Goal: Task Accomplishment & Management: Complete application form

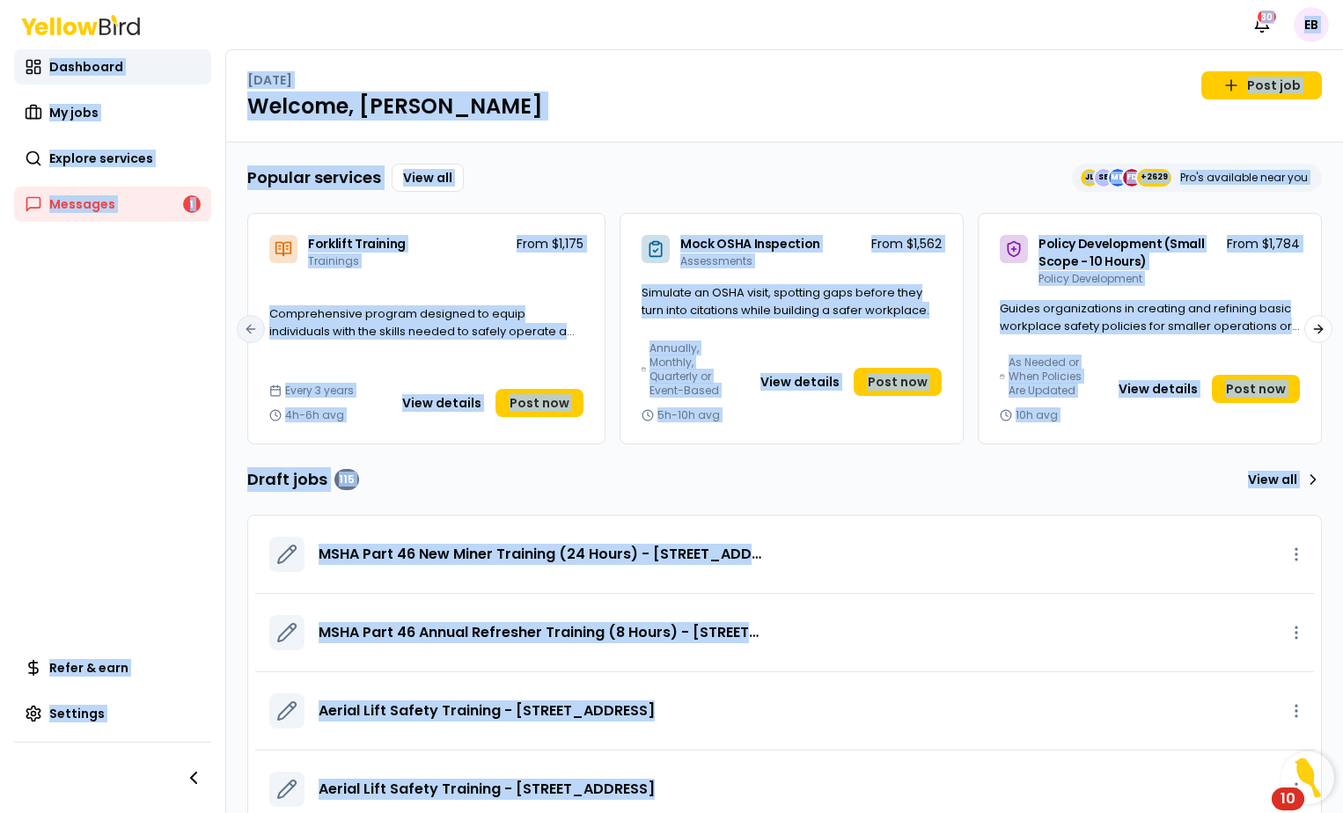
click at [731, 190] on div "Notifications 30 EB Dashboard My jobs Explore services Messages 1 Refer & earn …" at bounding box center [671, 406] width 1343 height 813
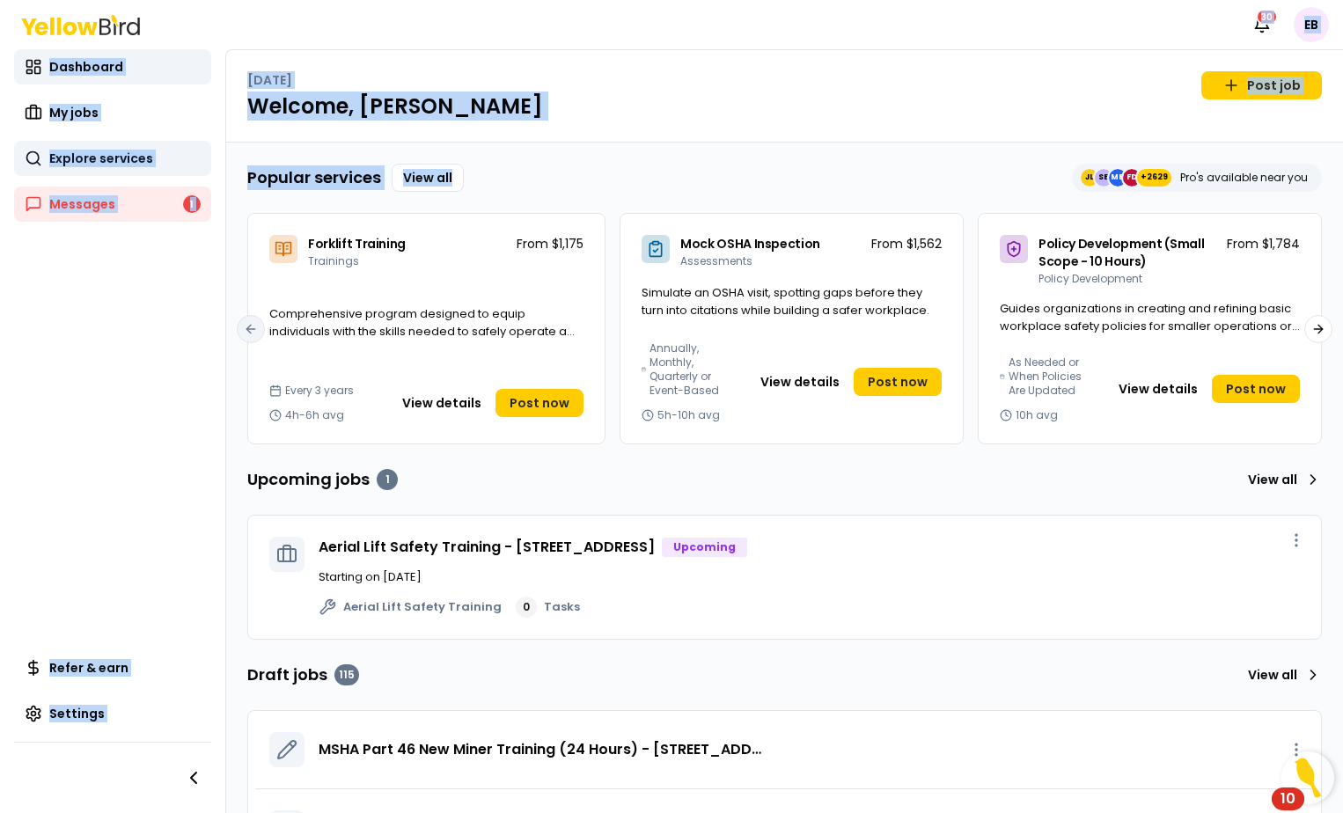
click at [97, 164] on span "Explore services" at bounding box center [101, 159] width 104 height 18
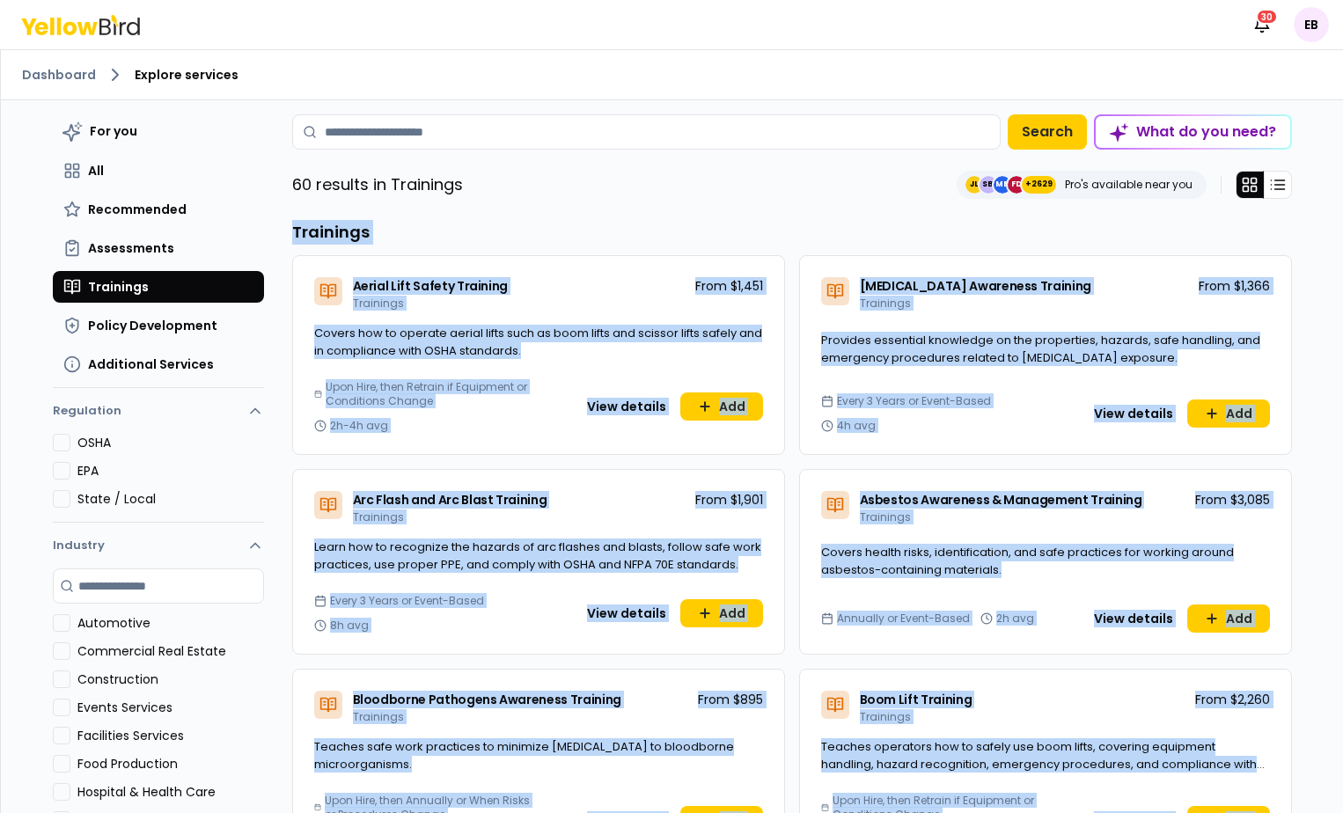
drag, startPoint x: 1300, startPoint y: 661, endPoint x: 286, endPoint y: 233, distance: 1100.5
click at [286, 233] on div "Dashboard Explore services For you All Recommended Assessments Trainings Policy…" at bounding box center [671, 431] width 1343 height 764
copy div "Trainings Aerial Lift Safety Training Trainings From $1,451 Covers how to opera…"
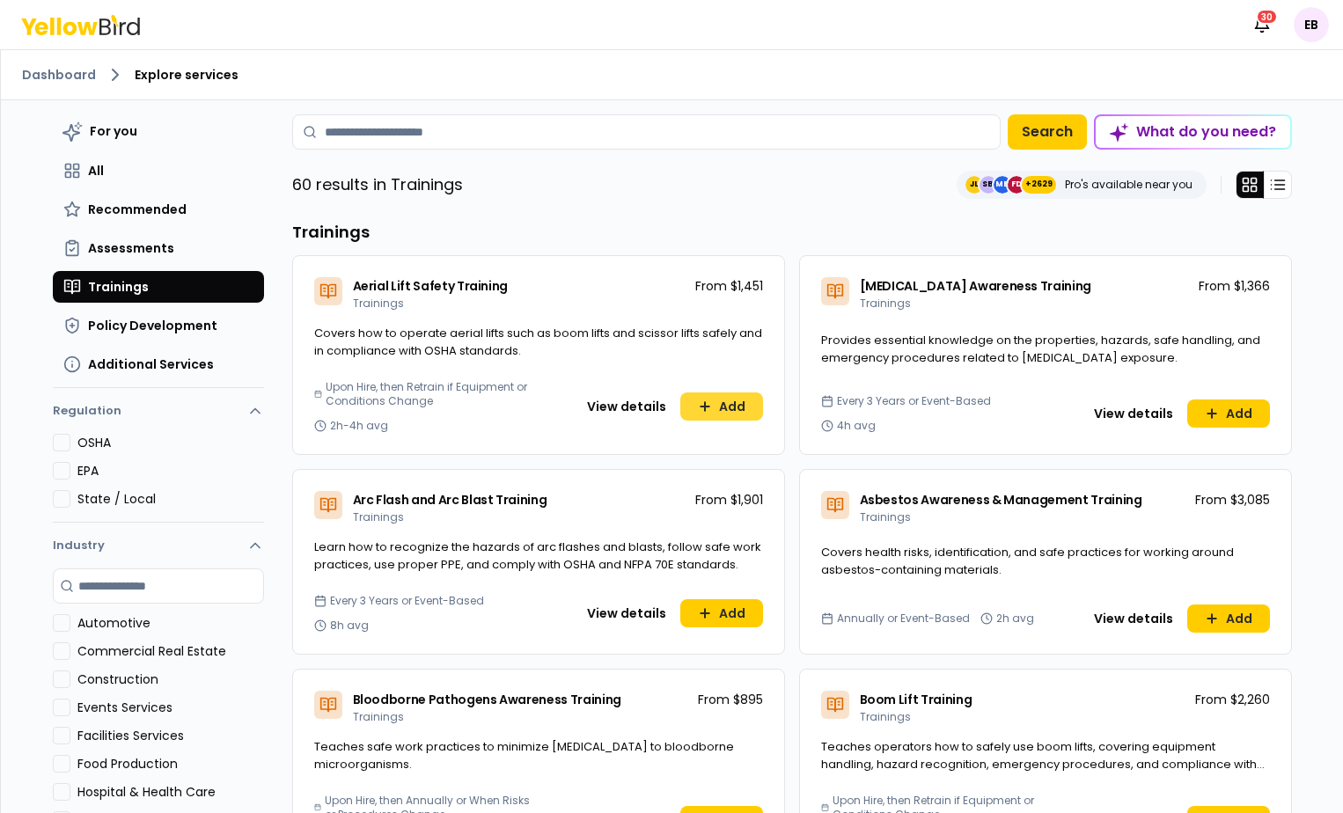
click at [729, 408] on button "Add" at bounding box center [721, 407] width 83 height 28
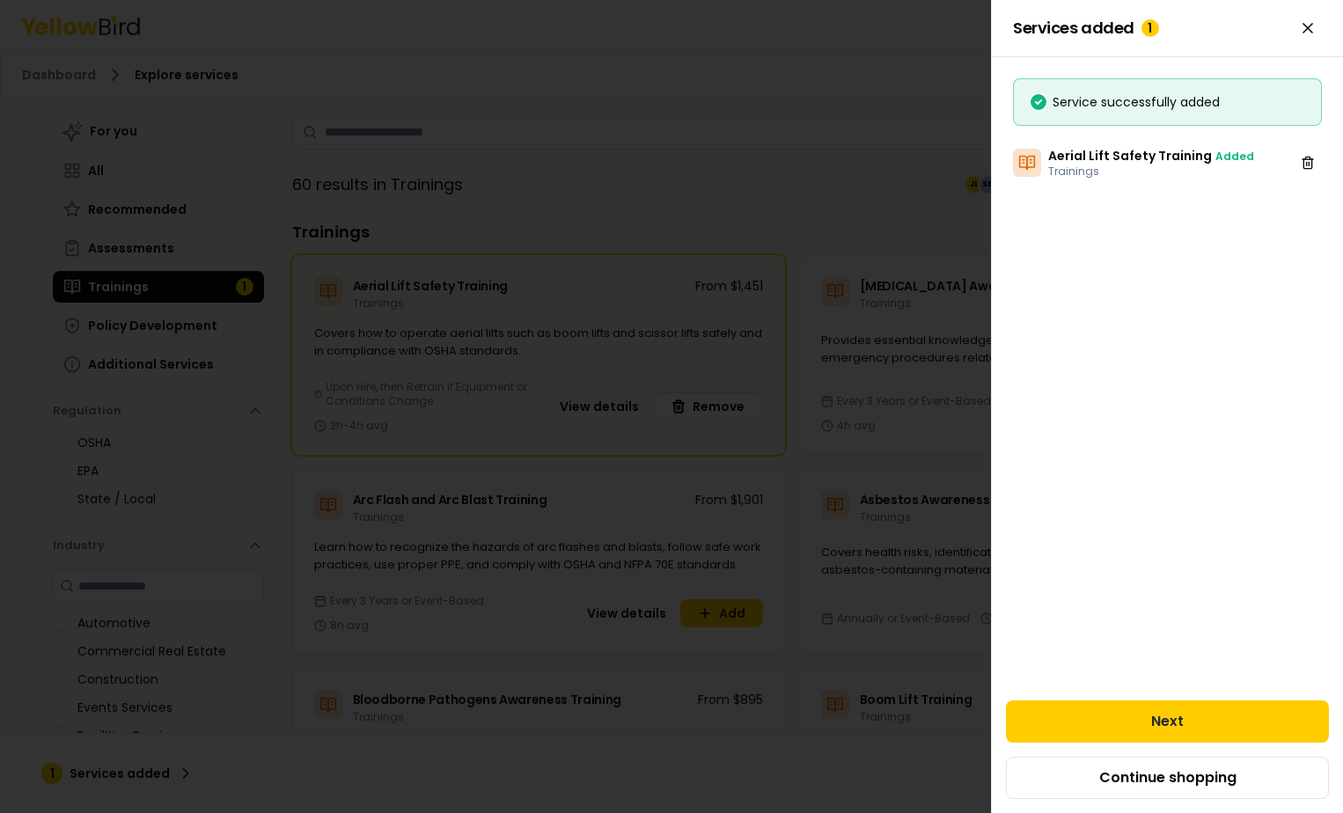
click at [757, 172] on div at bounding box center [671, 406] width 1343 height 813
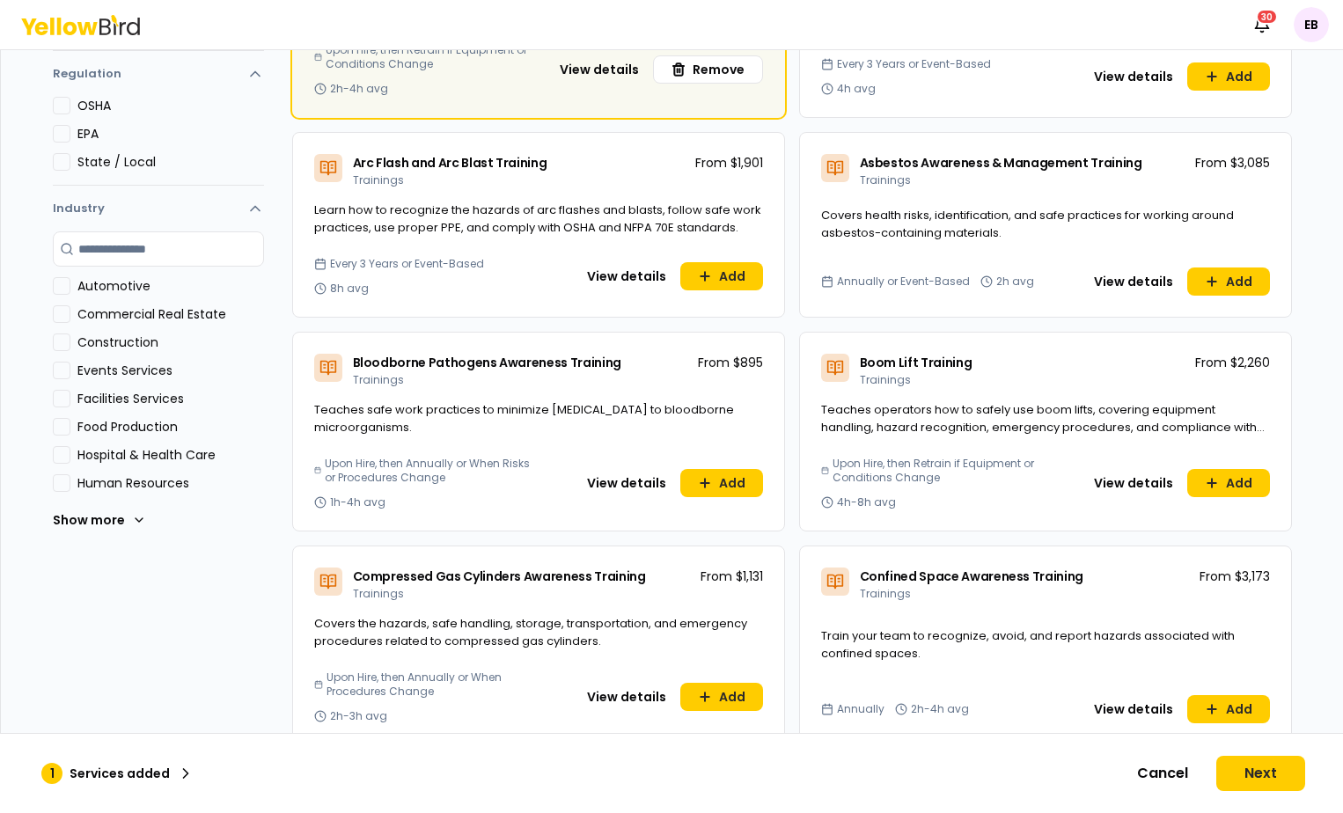
scroll to position [431, 0]
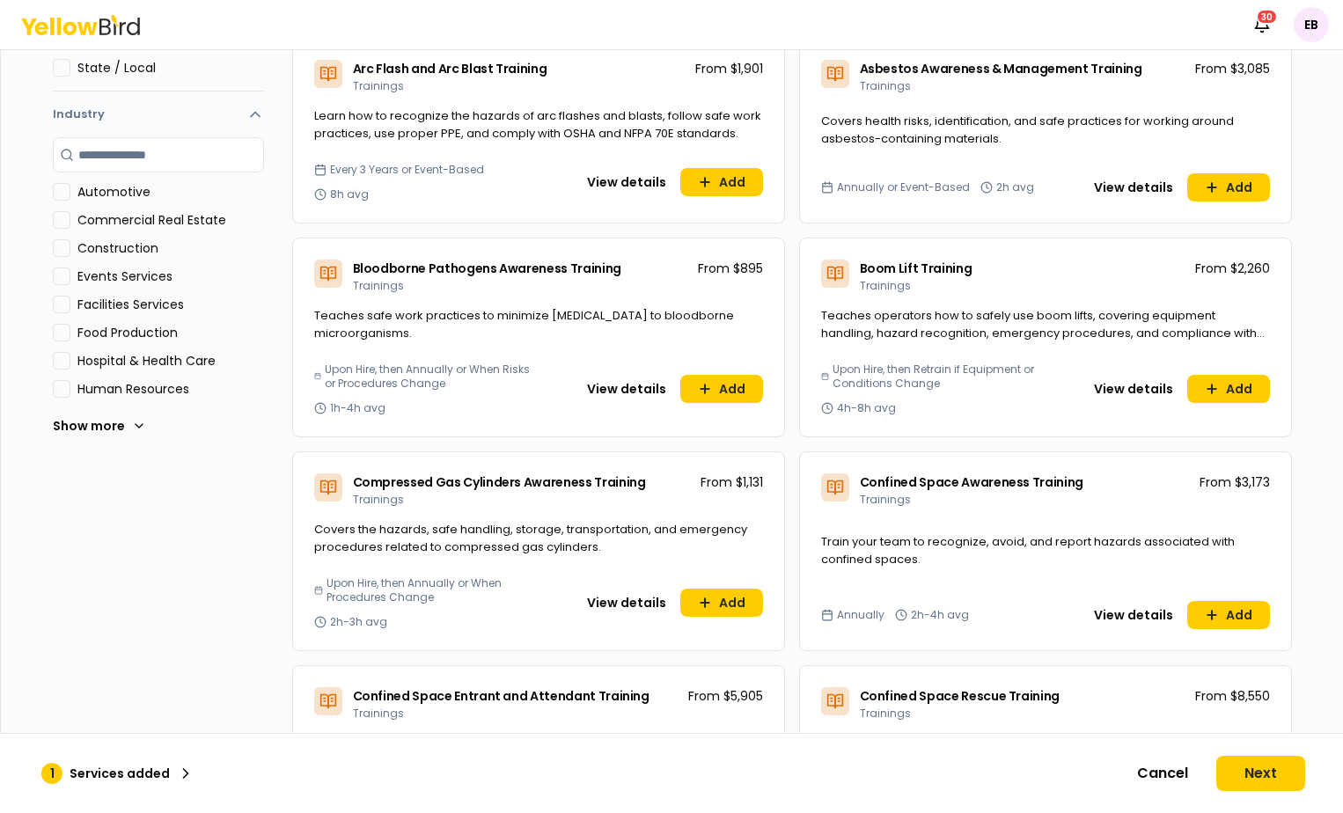
click at [643, 294] on div "Bloodborne Pathogens Awareness Training Trainings From $895" at bounding box center [538, 273] width 491 height 69
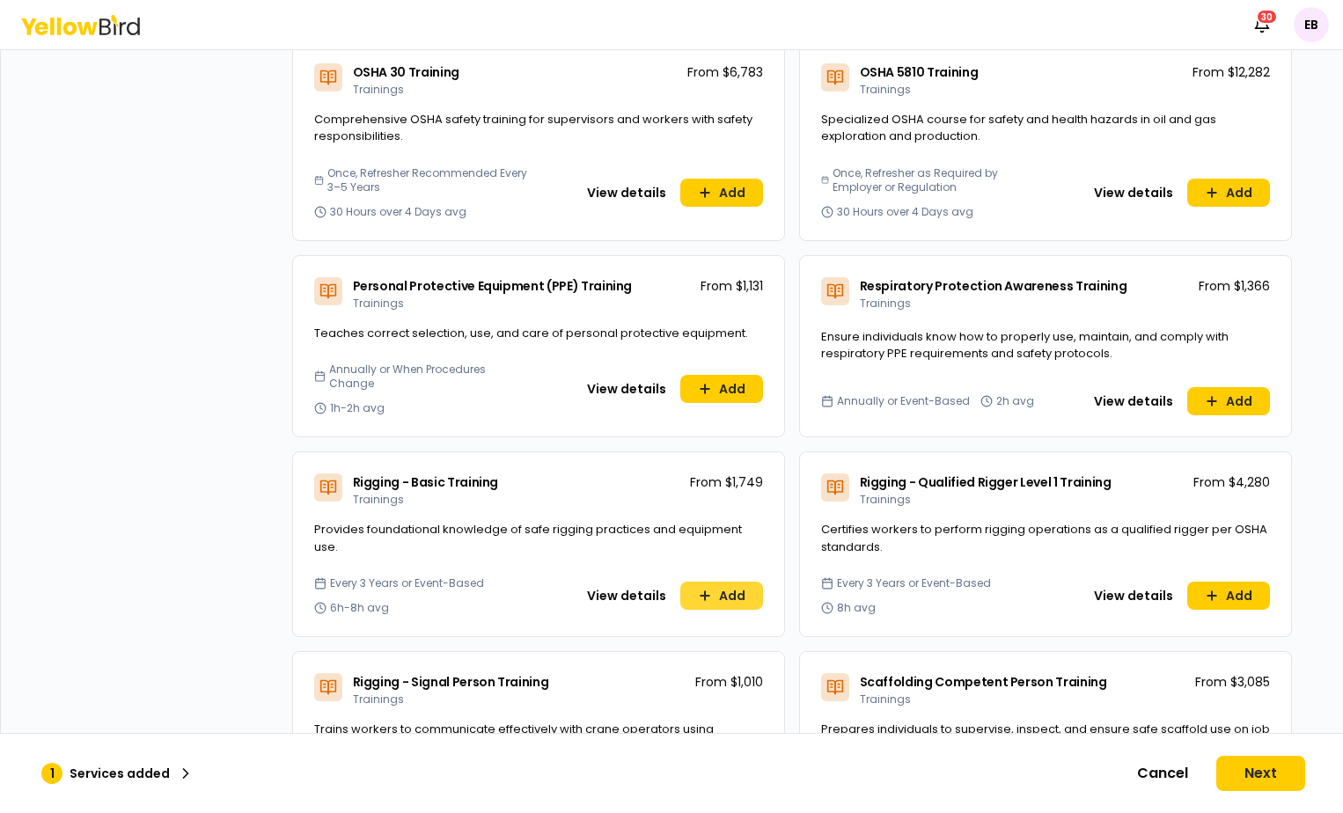
click at [729, 582] on button "Add" at bounding box center [721, 596] width 83 height 28
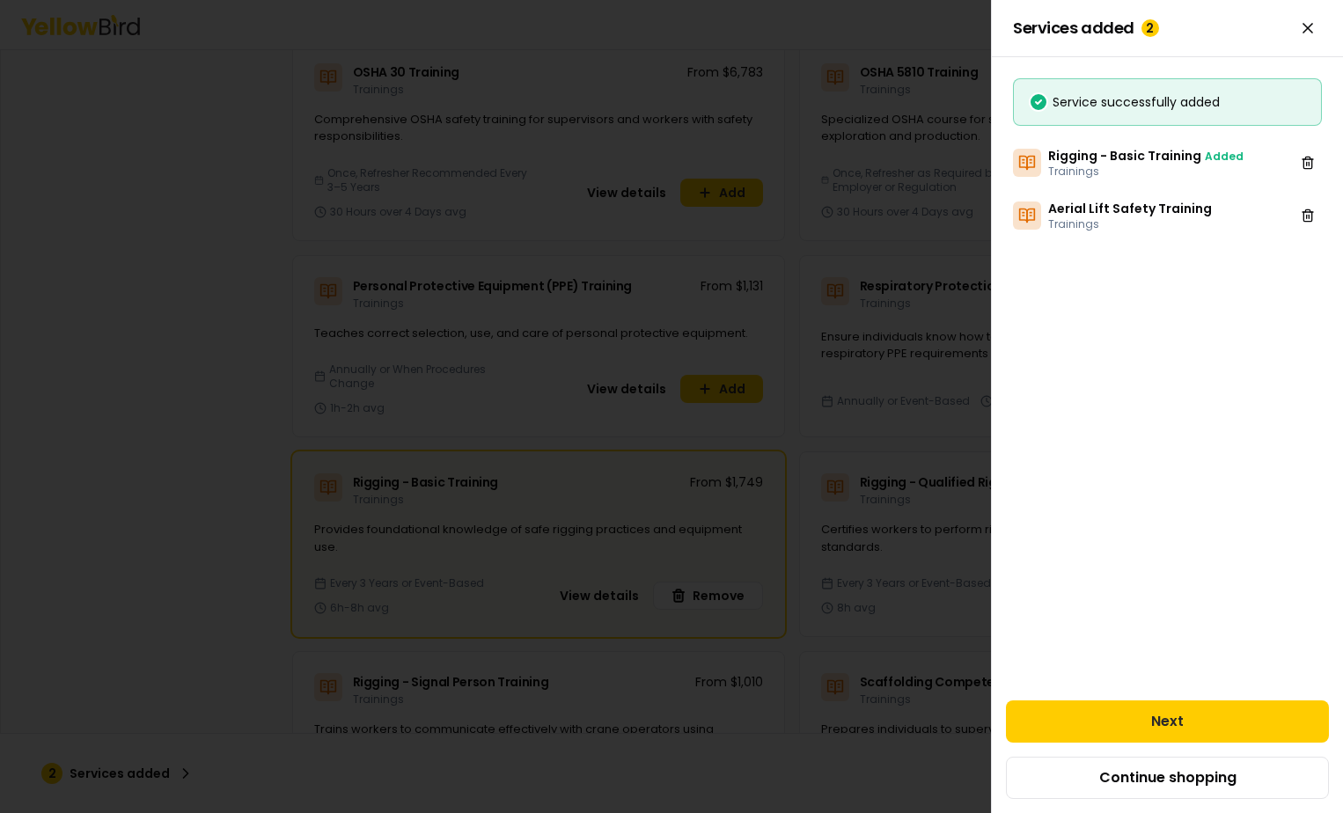
click at [843, 472] on div at bounding box center [671, 406] width 1343 height 813
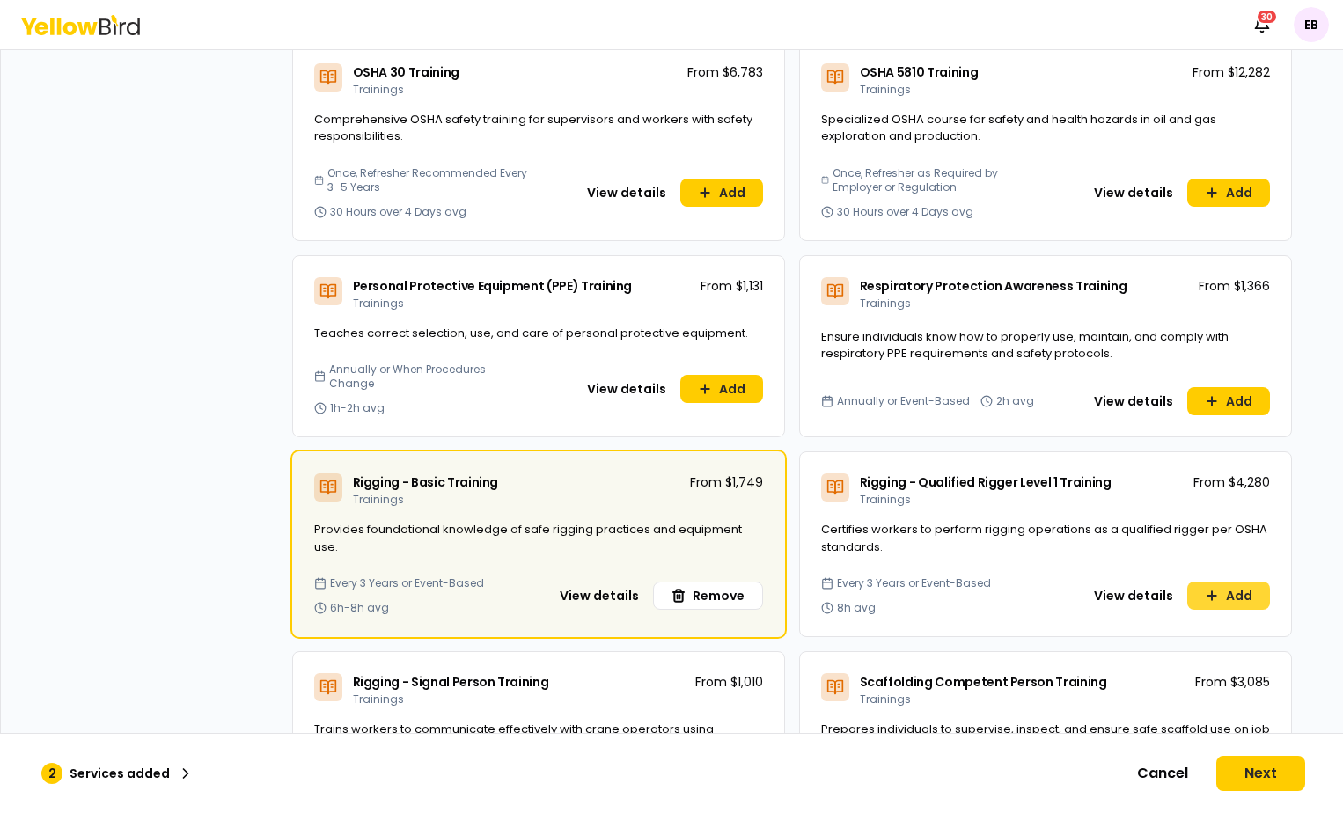
click at [1205, 589] on icon at bounding box center [1212, 596] width 14 height 14
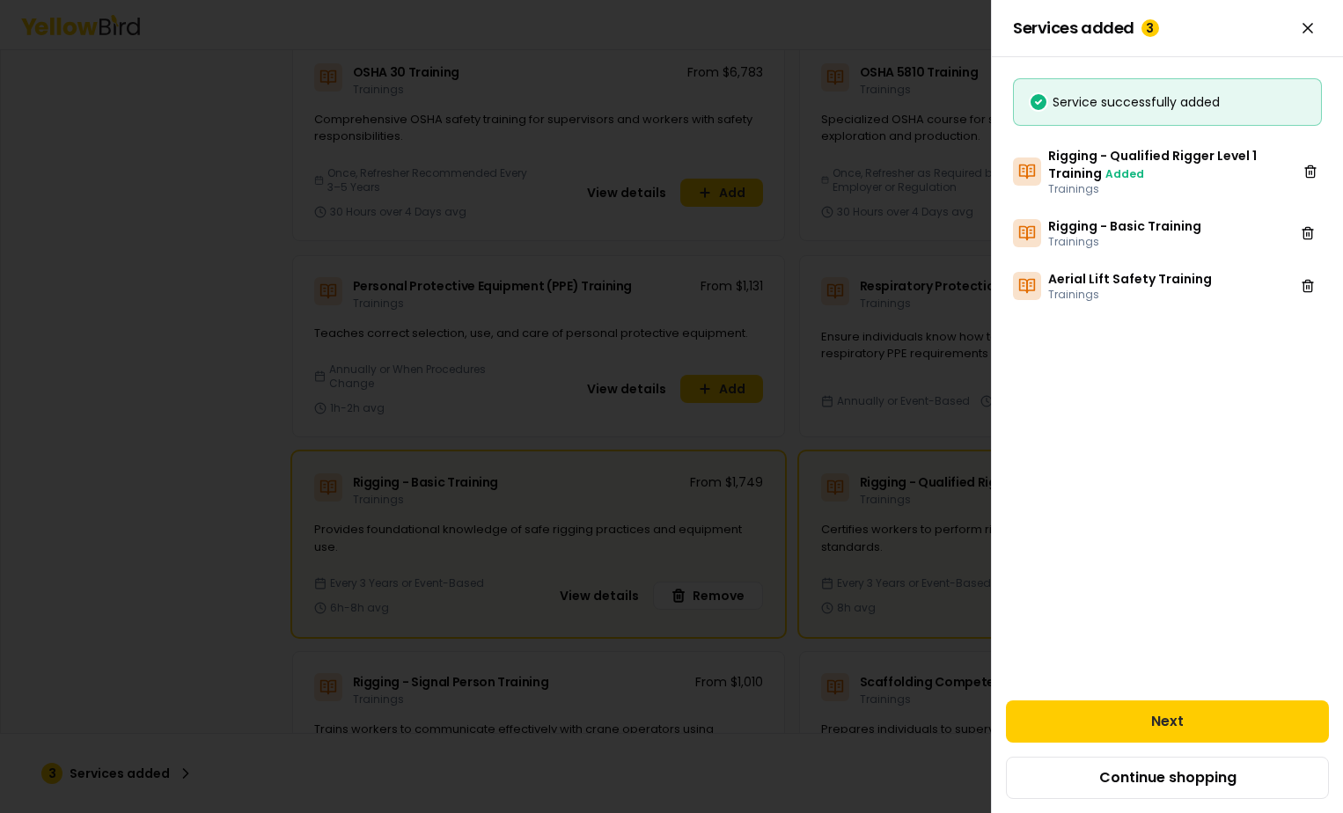
click at [908, 558] on div at bounding box center [671, 406] width 1343 height 813
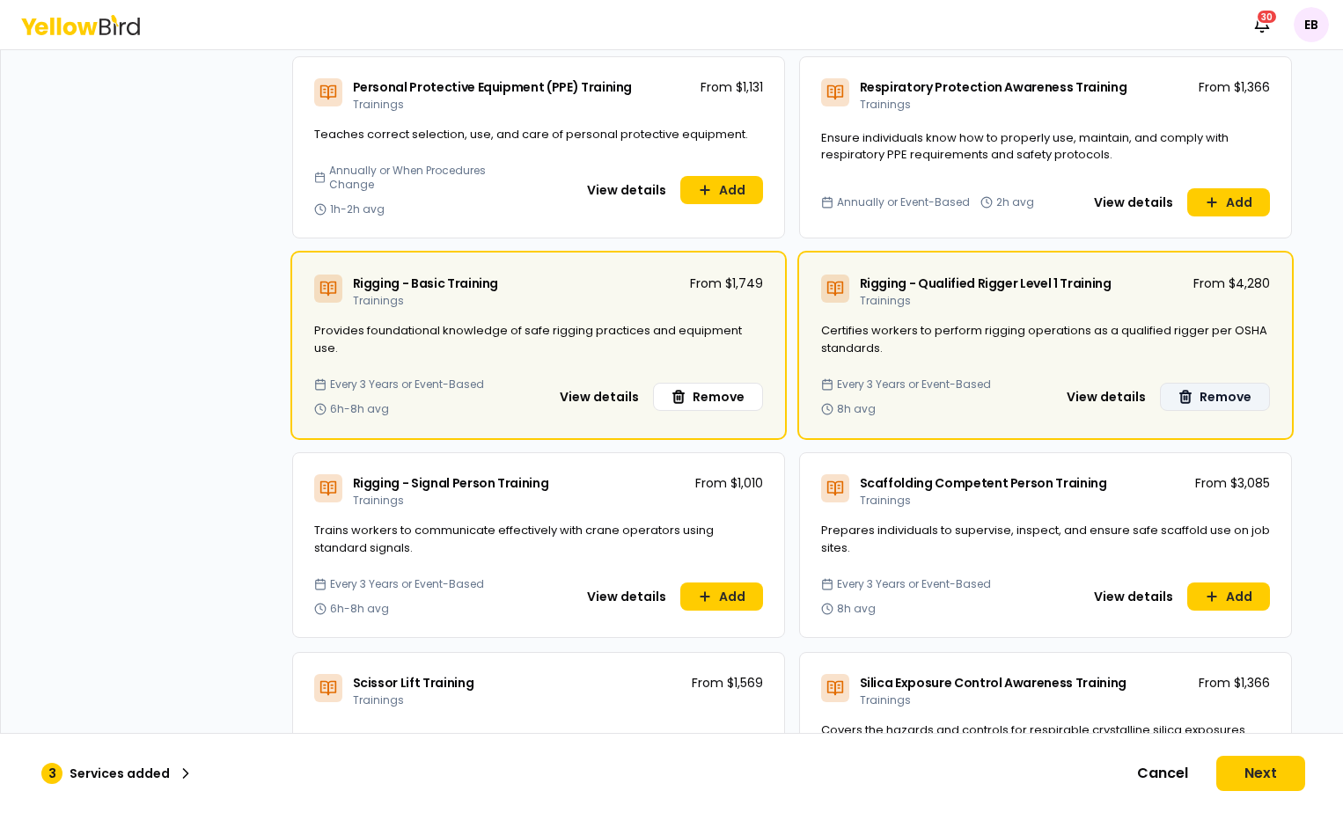
scroll to position [4731, 0]
click at [711, 582] on button "Add" at bounding box center [721, 596] width 83 height 28
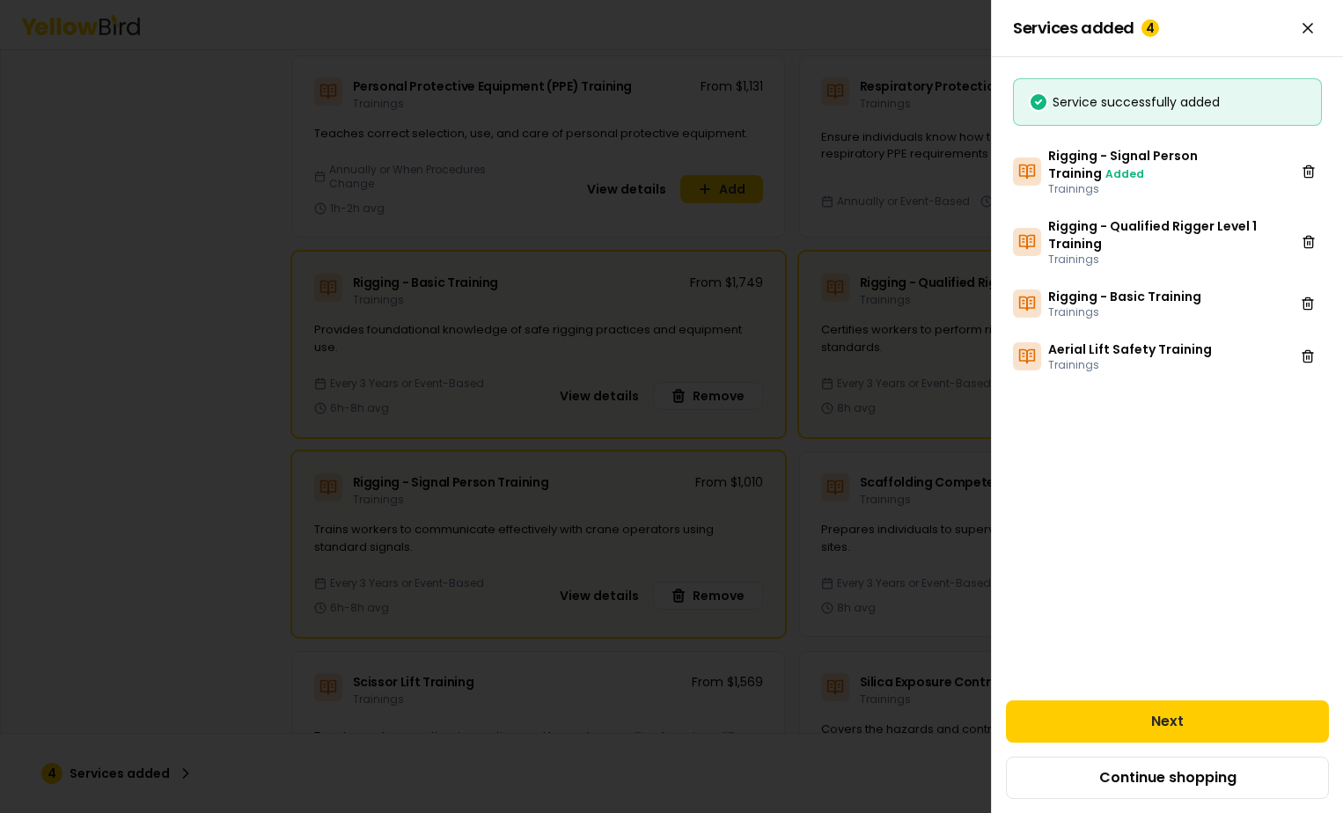
click at [551, 491] on div at bounding box center [671, 406] width 1343 height 813
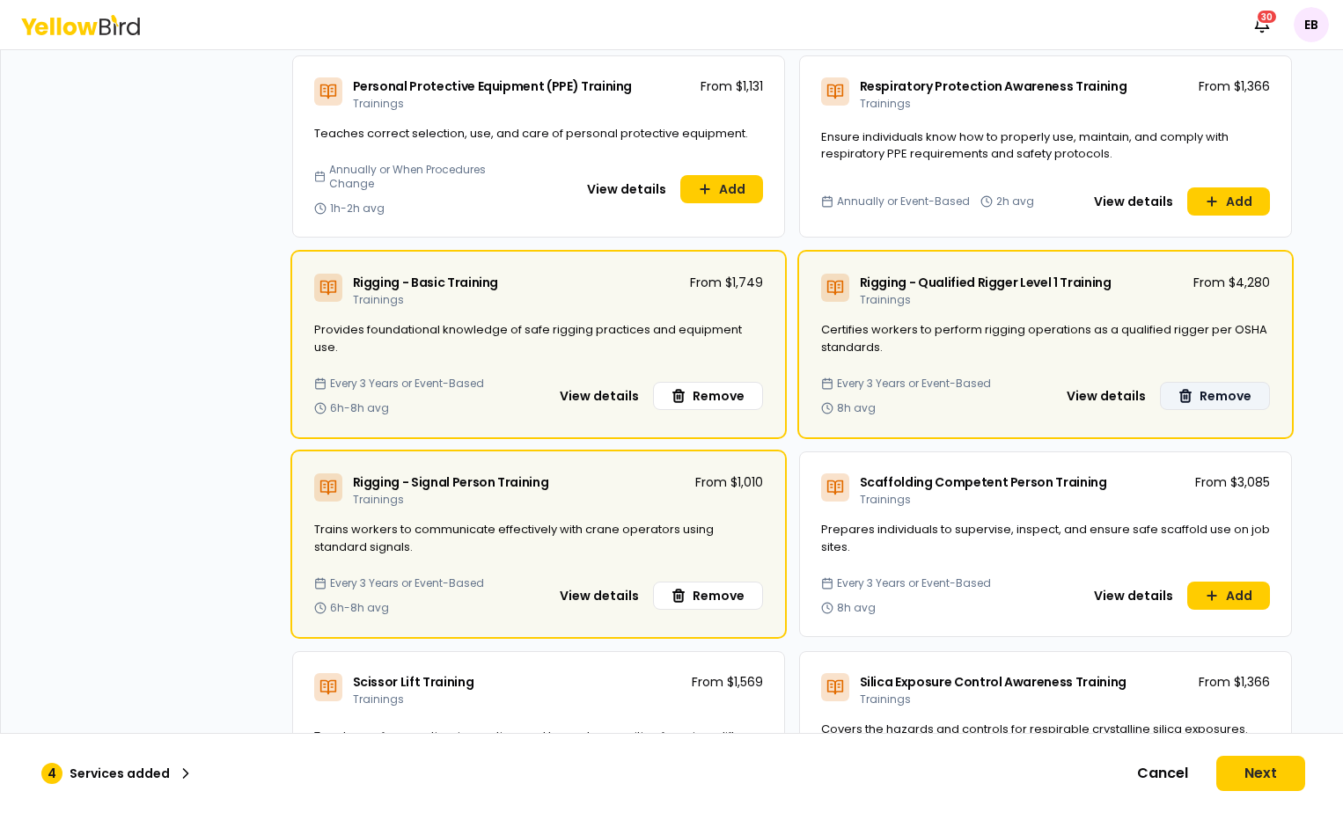
scroll to position [4990, 0]
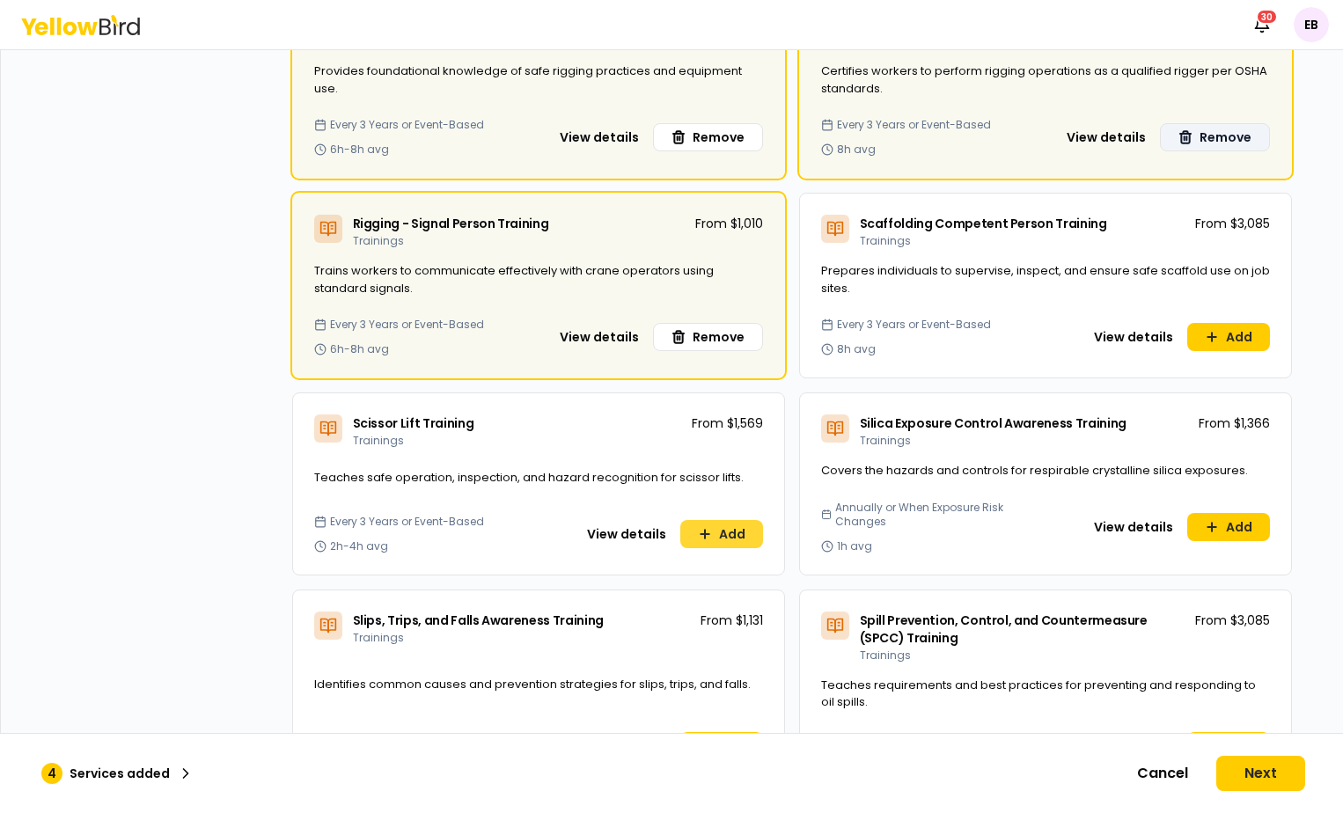
click at [711, 520] on button "Add" at bounding box center [721, 534] width 83 height 28
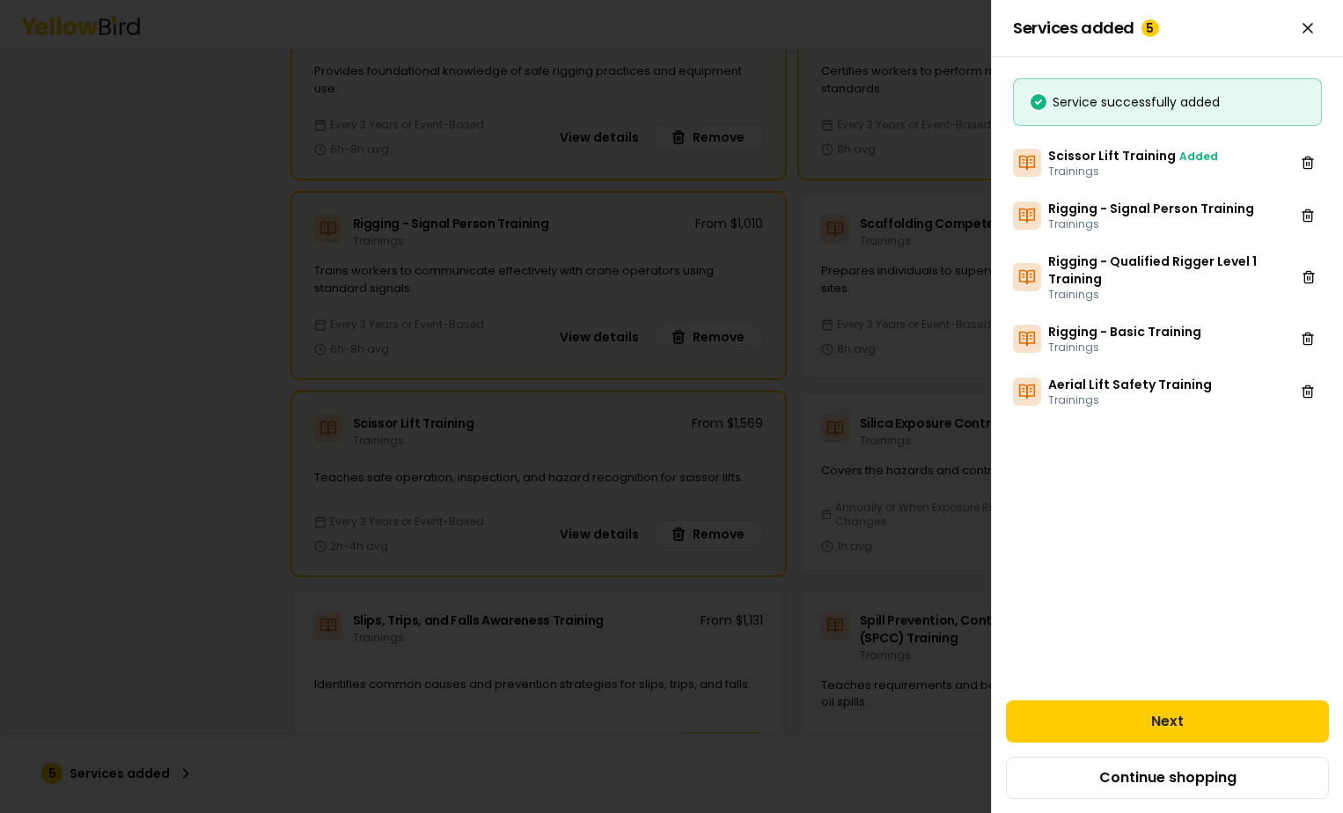
click at [653, 568] on div at bounding box center [671, 406] width 1343 height 813
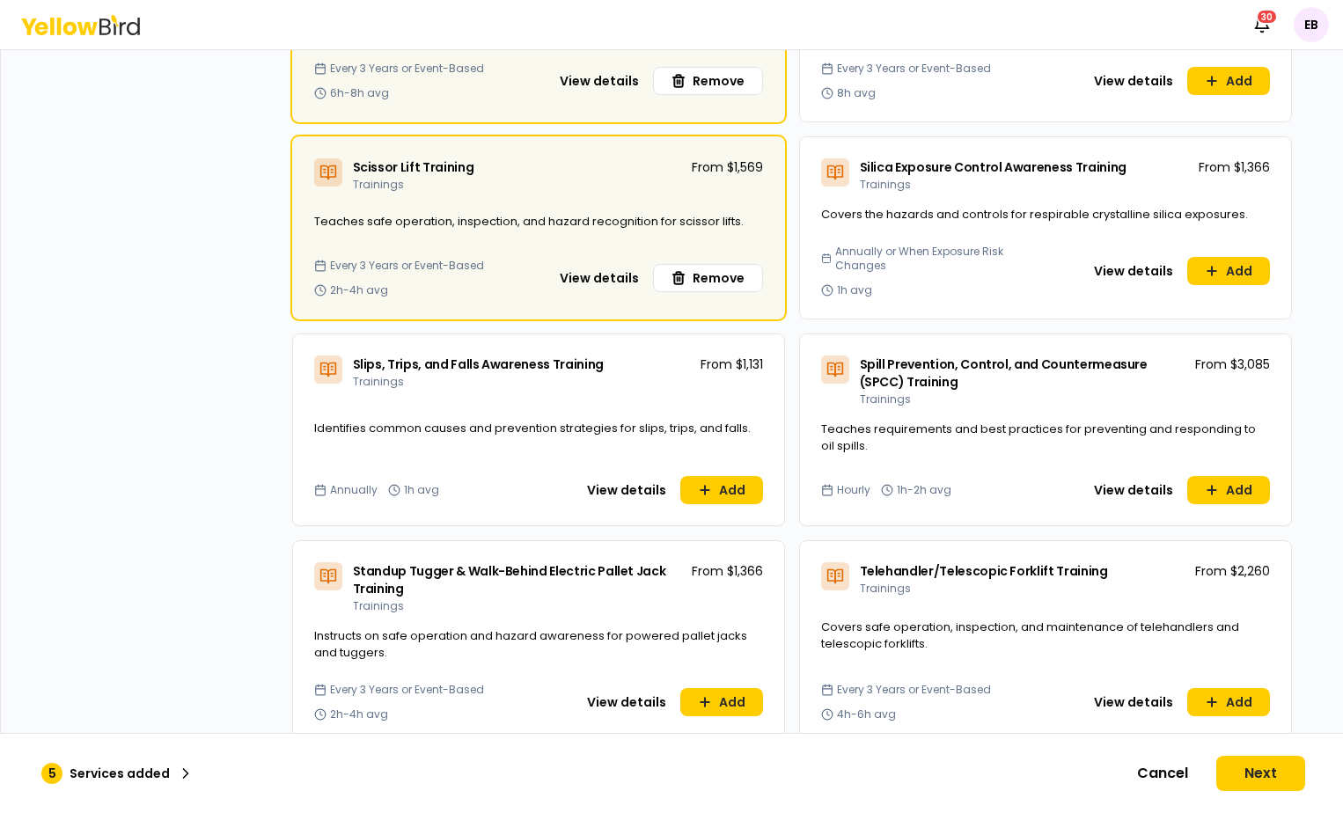
scroll to position [5333, 0]
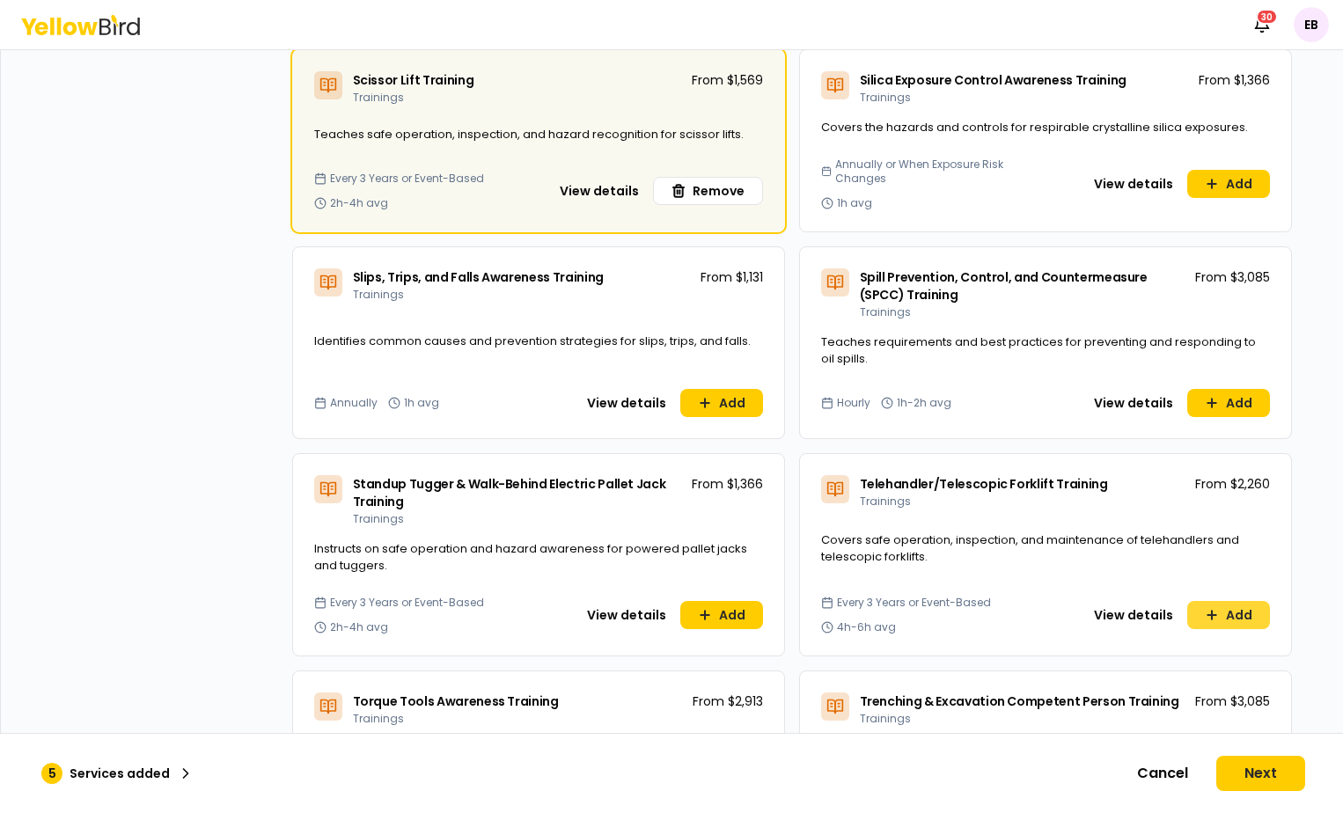
click at [1215, 601] on button "Add" at bounding box center [1228, 615] width 83 height 28
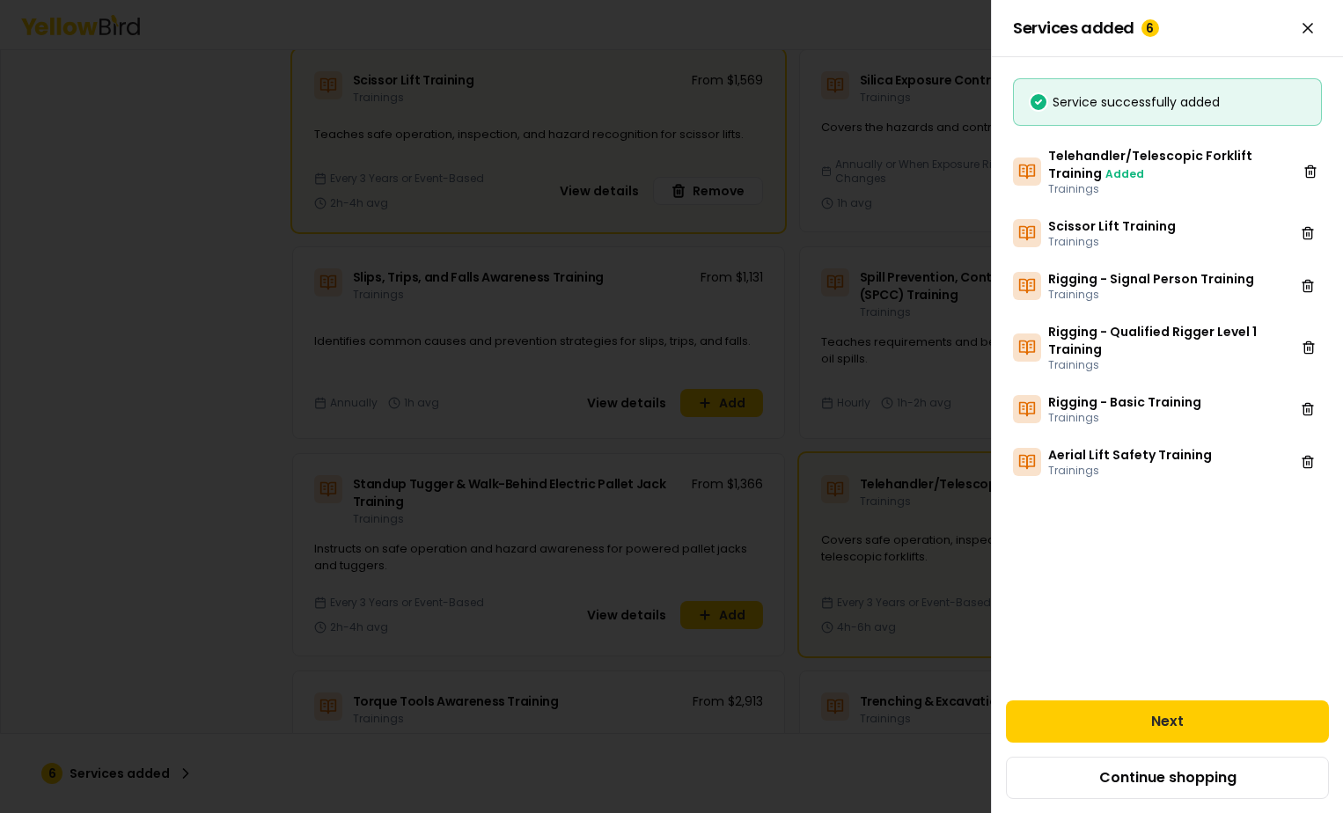
click at [900, 535] on div at bounding box center [671, 406] width 1343 height 813
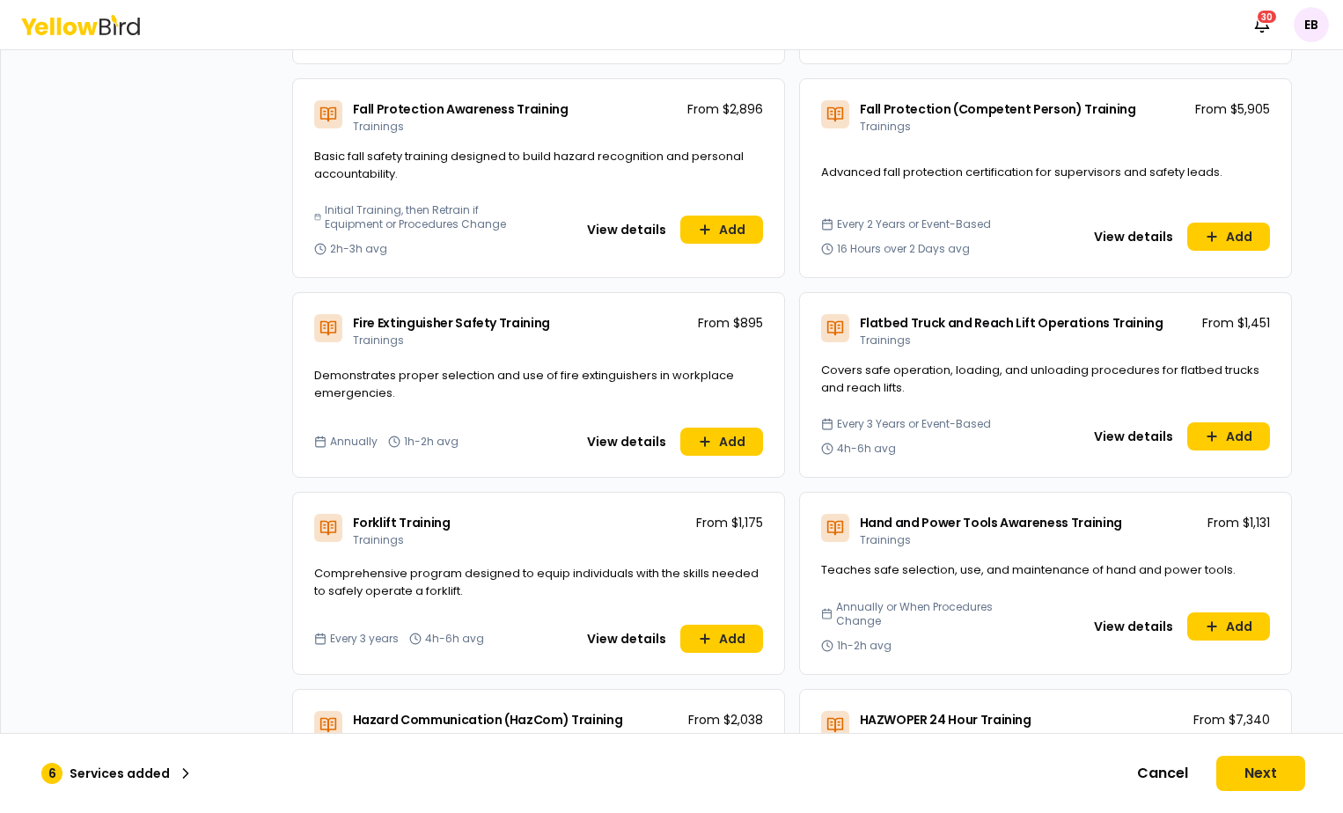
scroll to position [1819, 0]
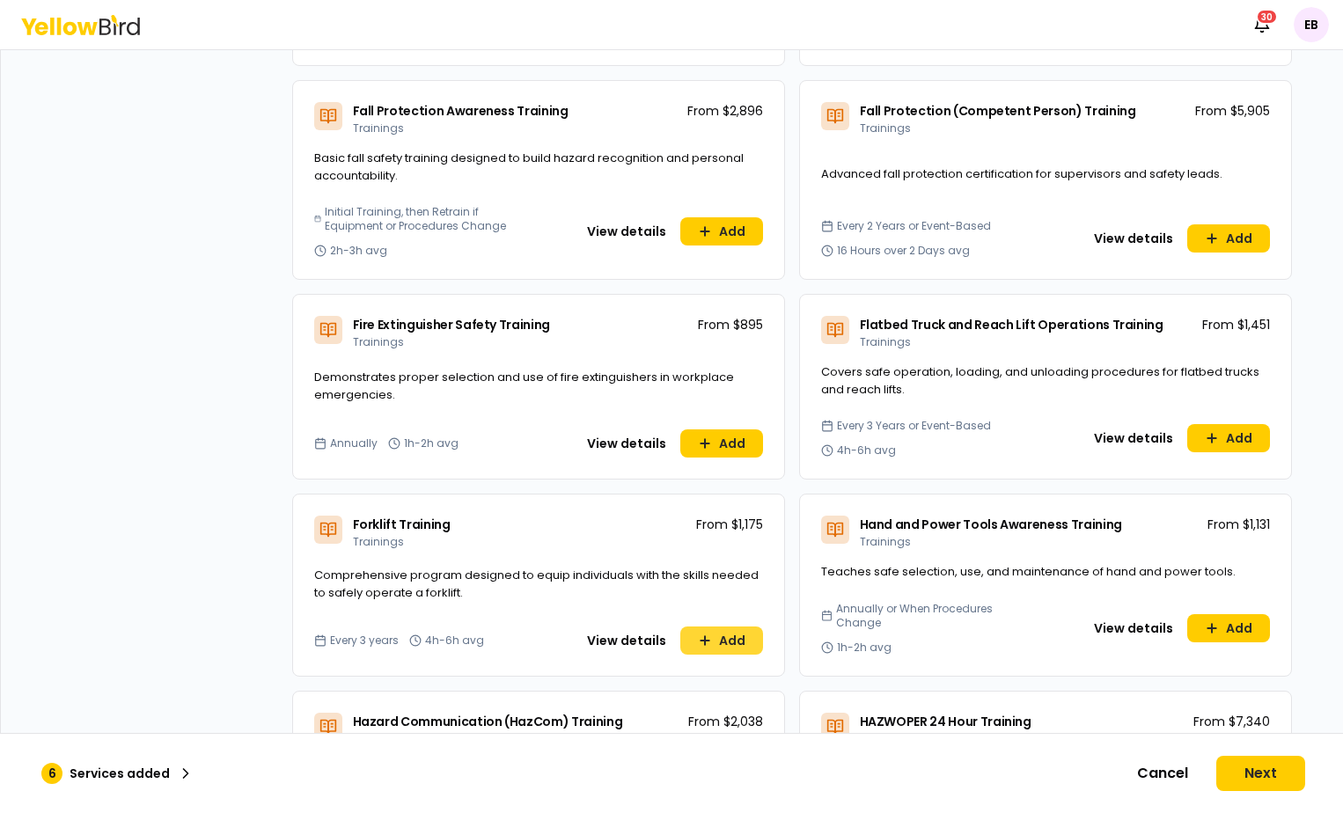
click at [717, 627] on button "Add" at bounding box center [721, 641] width 83 height 28
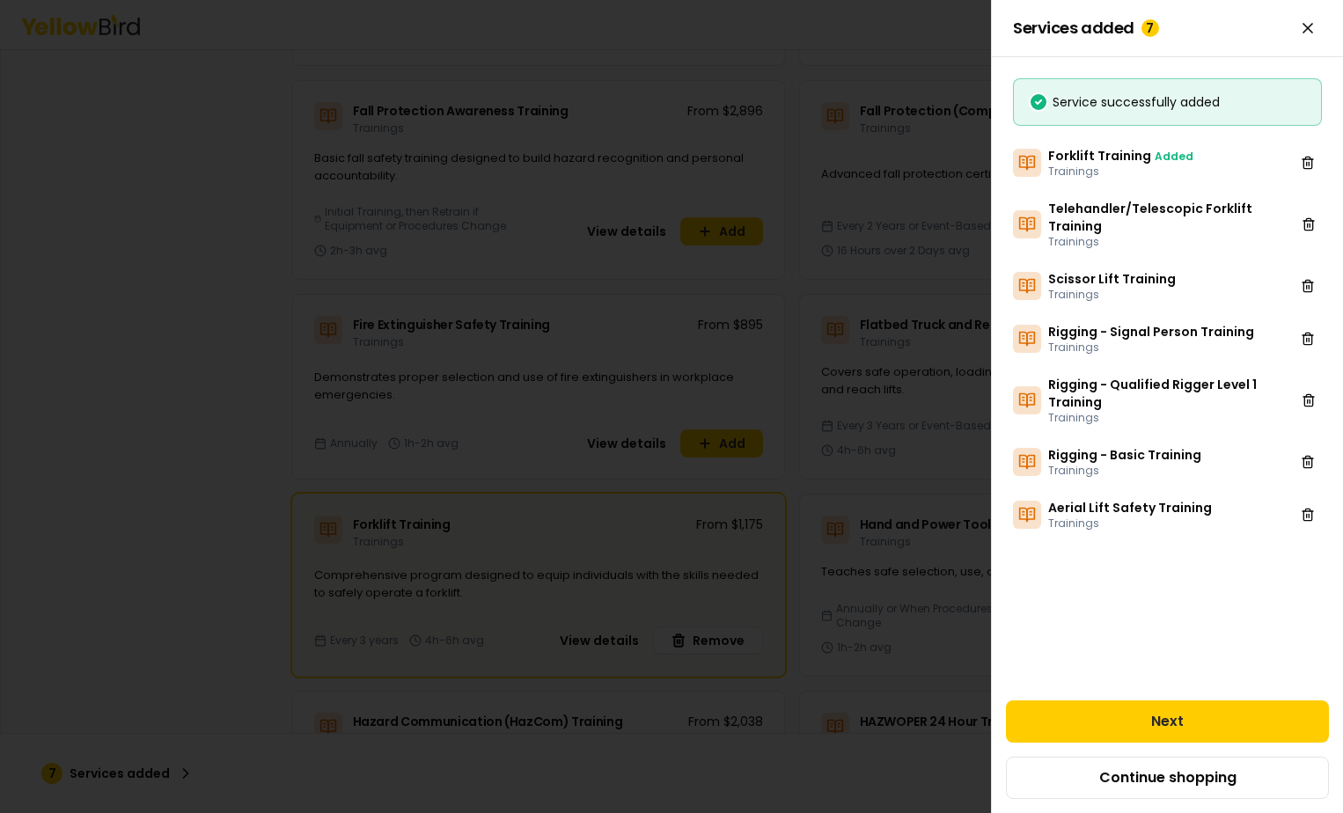
click at [671, 559] on div at bounding box center [671, 406] width 1343 height 813
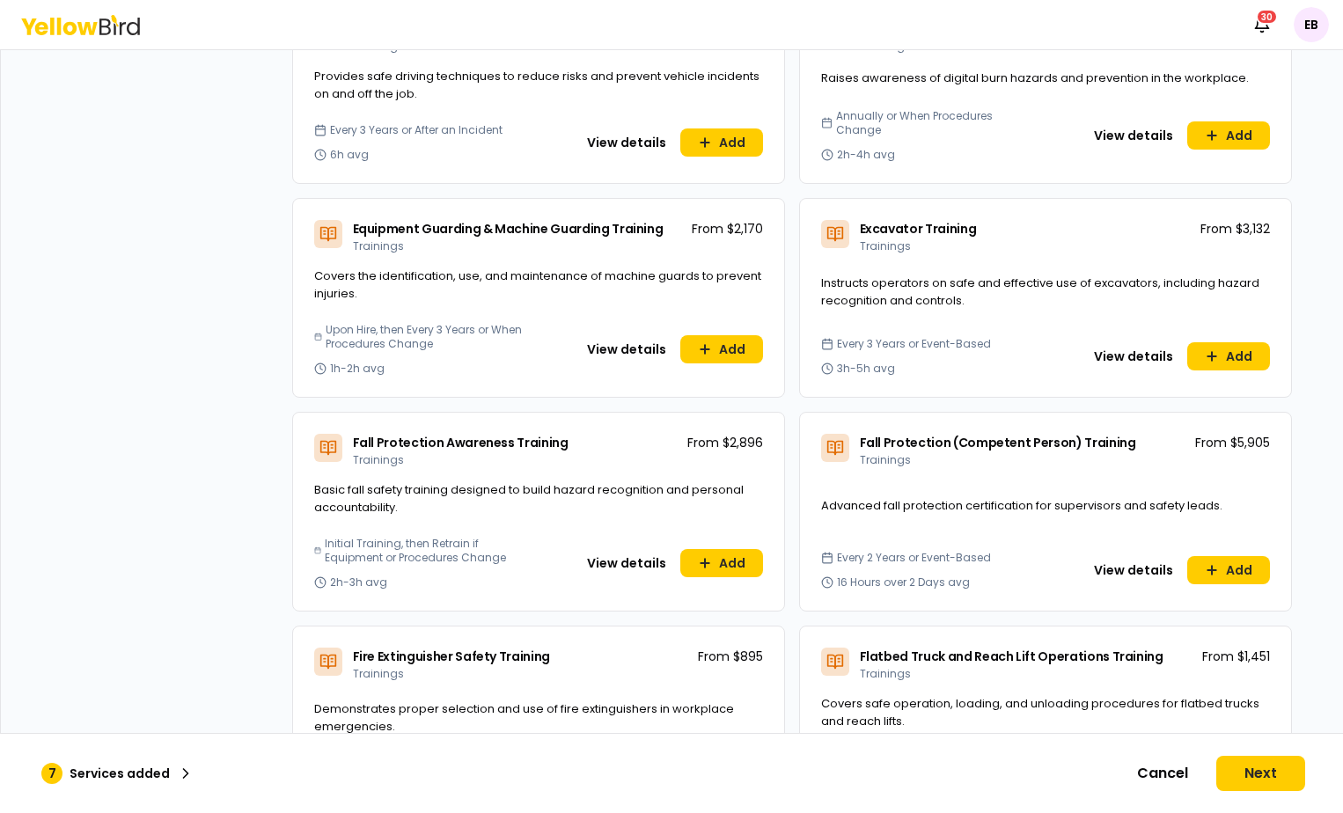
scroll to position [1487, 0]
click at [720, 557] on button "Add" at bounding box center [721, 564] width 83 height 28
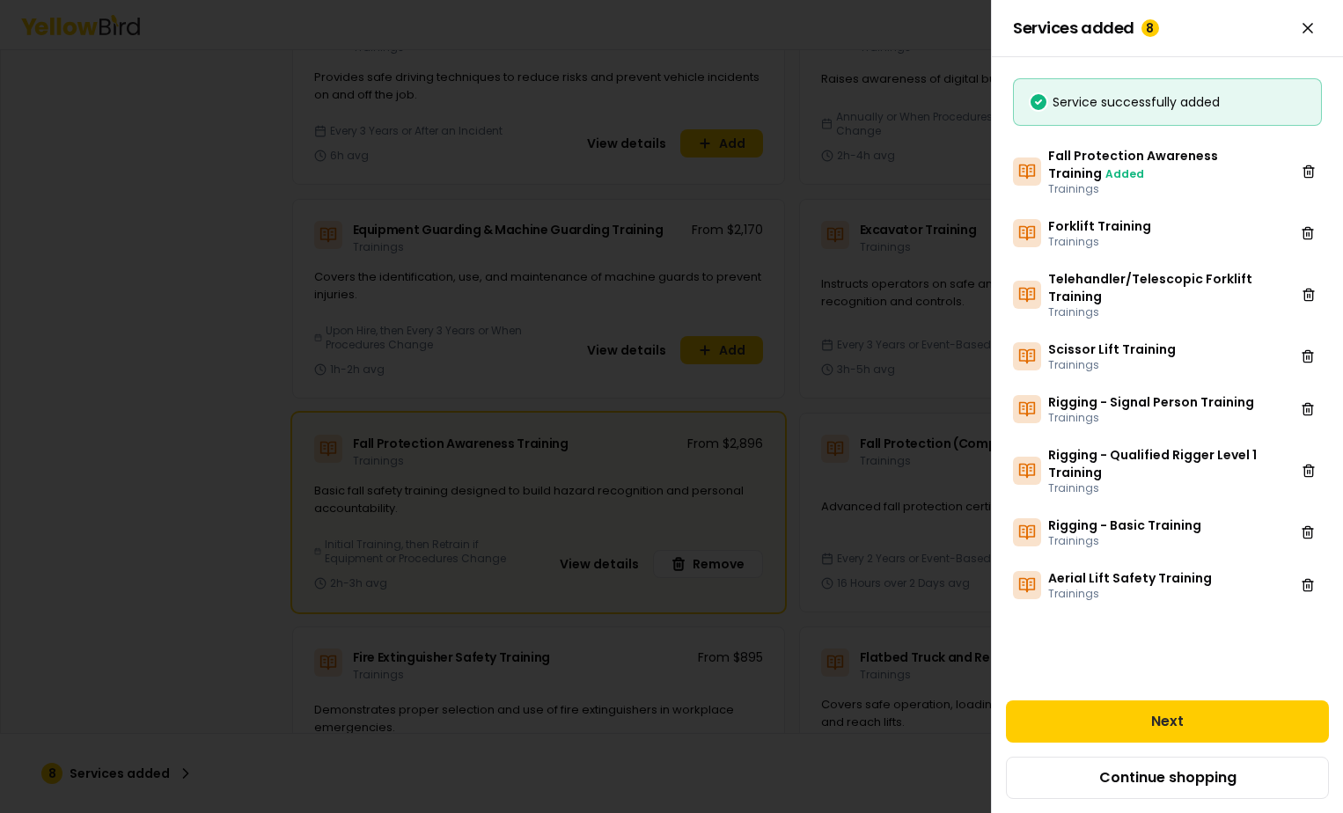
click at [496, 509] on div at bounding box center [671, 406] width 1343 height 813
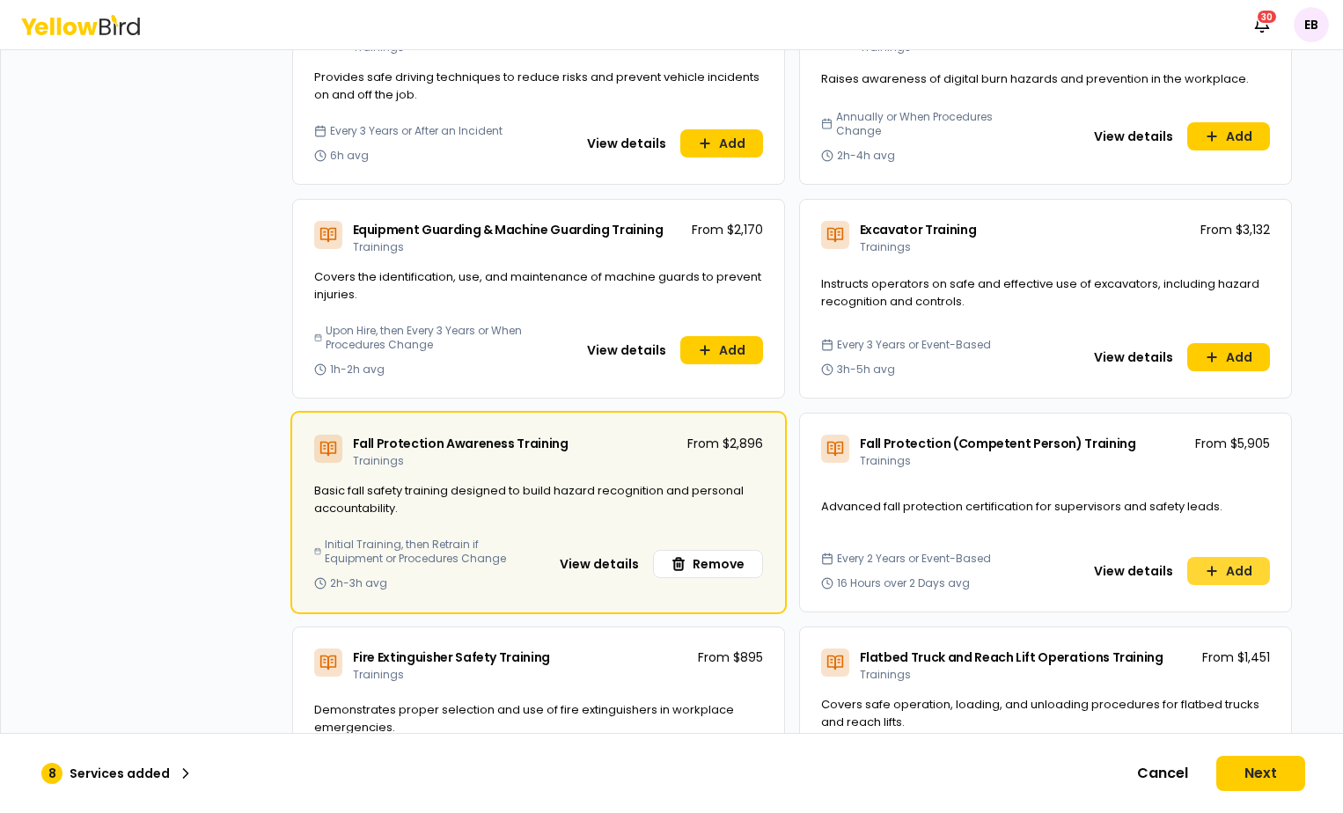
click at [1245, 562] on button "Add" at bounding box center [1228, 571] width 83 height 28
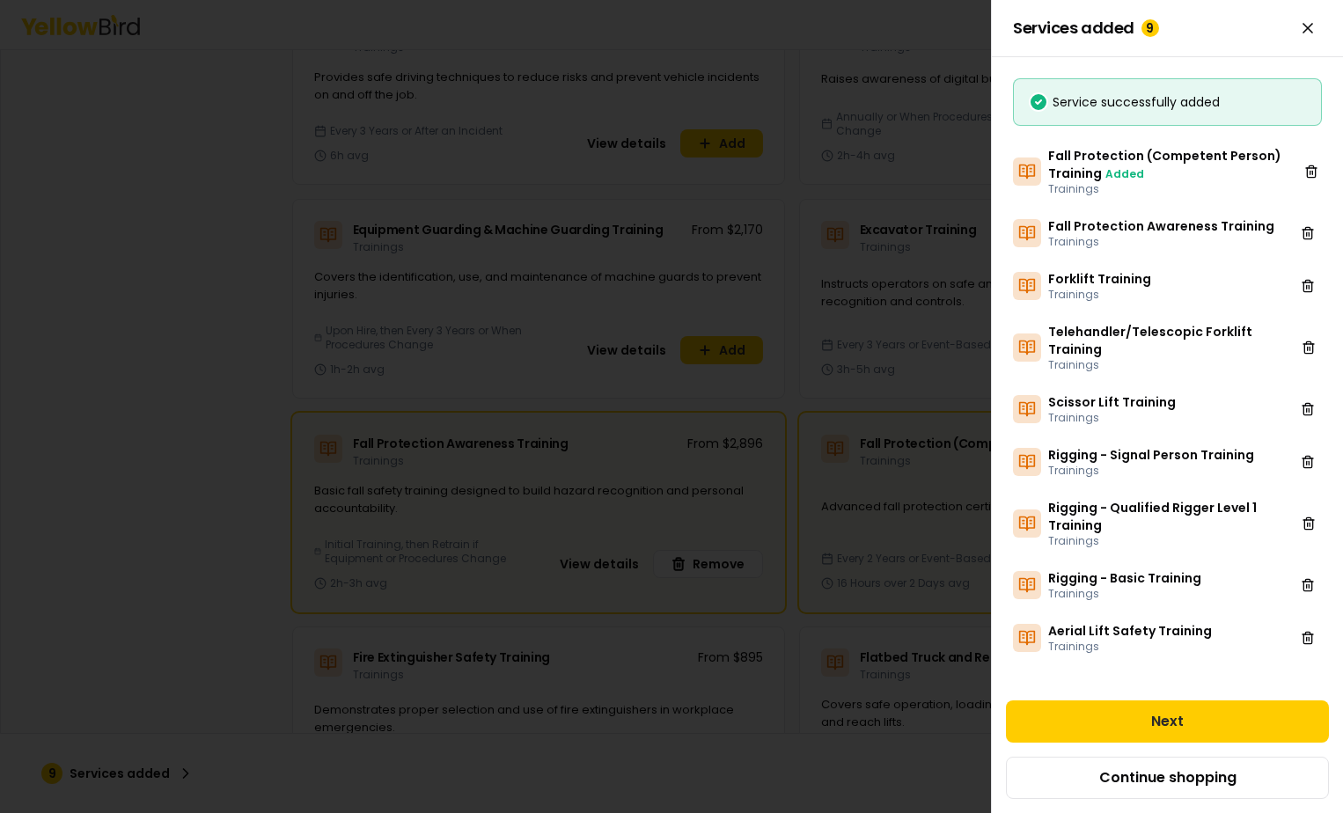
click at [895, 493] on div at bounding box center [671, 406] width 1343 height 813
click at [895, 493] on div "Fall Protection (Competent Person) Training Trainings From $5,905 Advanced fall…" at bounding box center [1045, 513] width 493 height 200
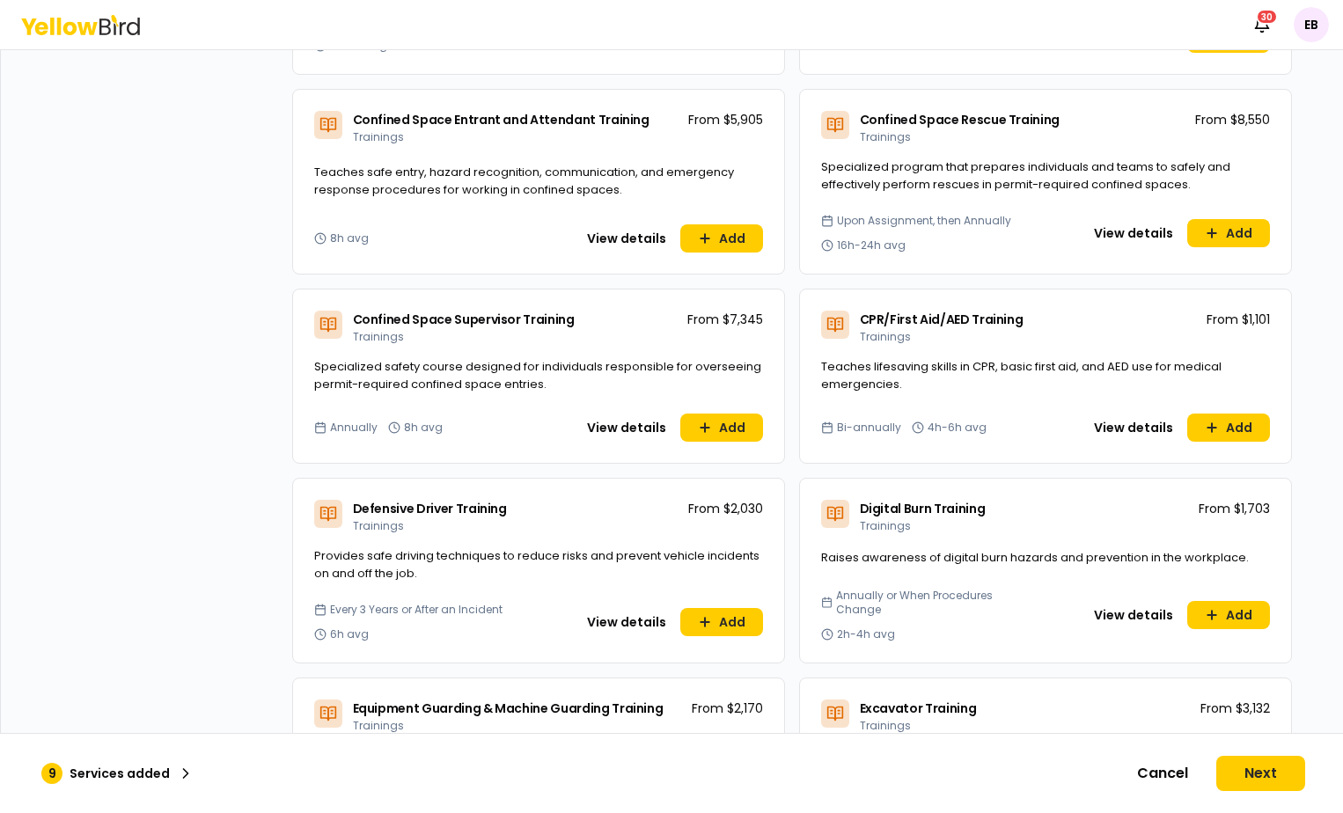
scroll to position [1007, 0]
click at [1233, 432] on button "Add" at bounding box center [1228, 429] width 83 height 28
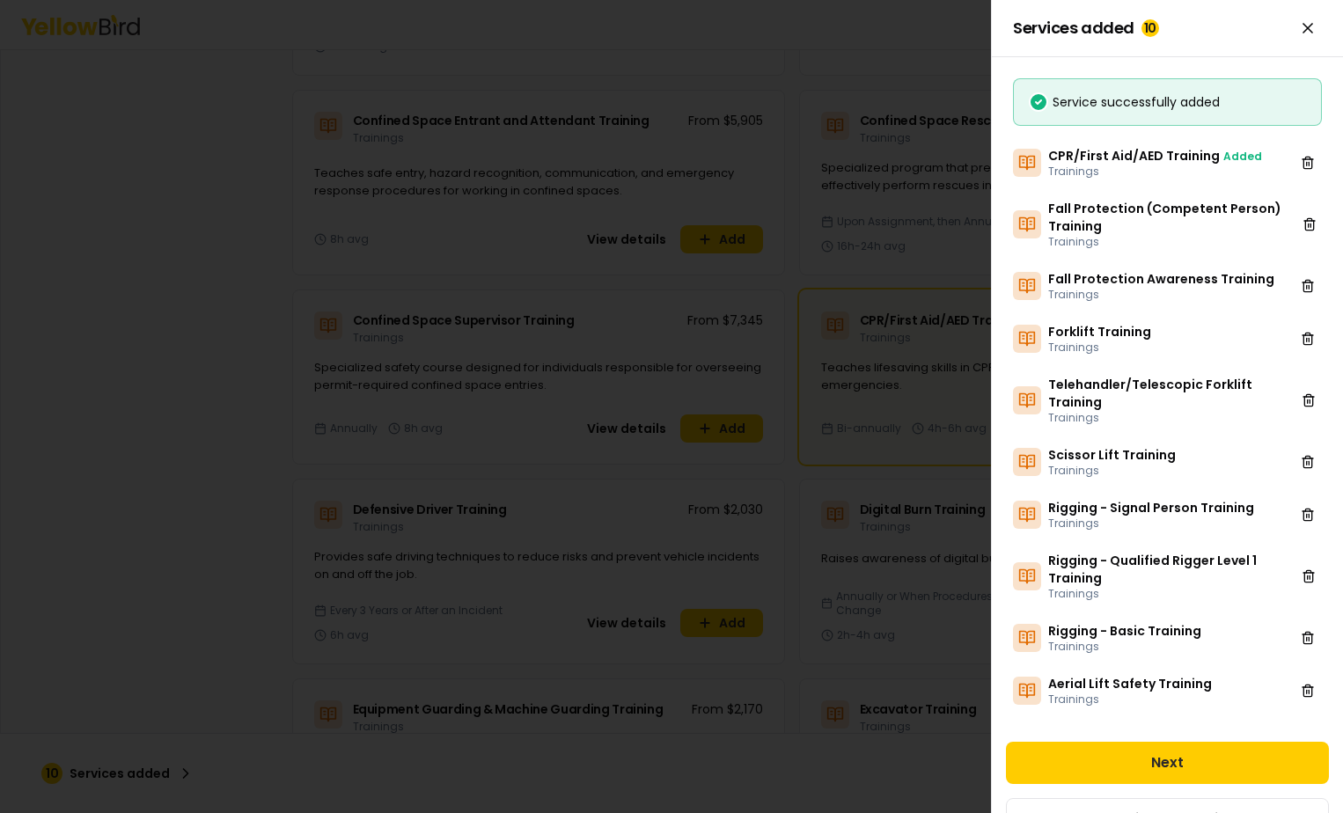
click at [946, 406] on div at bounding box center [671, 406] width 1343 height 813
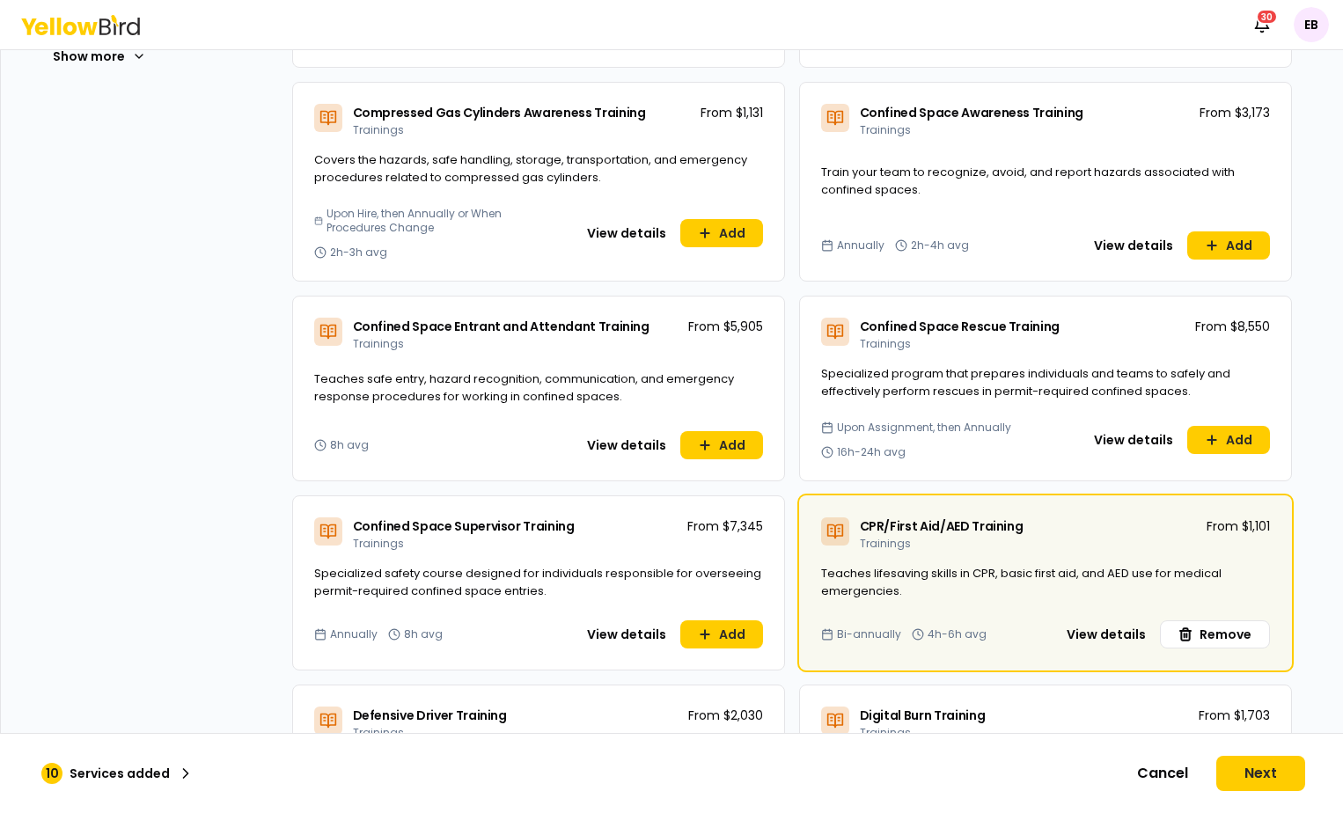
scroll to position [798, 0]
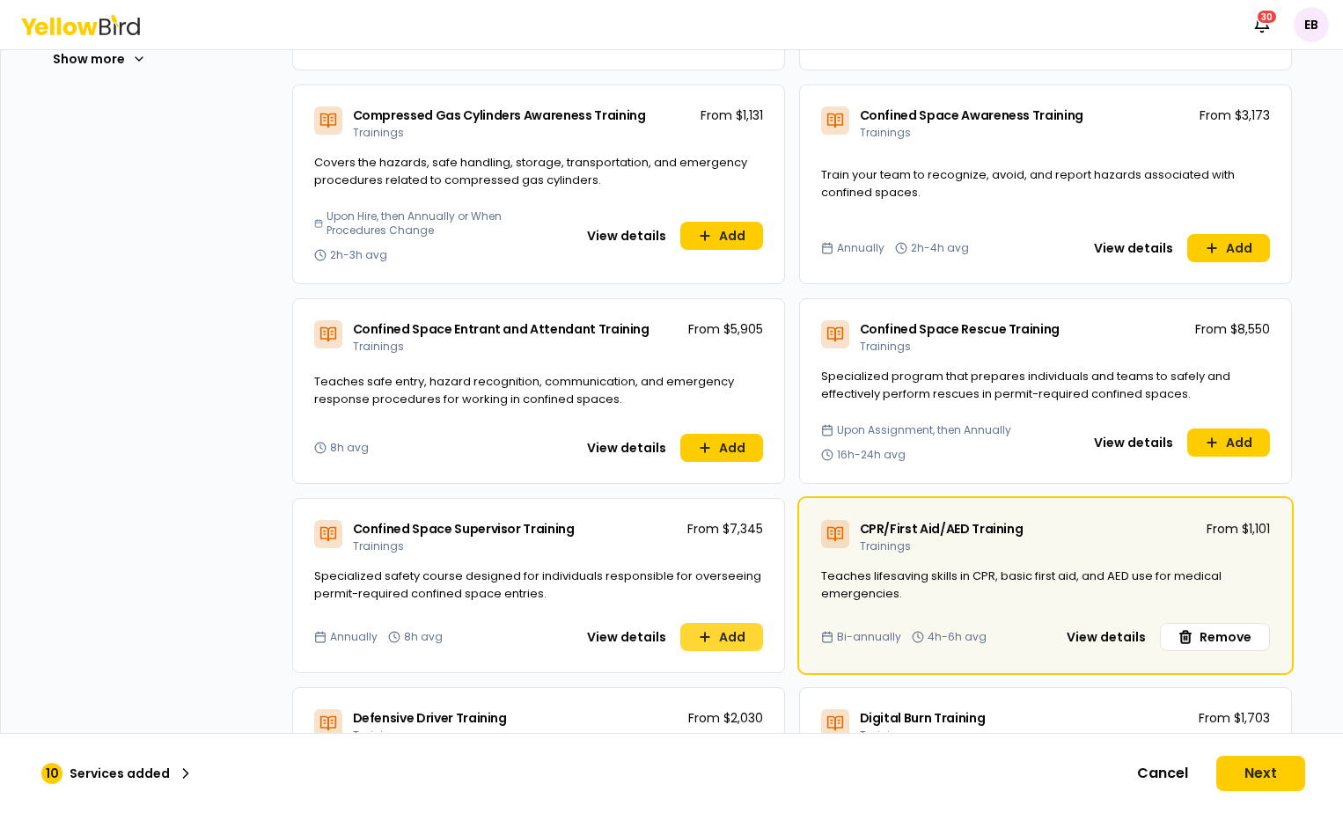
click at [716, 636] on button "Add" at bounding box center [721, 637] width 83 height 28
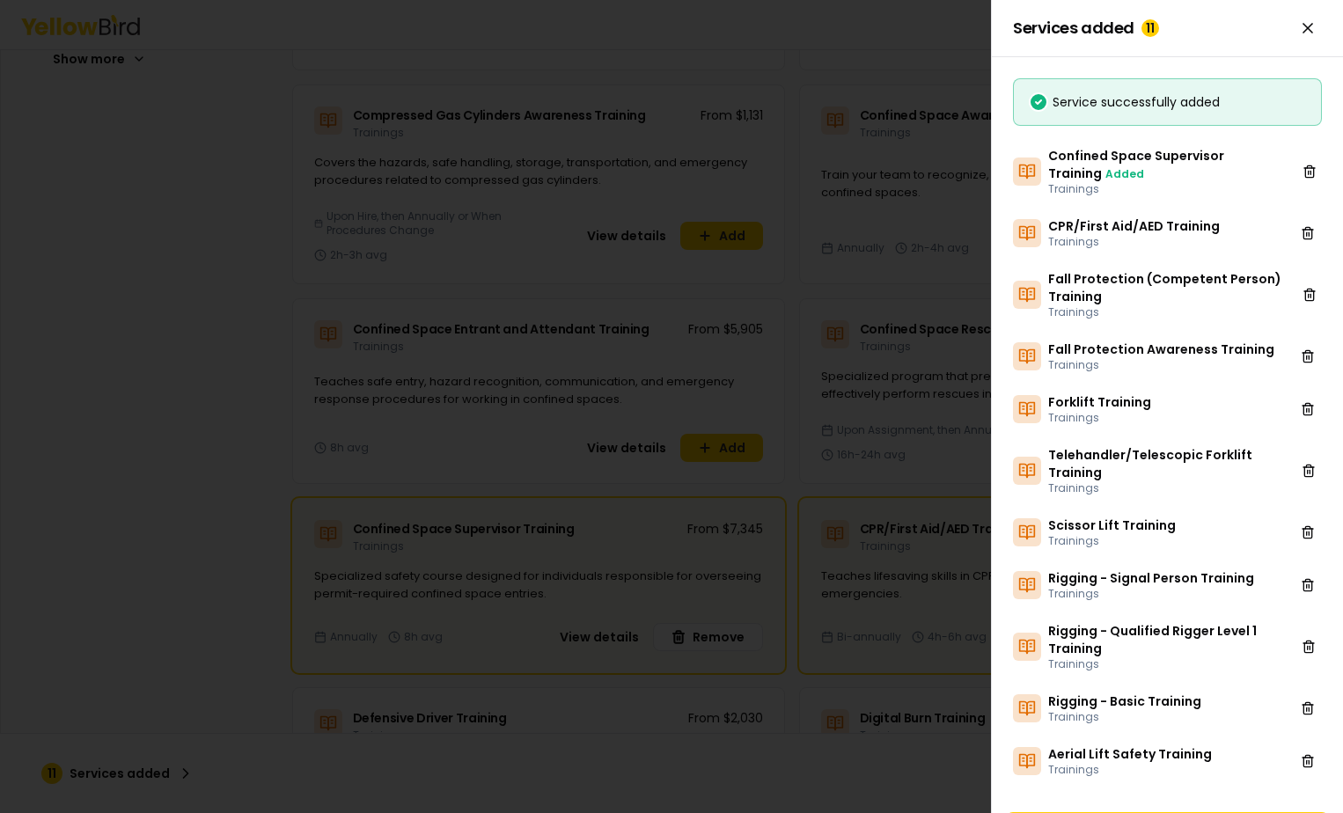
click at [509, 566] on div at bounding box center [671, 406] width 1343 height 813
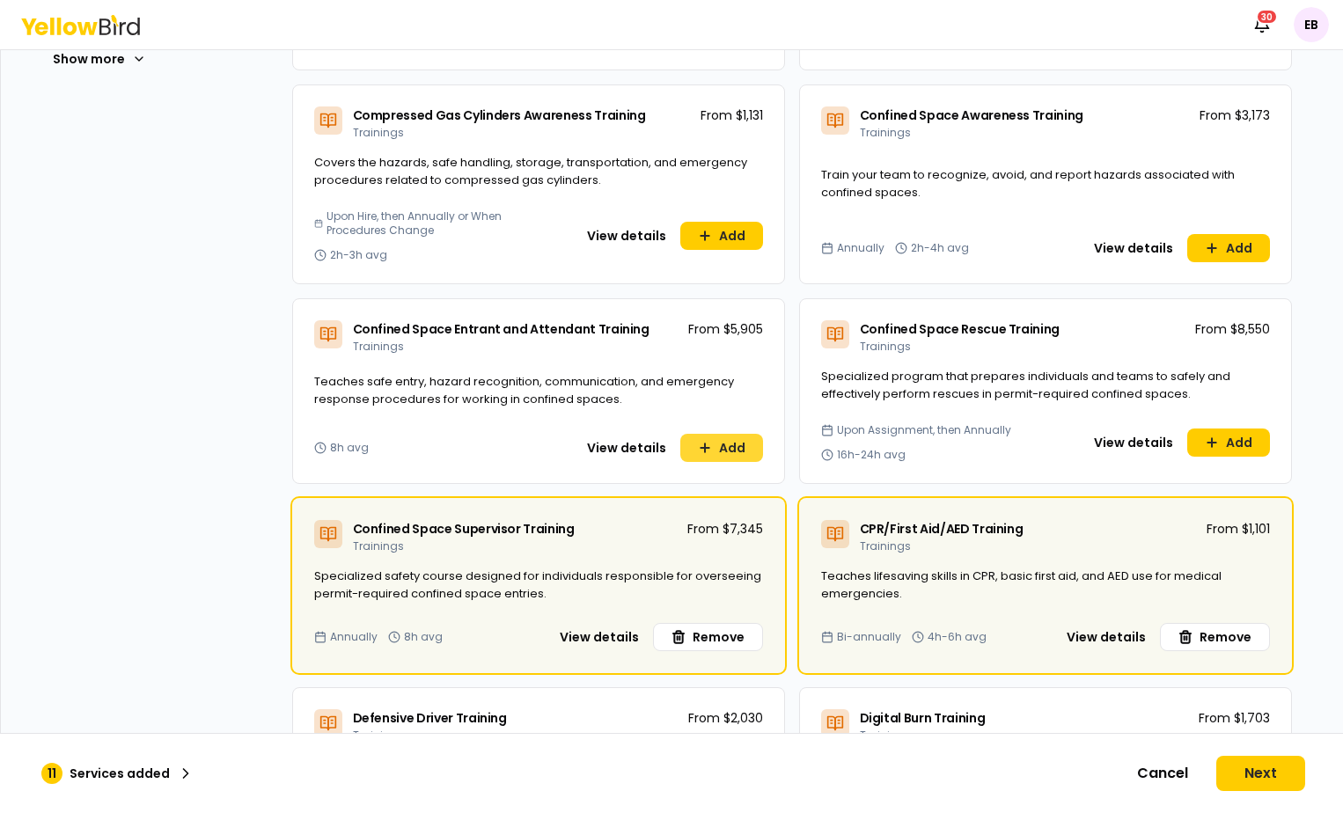
click at [702, 450] on icon at bounding box center [705, 448] width 14 height 14
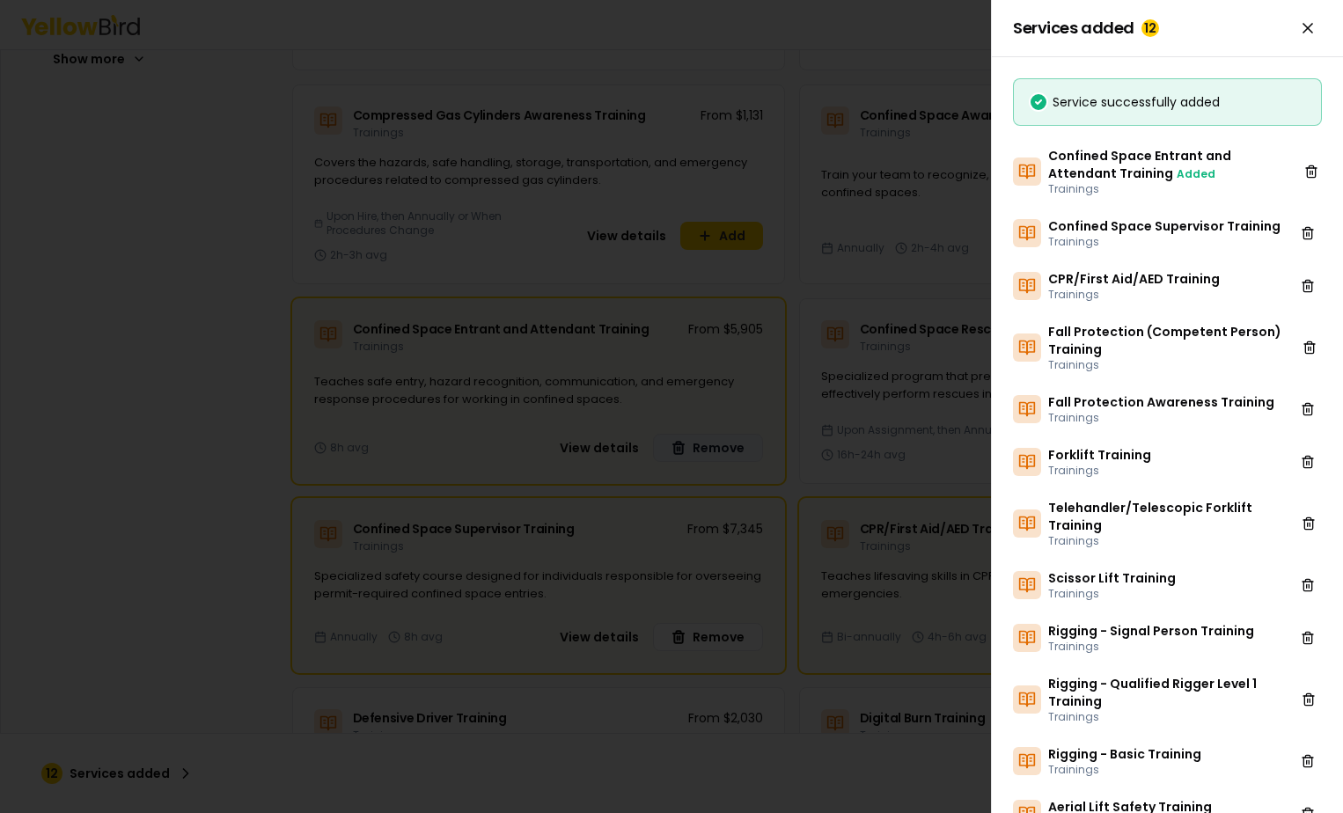
click at [465, 463] on div at bounding box center [671, 406] width 1343 height 813
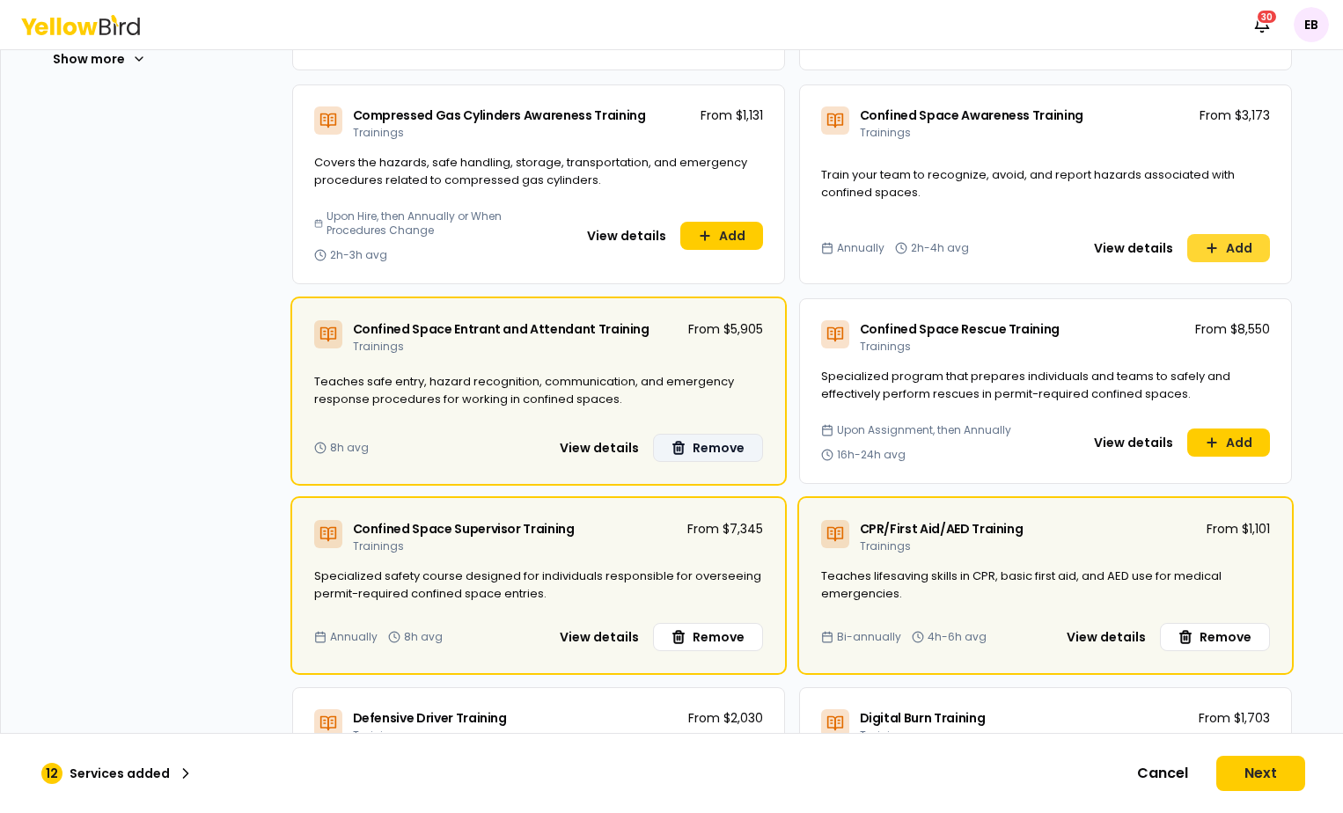
click at [1221, 235] on button "Add" at bounding box center [1228, 248] width 83 height 28
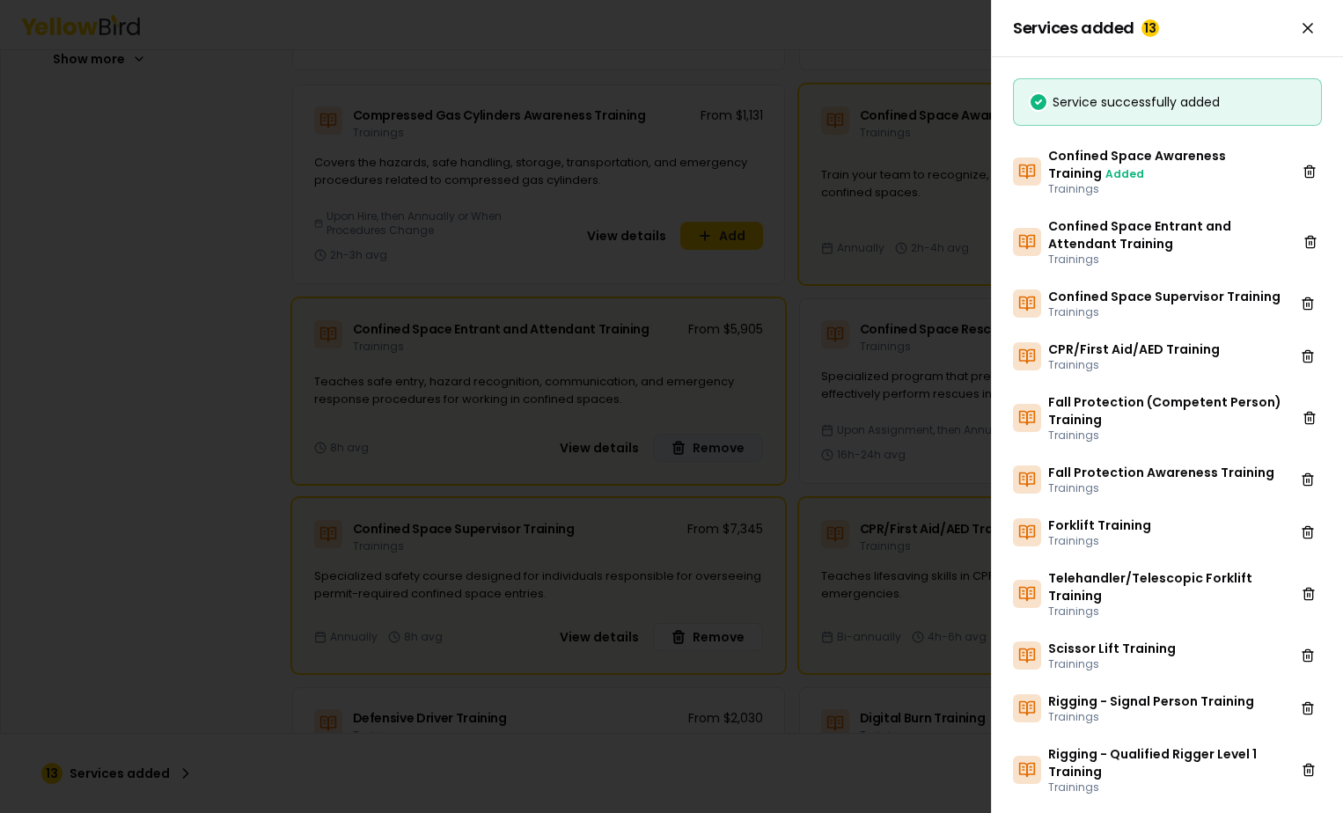
click at [803, 375] on div at bounding box center [671, 406] width 1343 height 813
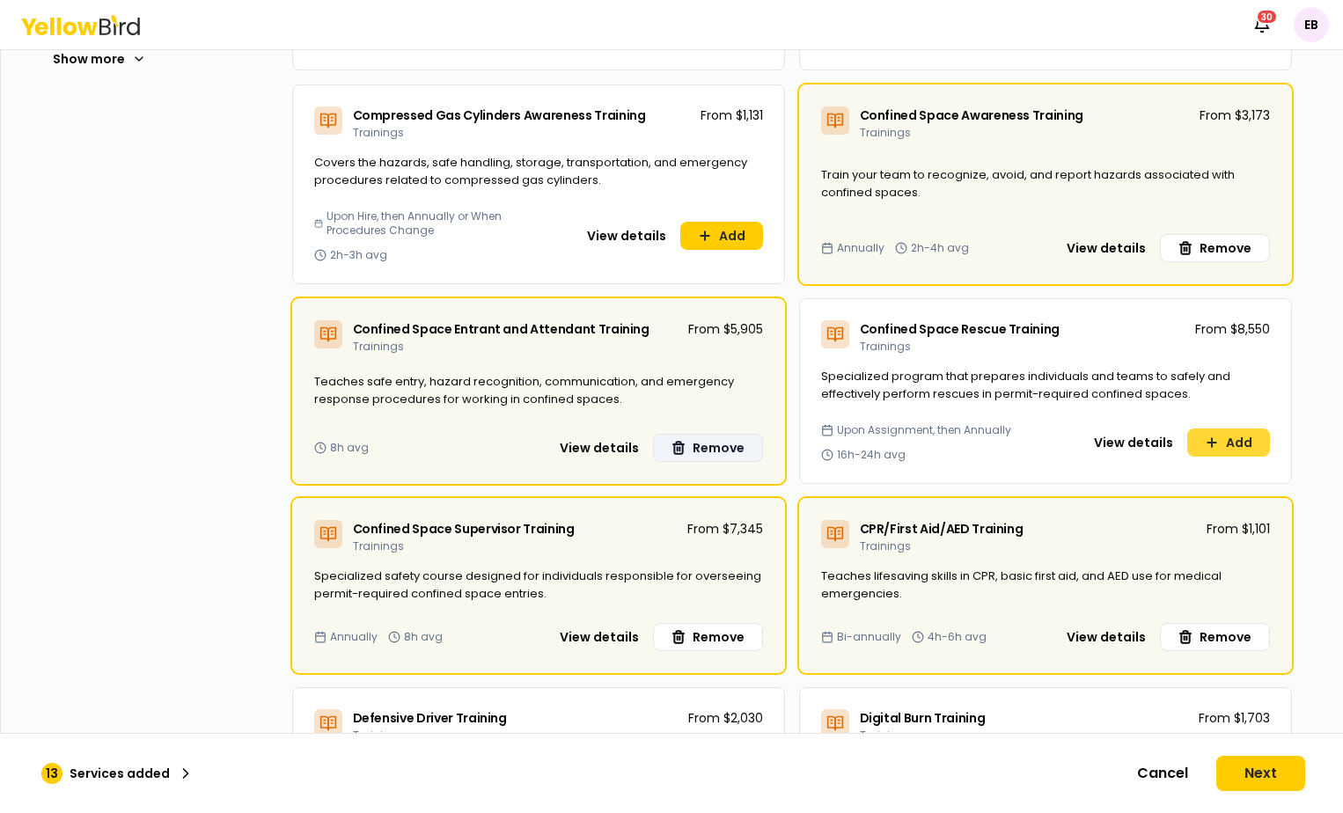
click at [1240, 437] on button "Add" at bounding box center [1228, 443] width 83 height 28
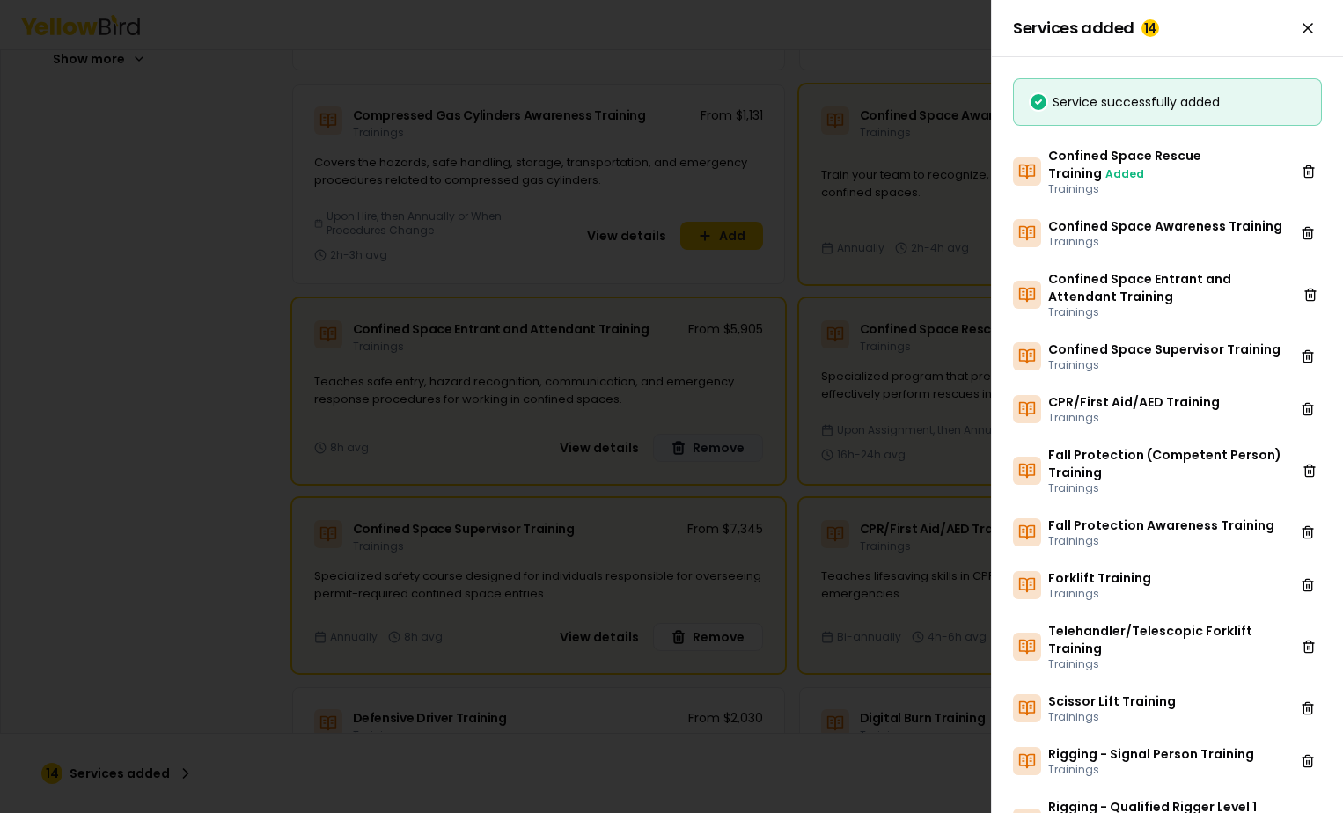
click at [908, 379] on div at bounding box center [671, 406] width 1343 height 813
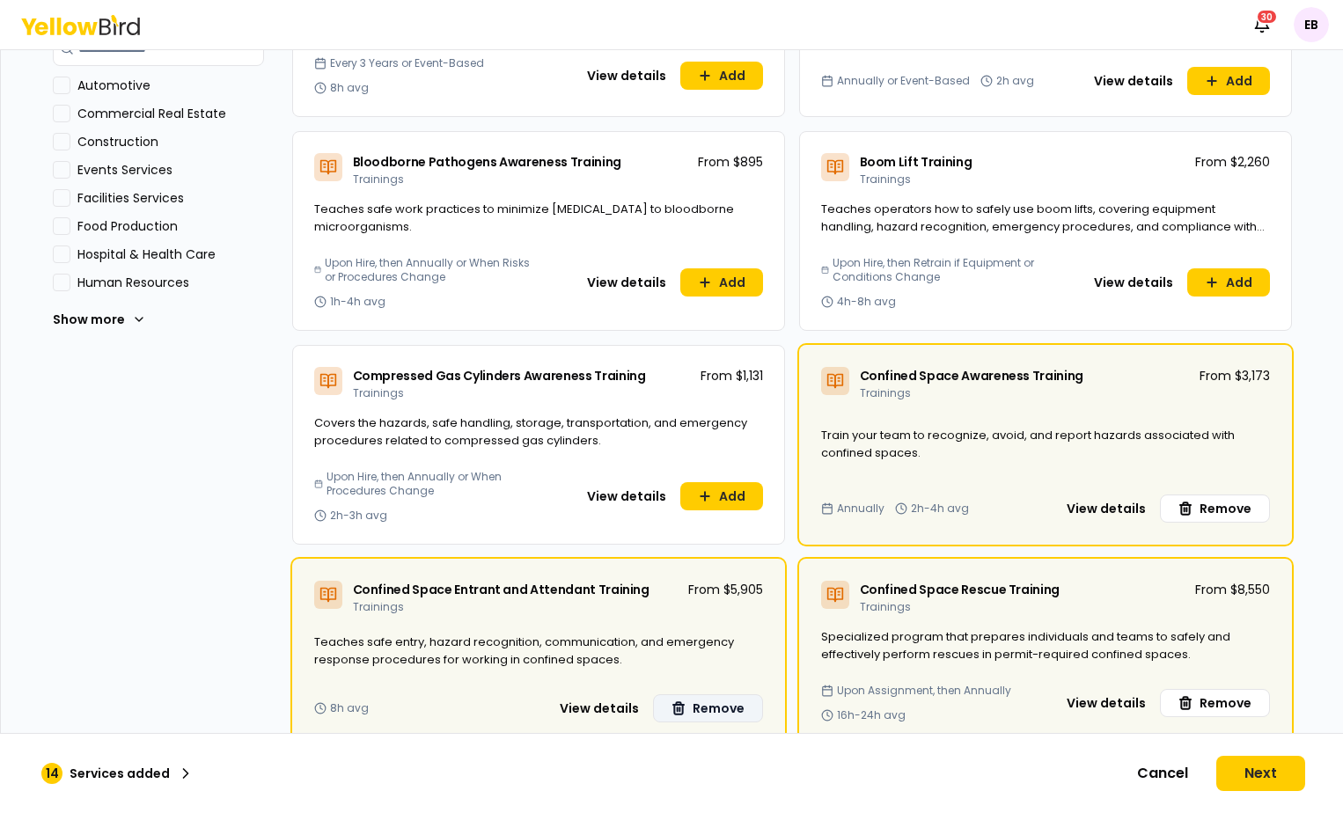
scroll to position [305, 0]
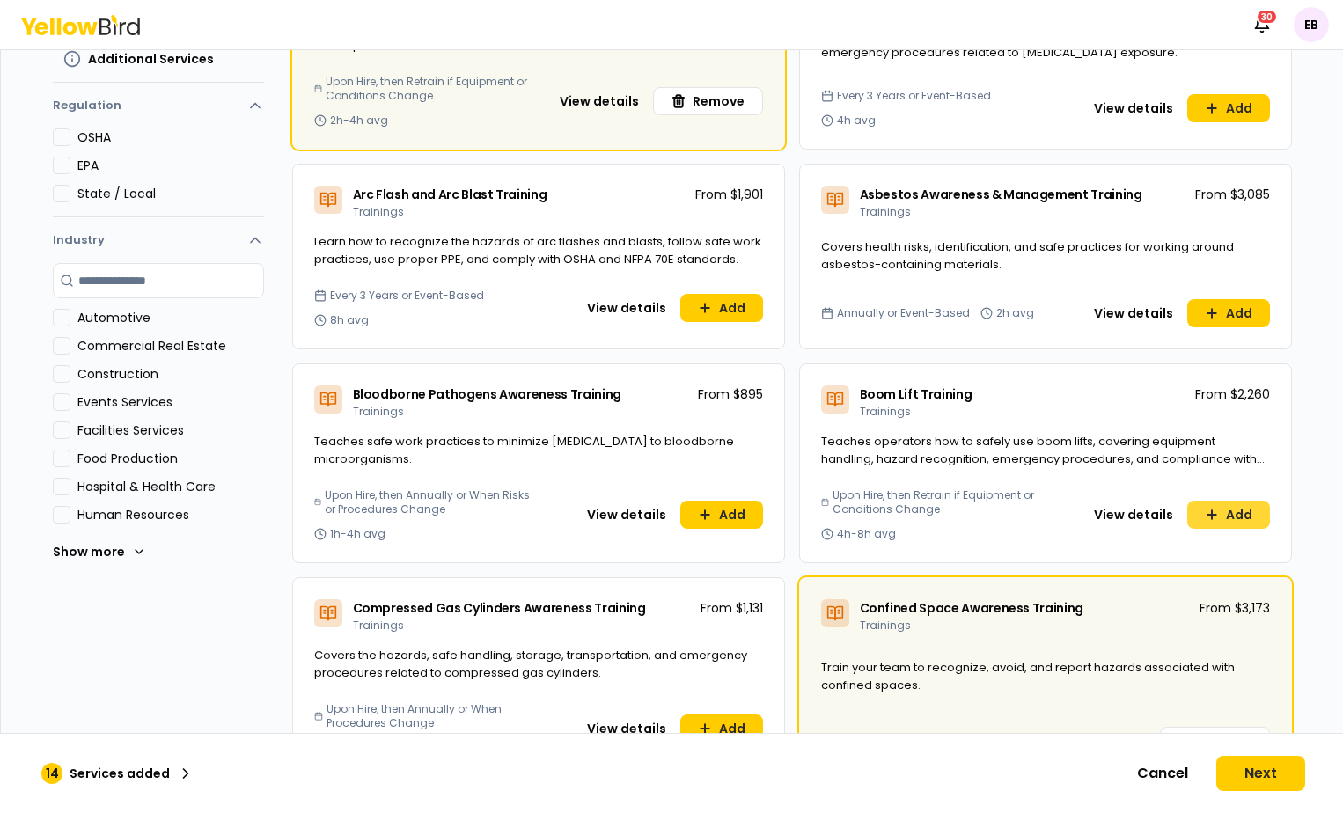
click at [1245, 514] on button "Add" at bounding box center [1228, 515] width 83 height 28
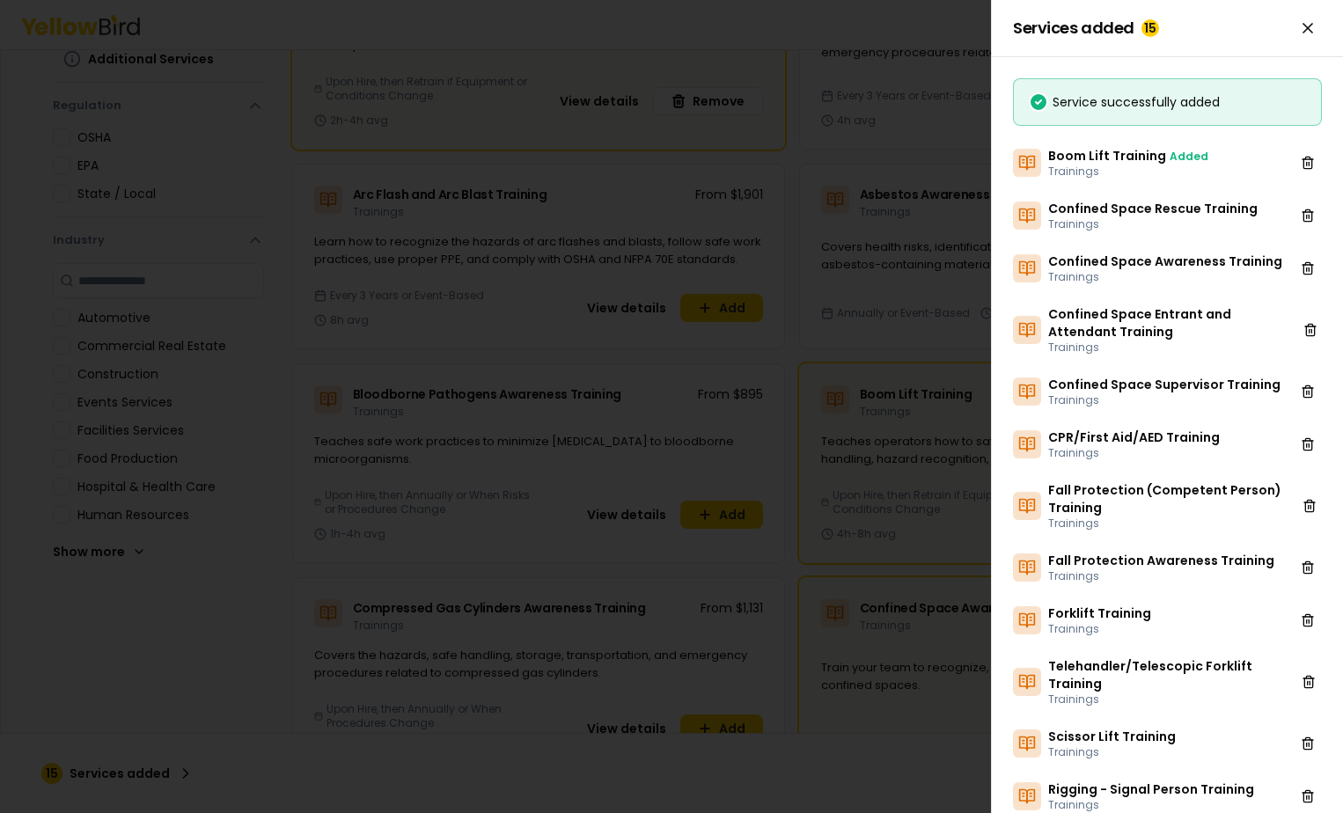
click at [864, 434] on div at bounding box center [671, 406] width 1343 height 813
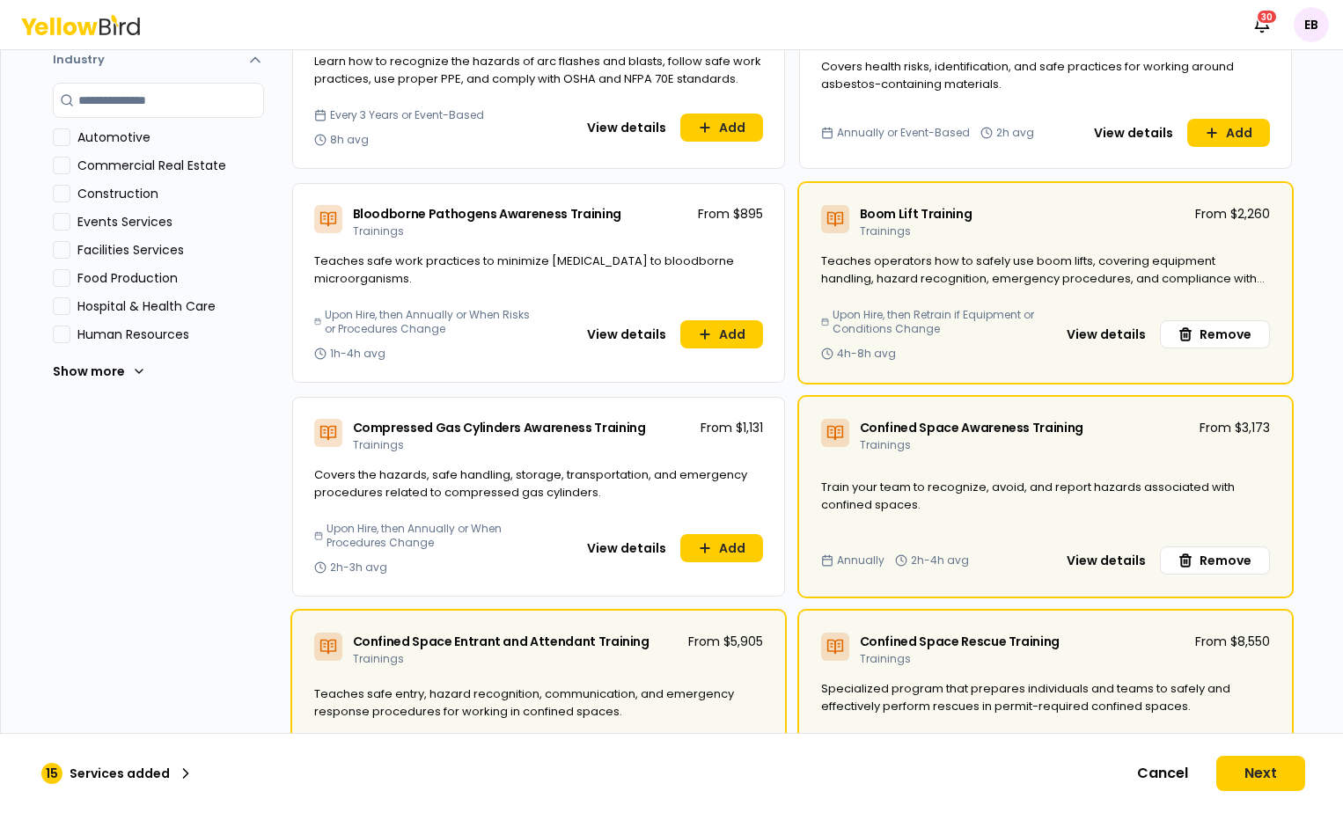
scroll to position [485, 0]
click at [639, 547] on button "View details" at bounding box center [627, 549] width 100 height 28
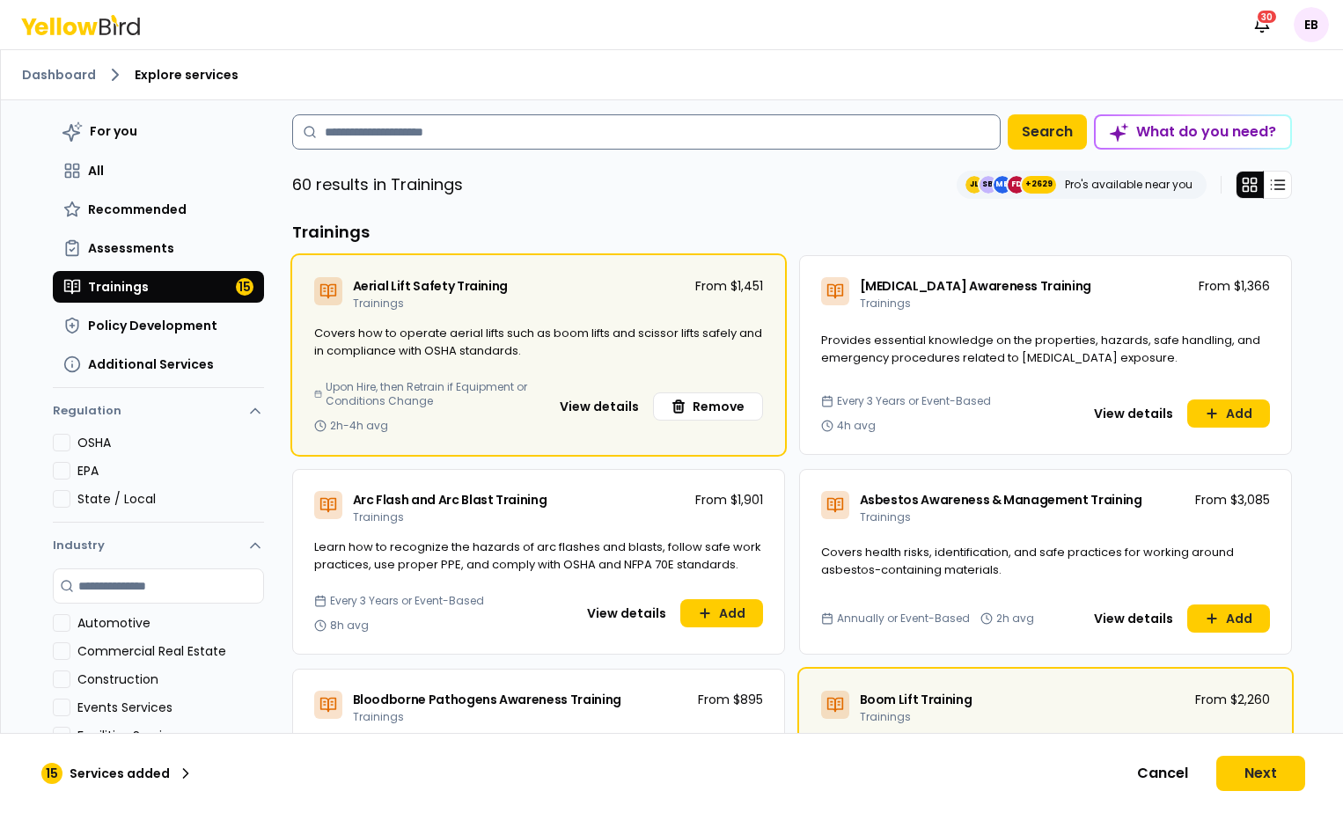
click at [477, 136] on input at bounding box center [646, 131] width 709 height 35
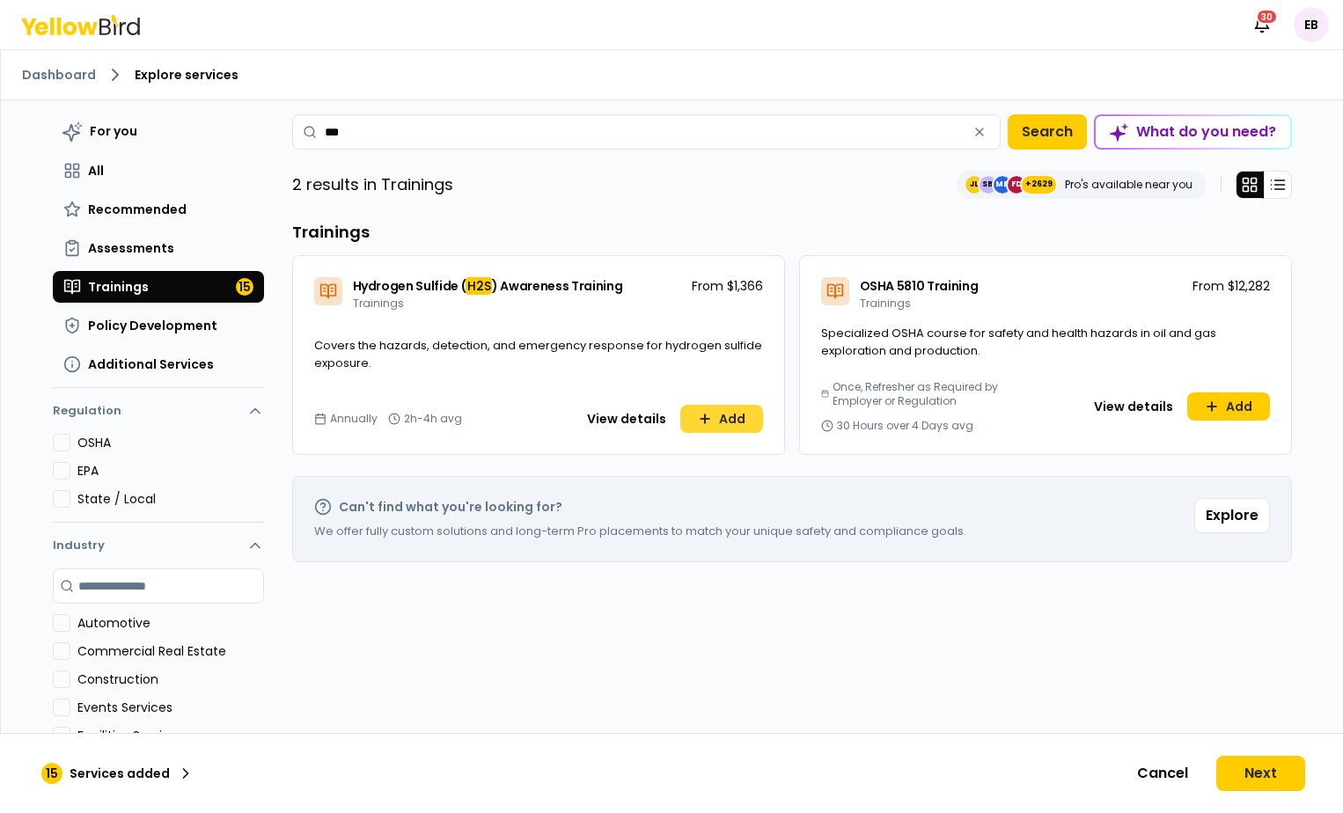
click at [730, 423] on button "Add" at bounding box center [721, 419] width 83 height 28
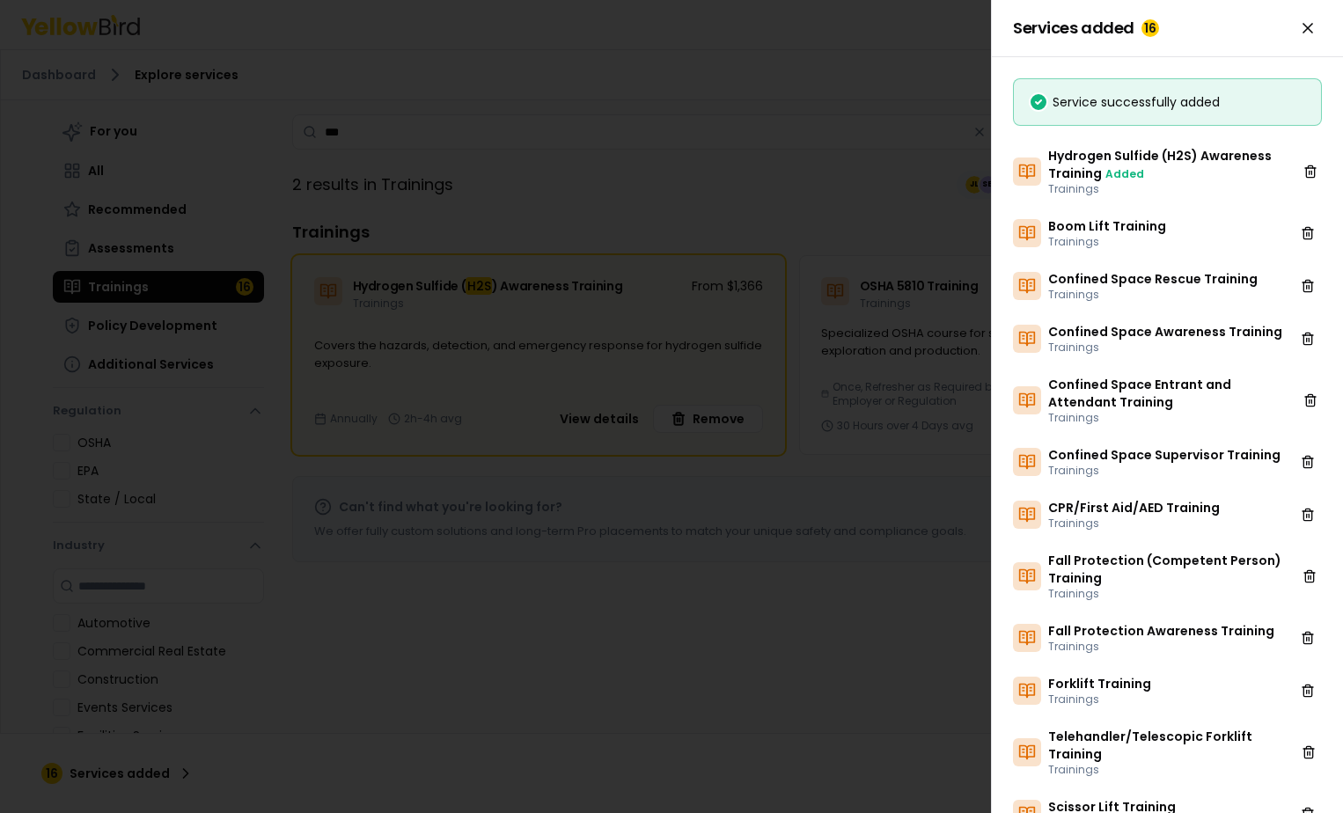
click at [829, 547] on div at bounding box center [671, 406] width 1343 height 813
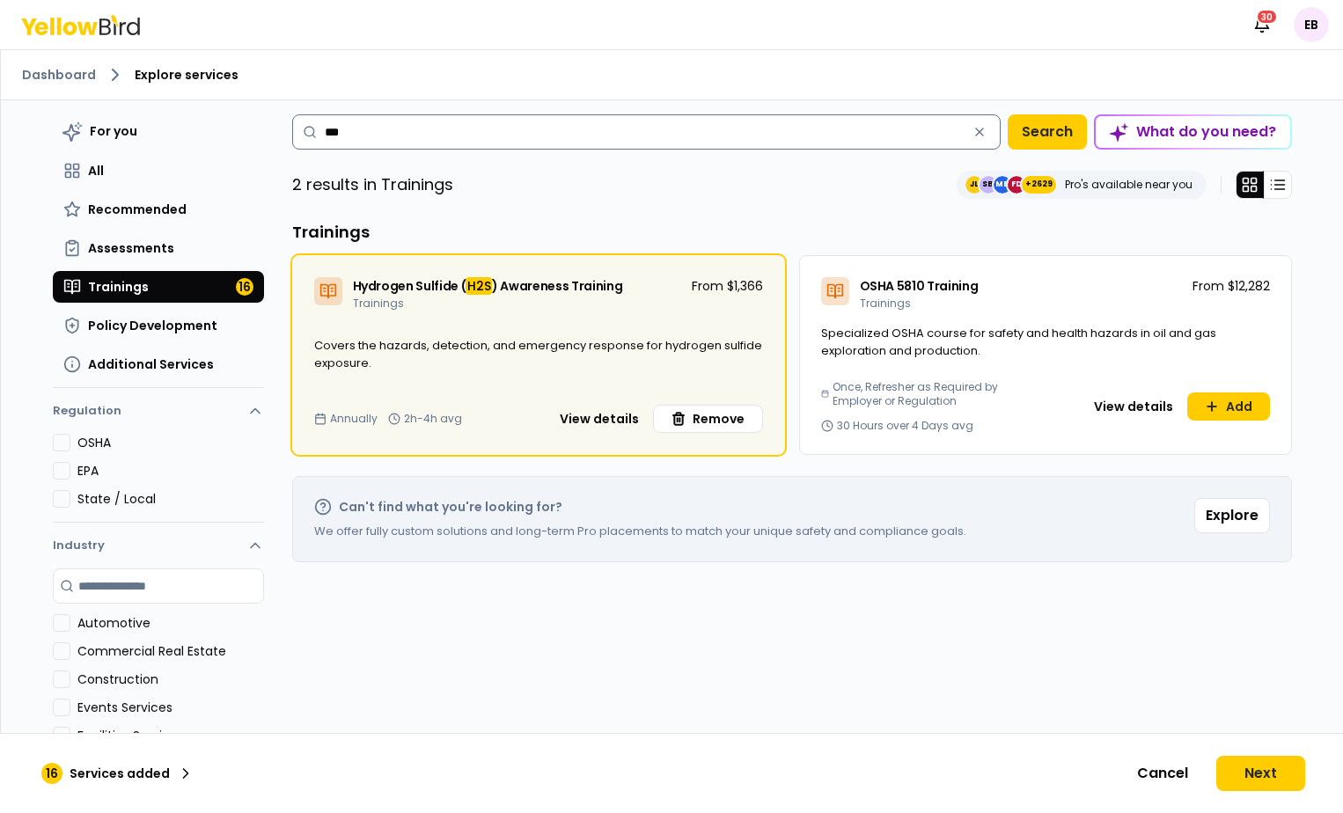
click at [454, 144] on input "***" at bounding box center [646, 131] width 709 height 35
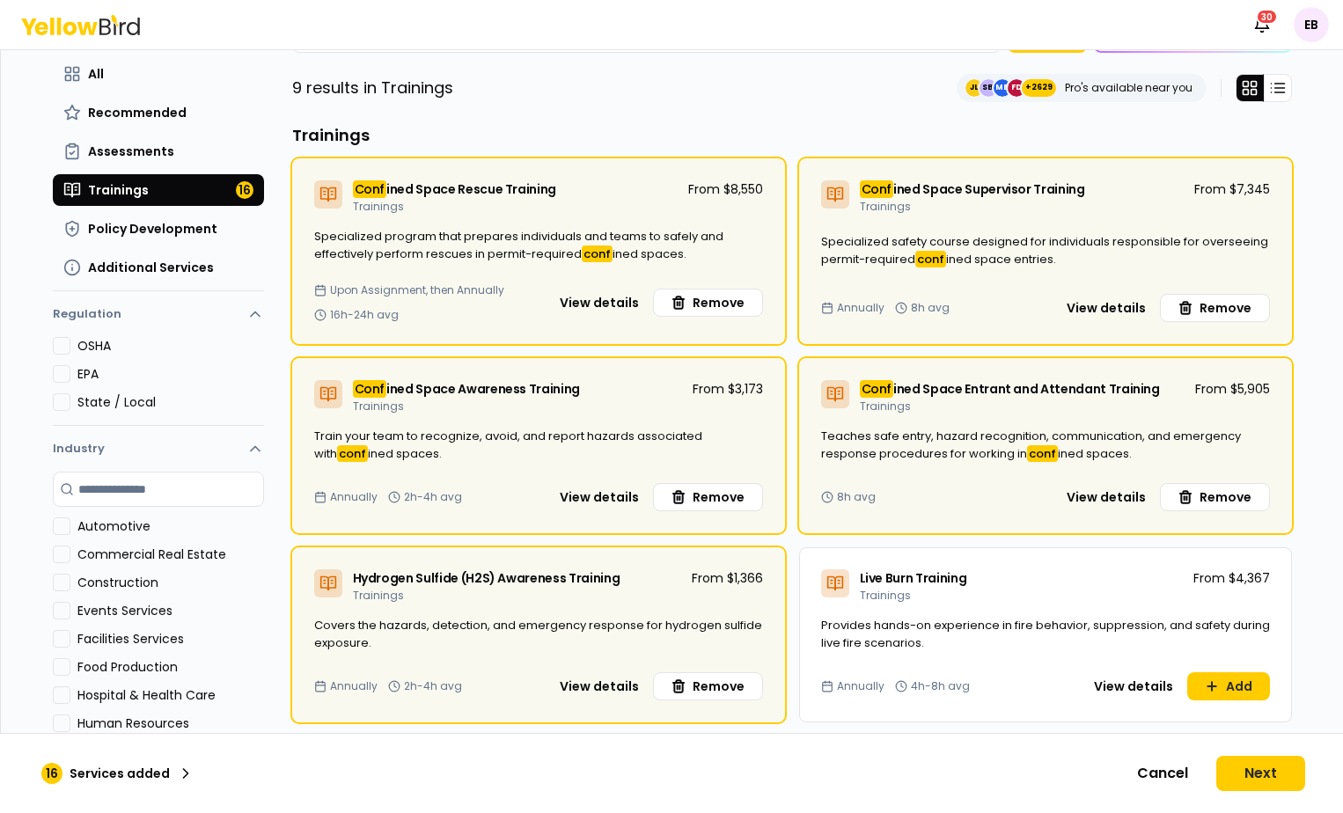
scroll to position [96, 0]
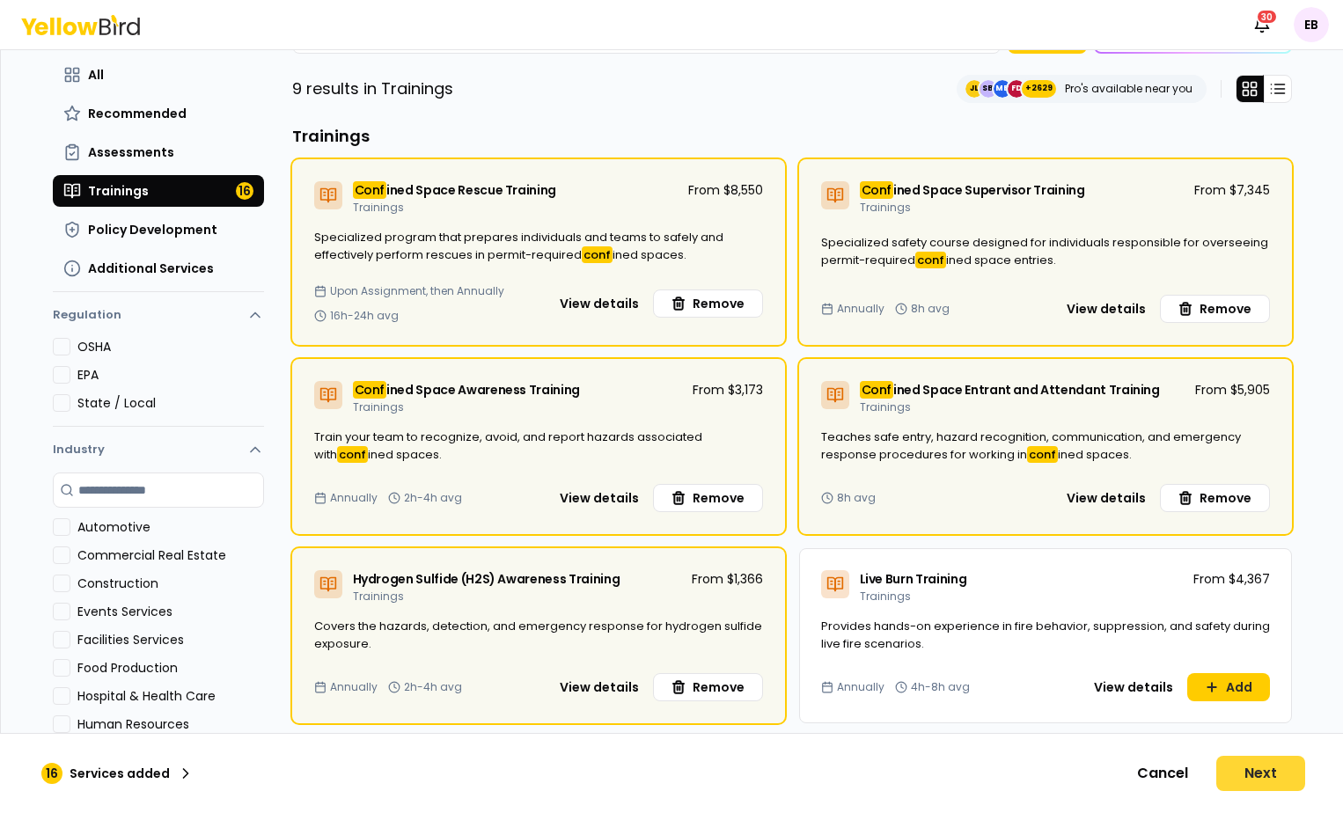
type input "****"
click at [1278, 767] on button "Next" at bounding box center [1260, 773] width 89 height 35
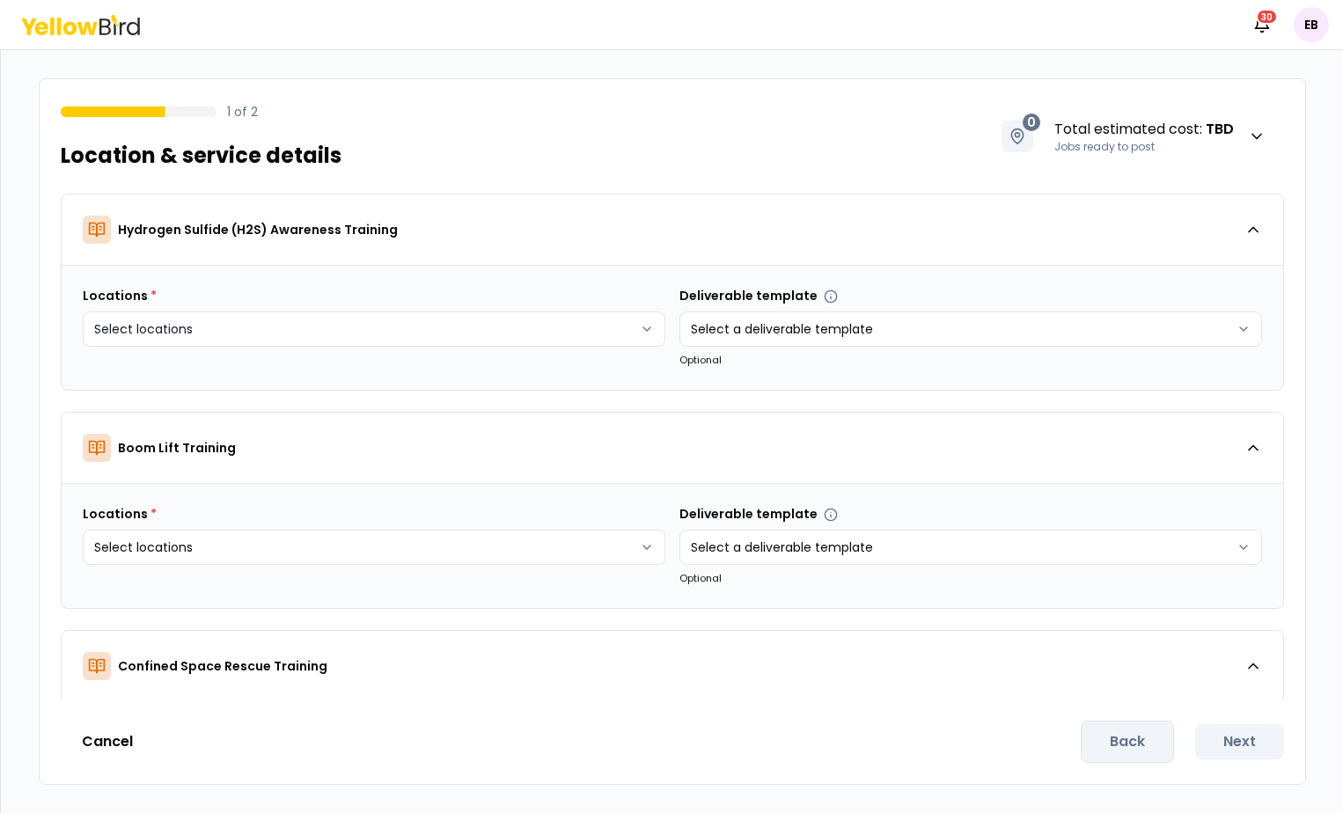
click at [453, 342] on html "Notifications 30 EB 1 of 2 Location & service details 0 Total estimated cost : …" at bounding box center [671, 406] width 1343 height 813
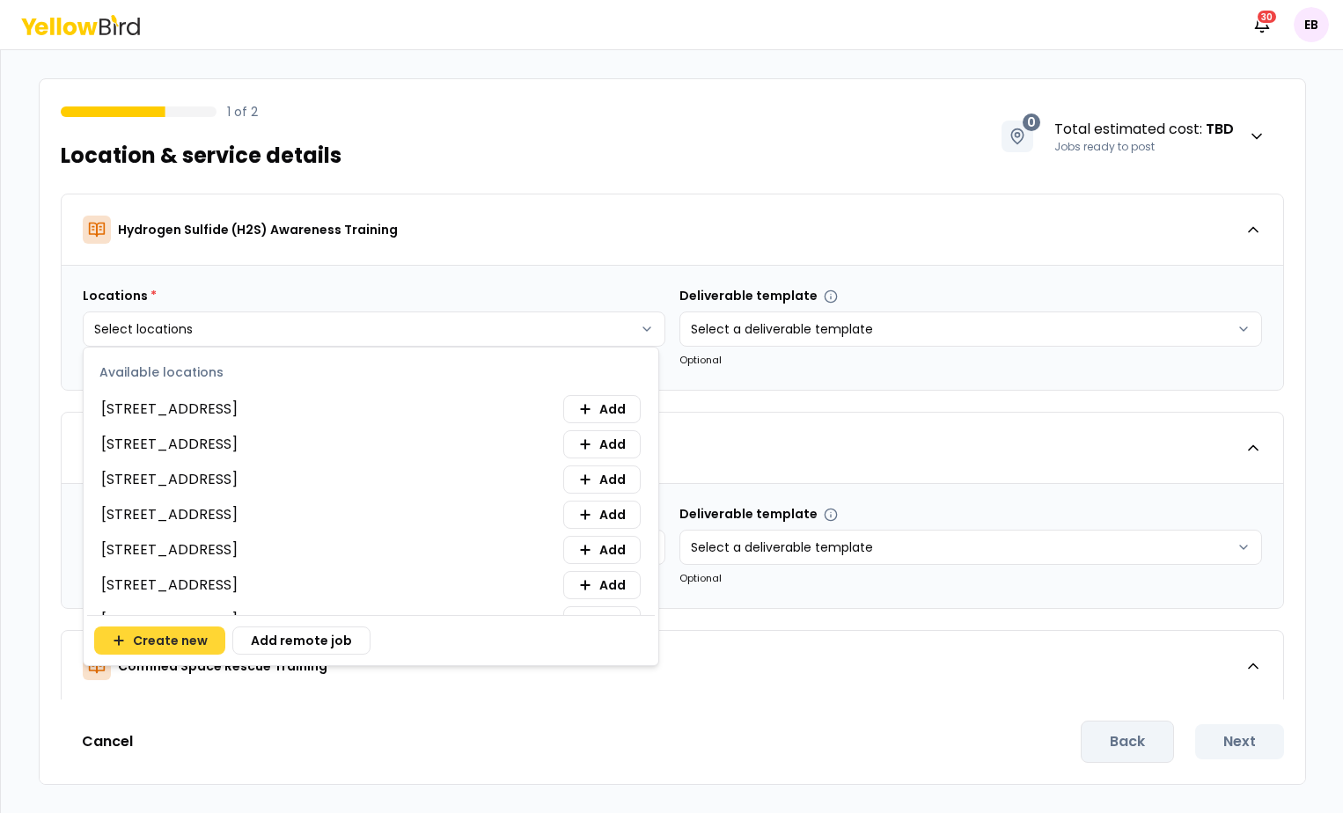
click at [172, 635] on button "Create new" at bounding box center [159, 641] width 131 height 28
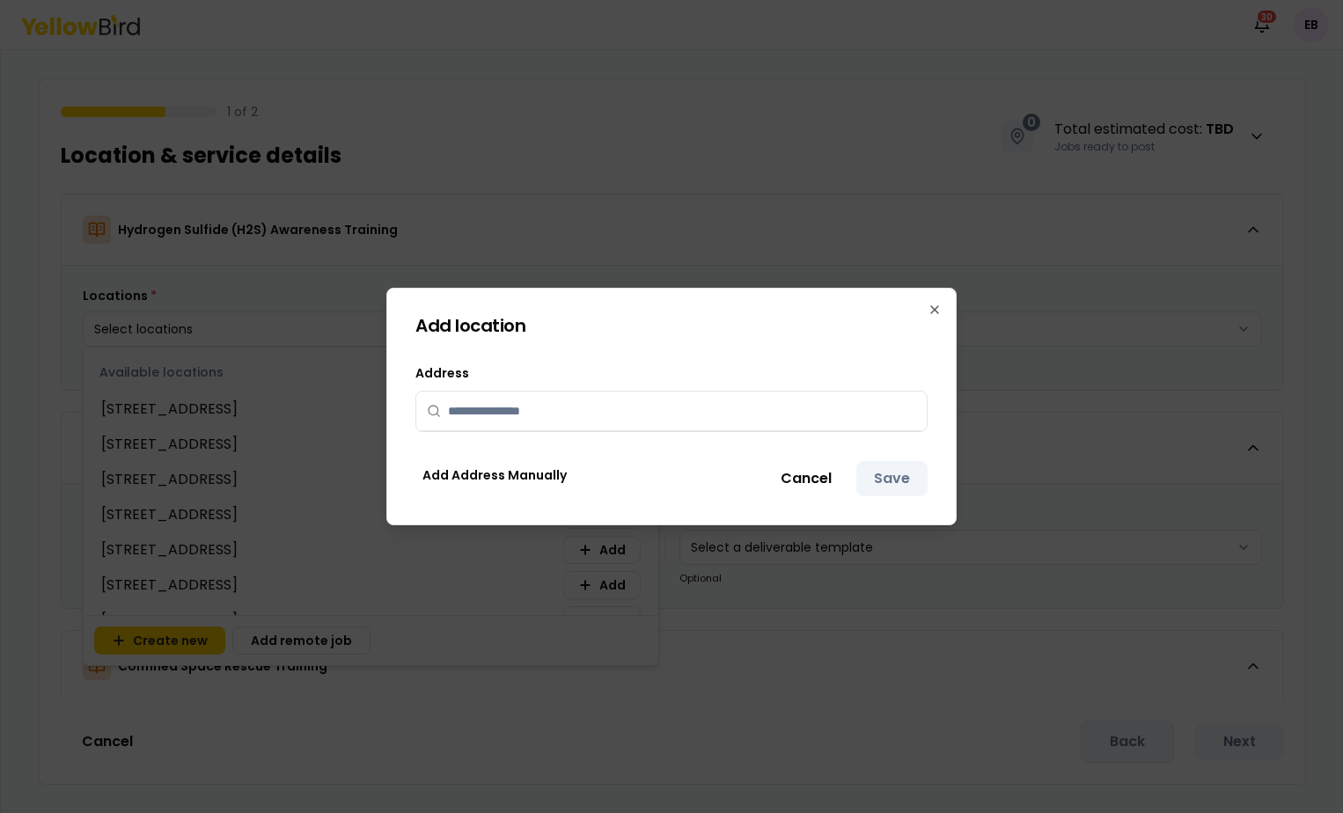
click at [633, 409] on input "text" at bounding box center [682, 411] width 468 height 39
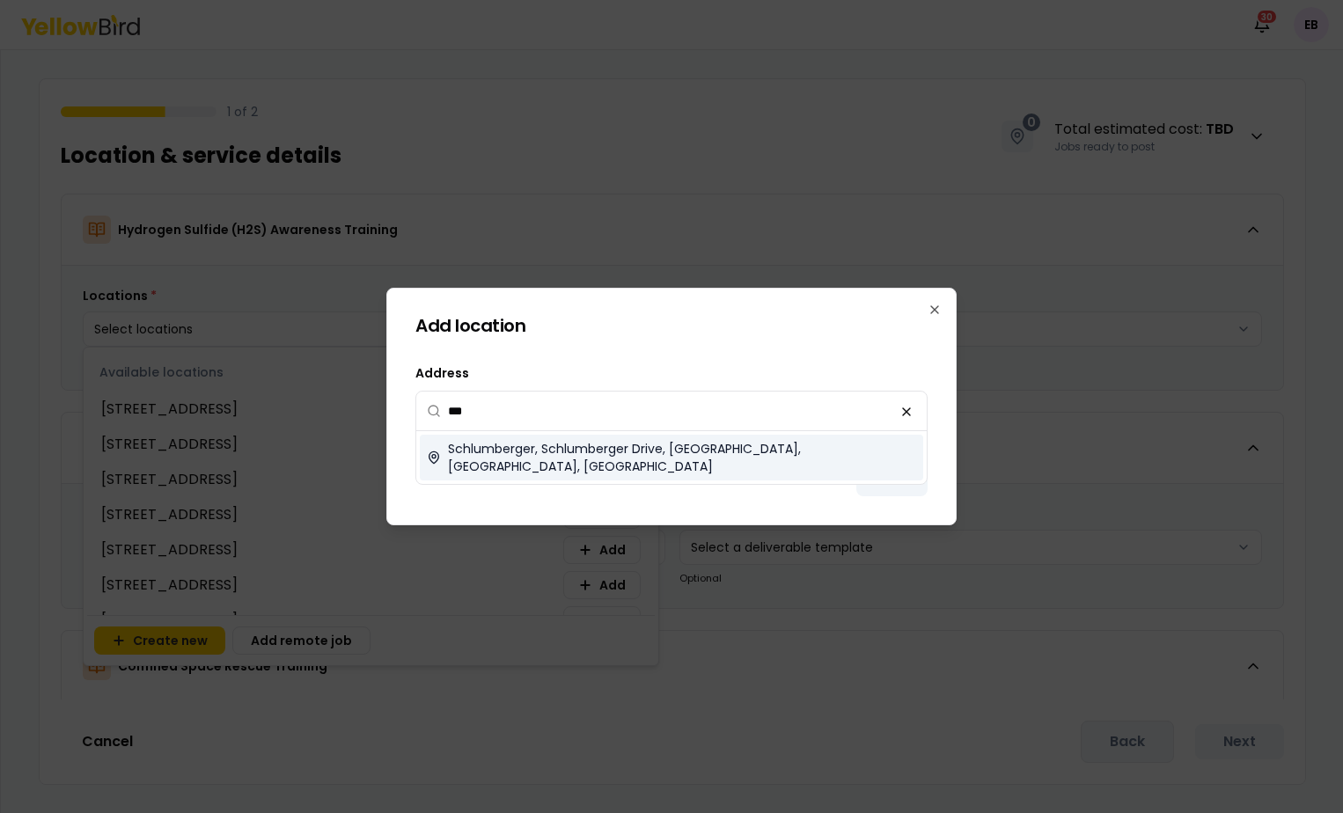
click at [702, 455] on span "Schlumberger, Schlumberger Drive, Fort Mill, SC, USA" at bounding box center [682, 457] width 468 height 35
type input "**********"
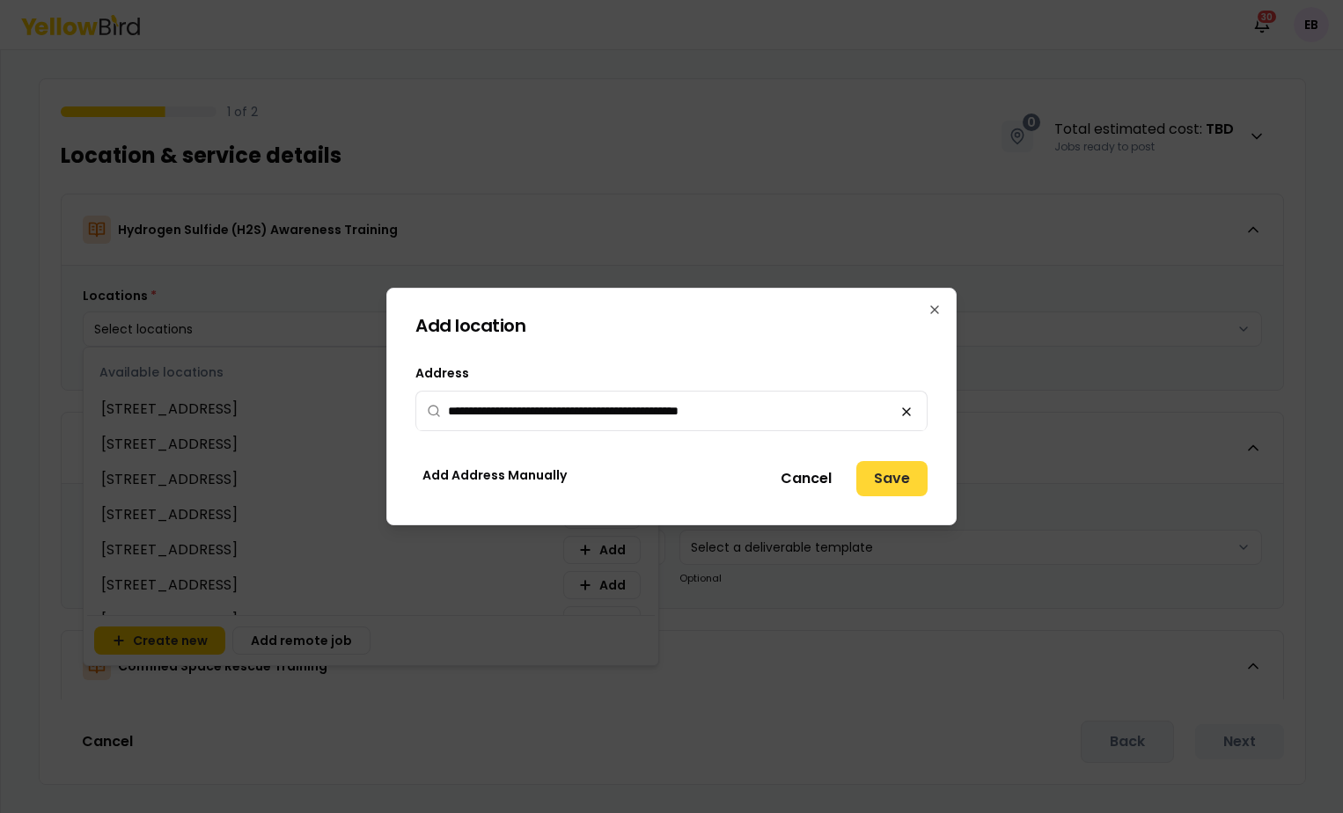
click at [907, 462] on button "Save" at bounding box center [891, 478] width 71 height 35
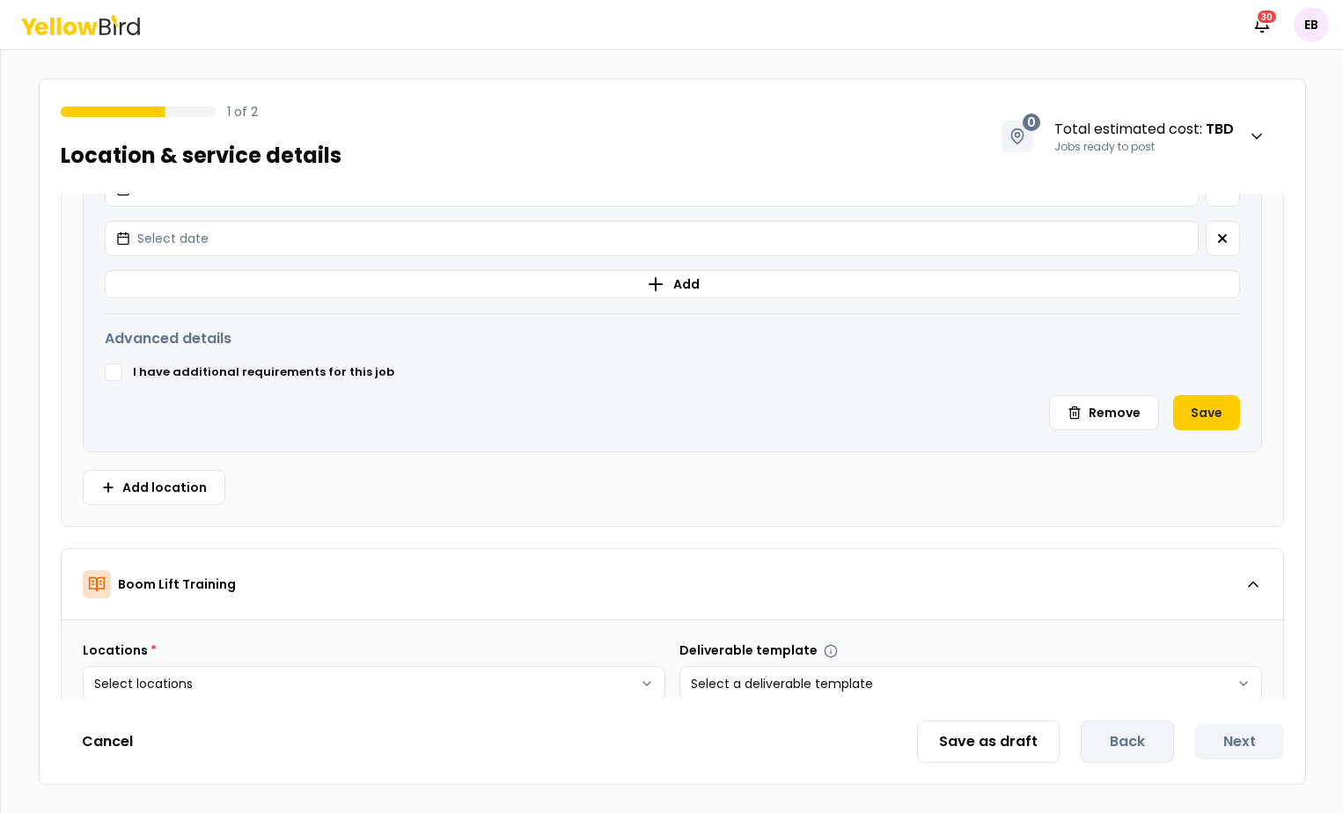
scroll to position [984, 0]
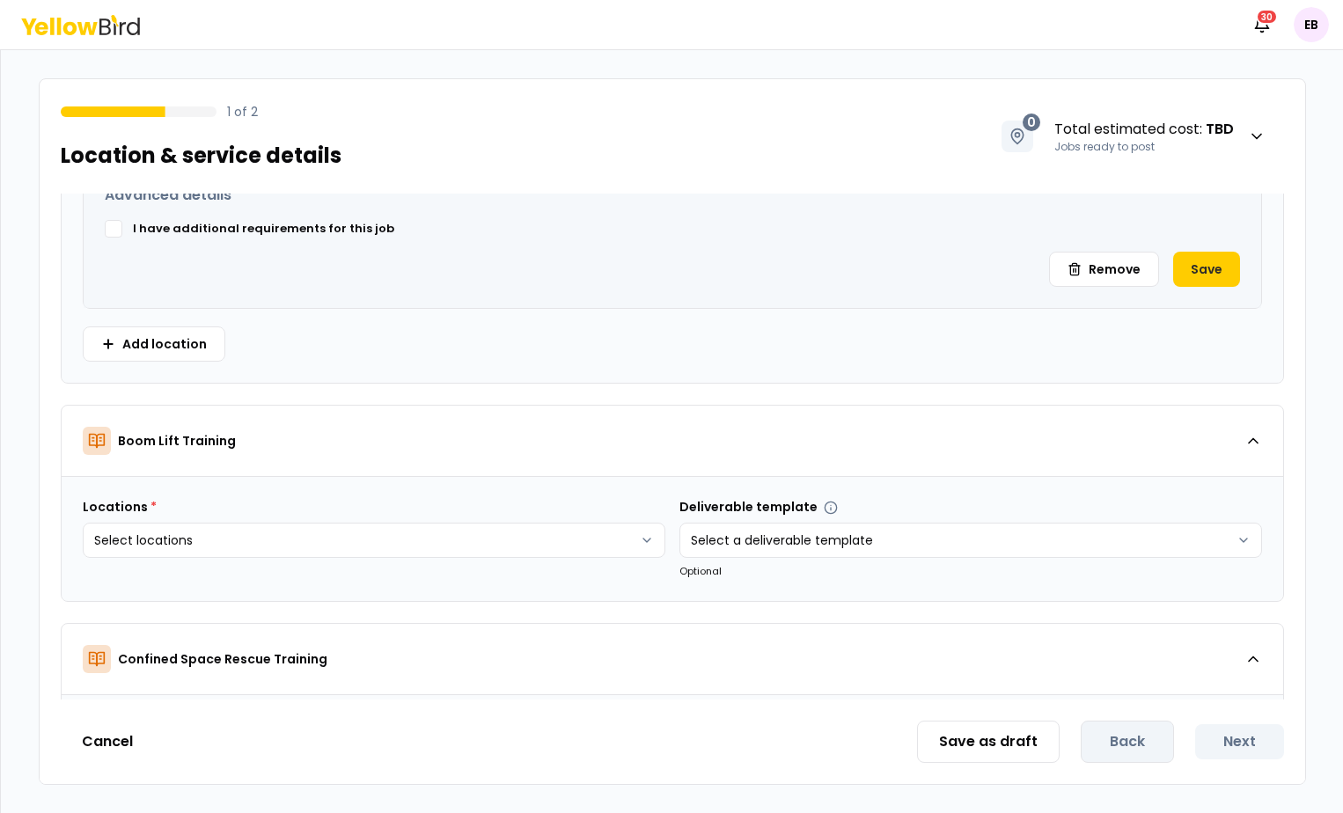
click at [613, 561] on html "**********" at bounding box center [671, 406] width 1343 height 813
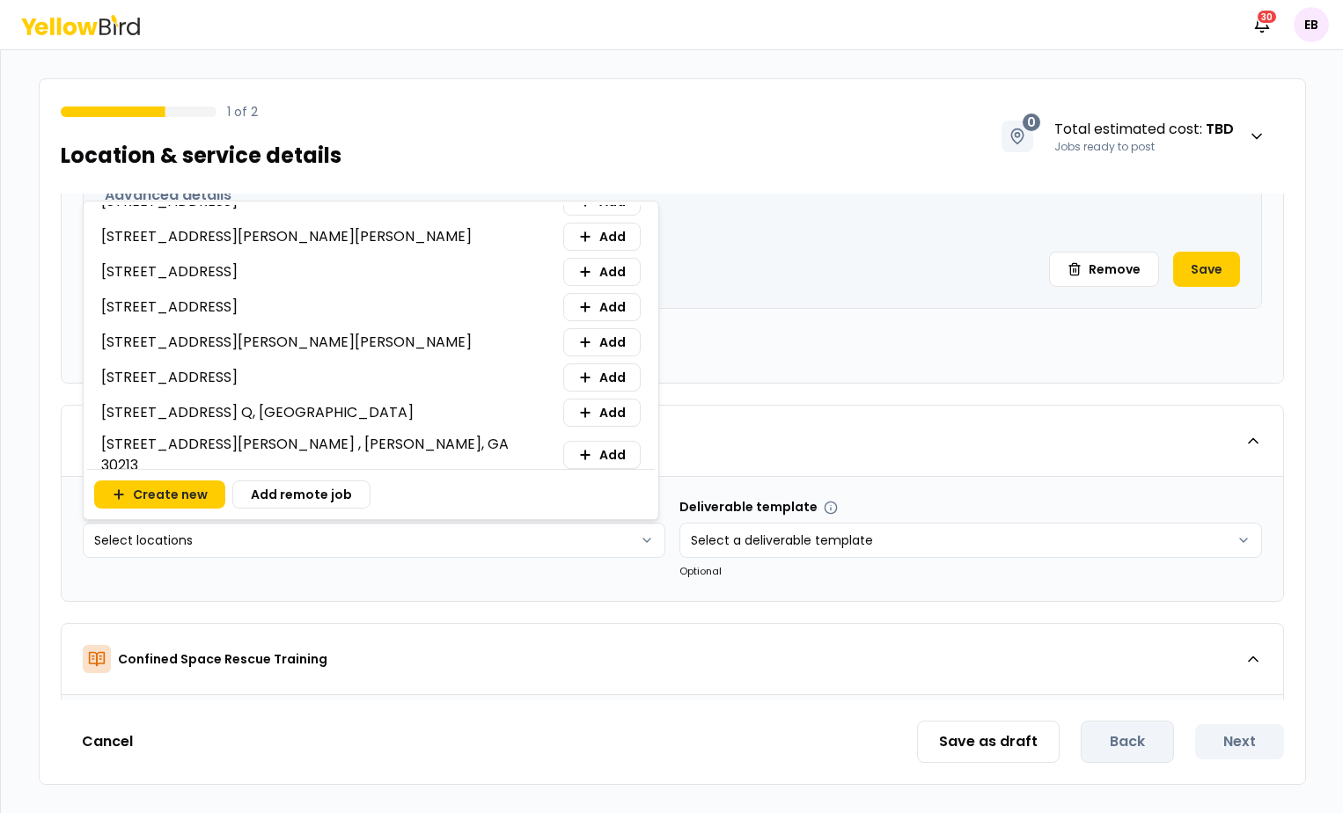
scroll to position [885, 0]
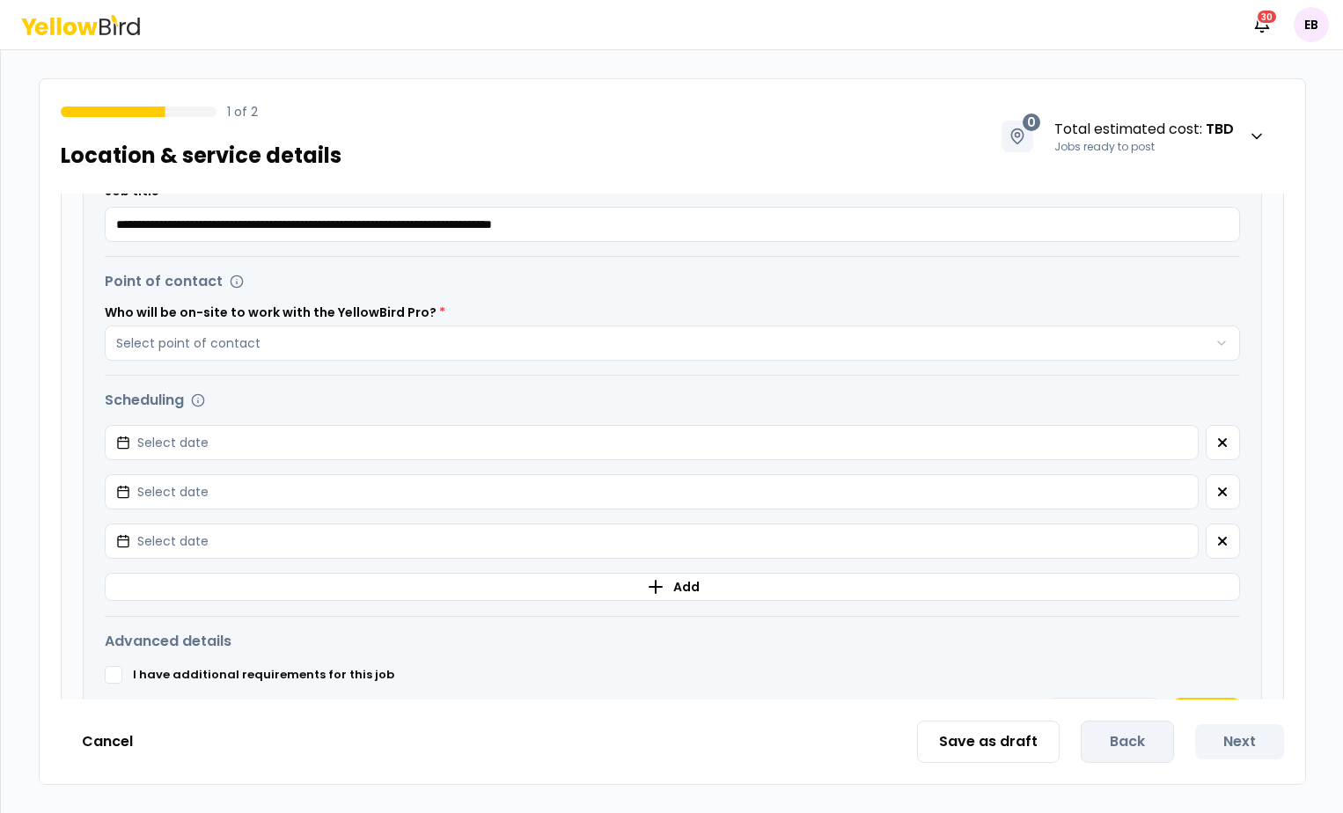
scroll to position [668, 0]
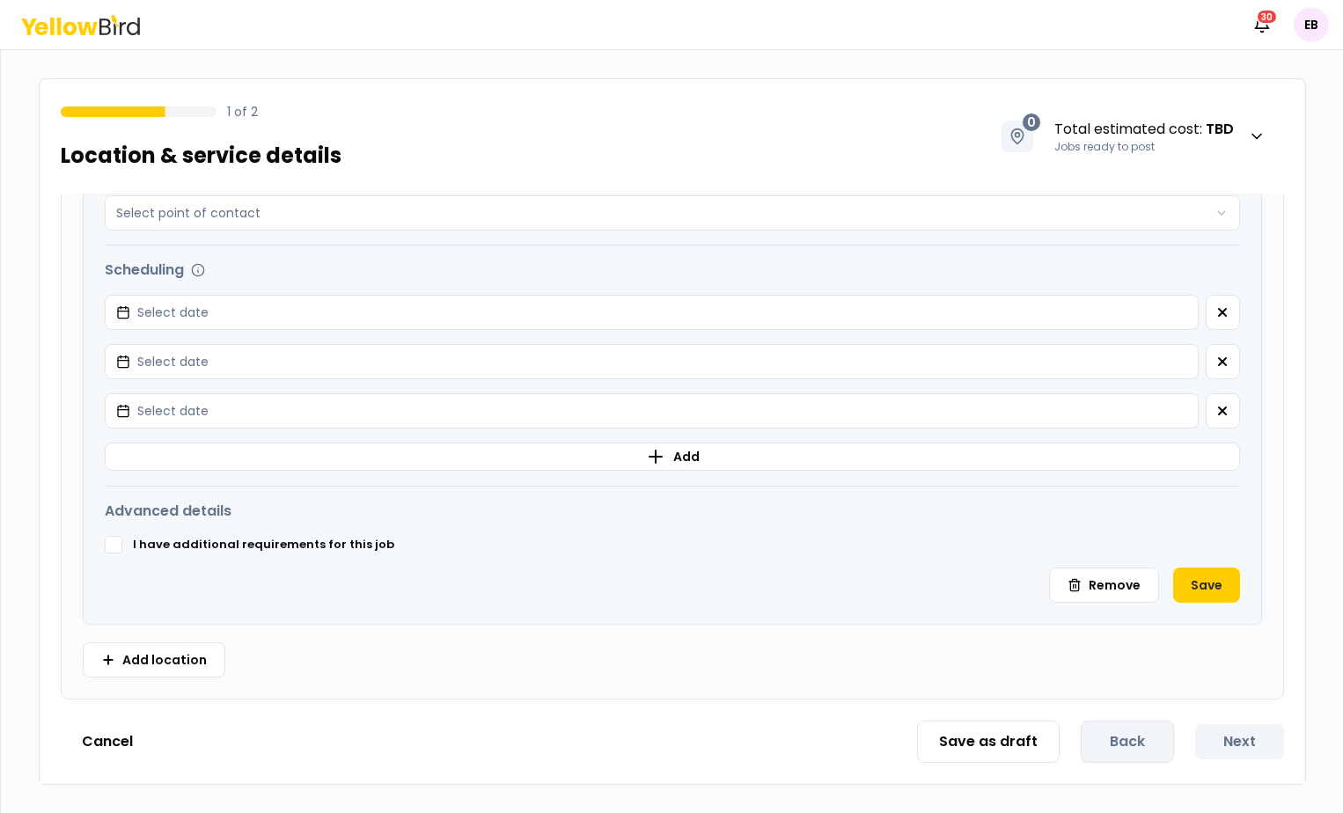
click at [104, 33] on icon at bounding box center [104, 26] width 11 height 17
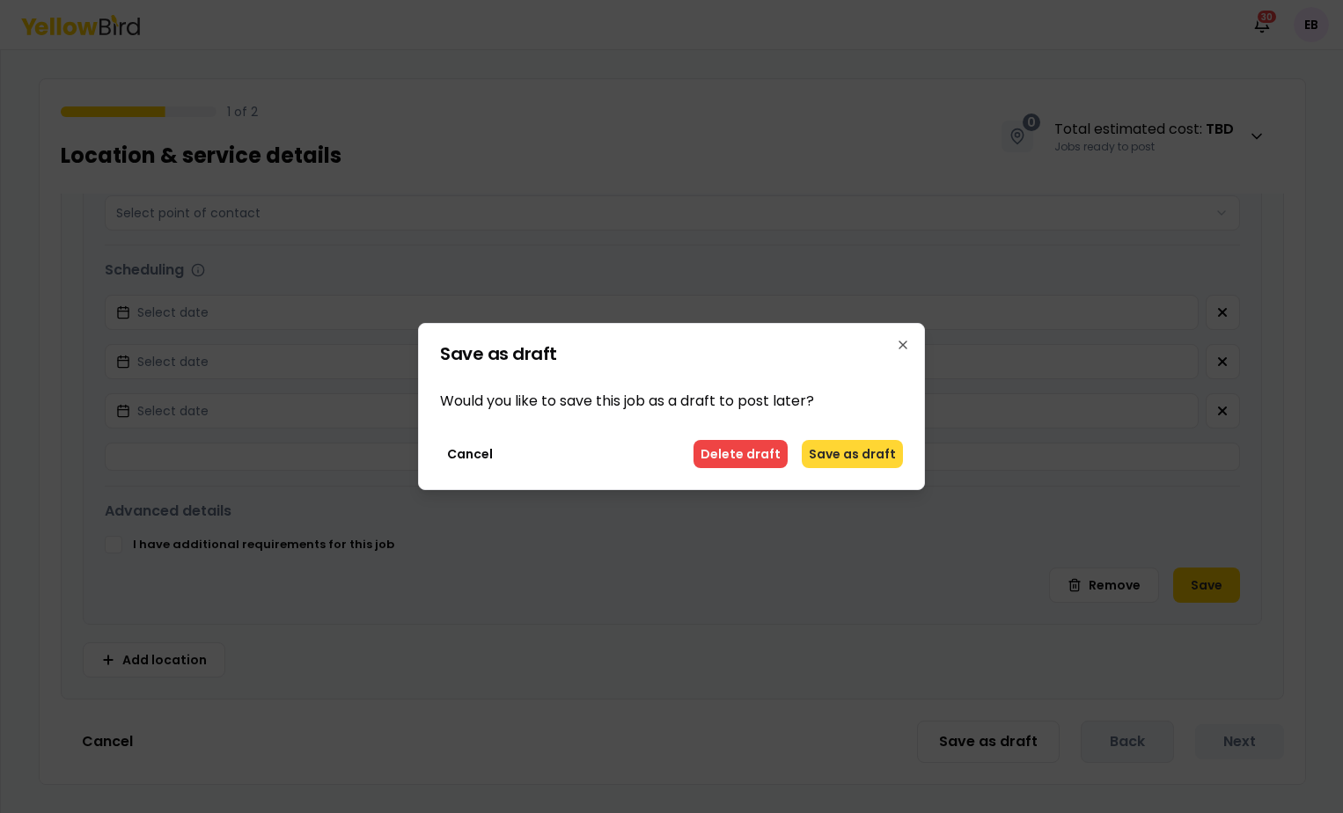
click at [859, 457] on button "Save as draft" at bounding box center [852, 454] width 101 height 28
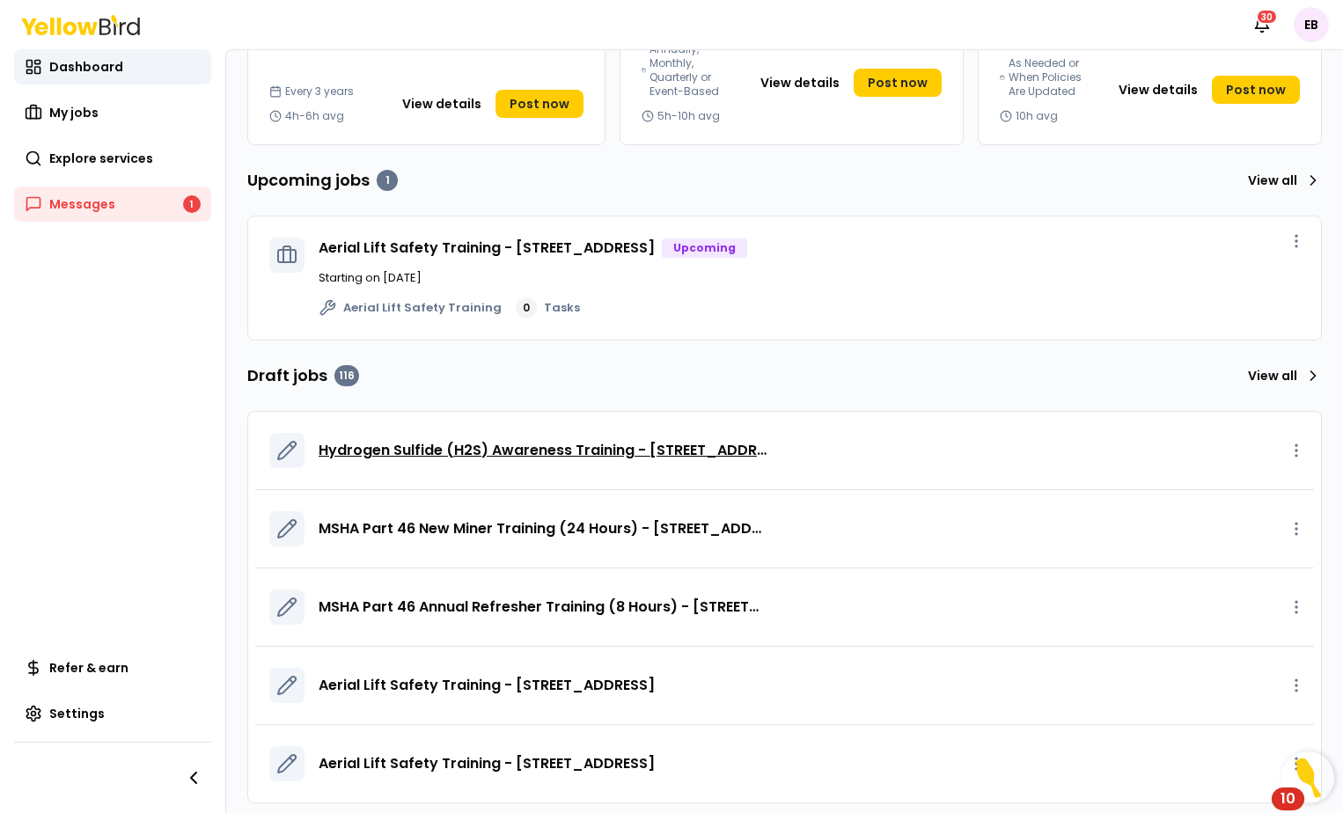
scroll to position [300, 0]
click at [684, 452] on span "Hydrogen Sulfide (H2S) Awareness Training - [STREET_ADDRESS]" at bounding box center [544, 449] width 451 height 21
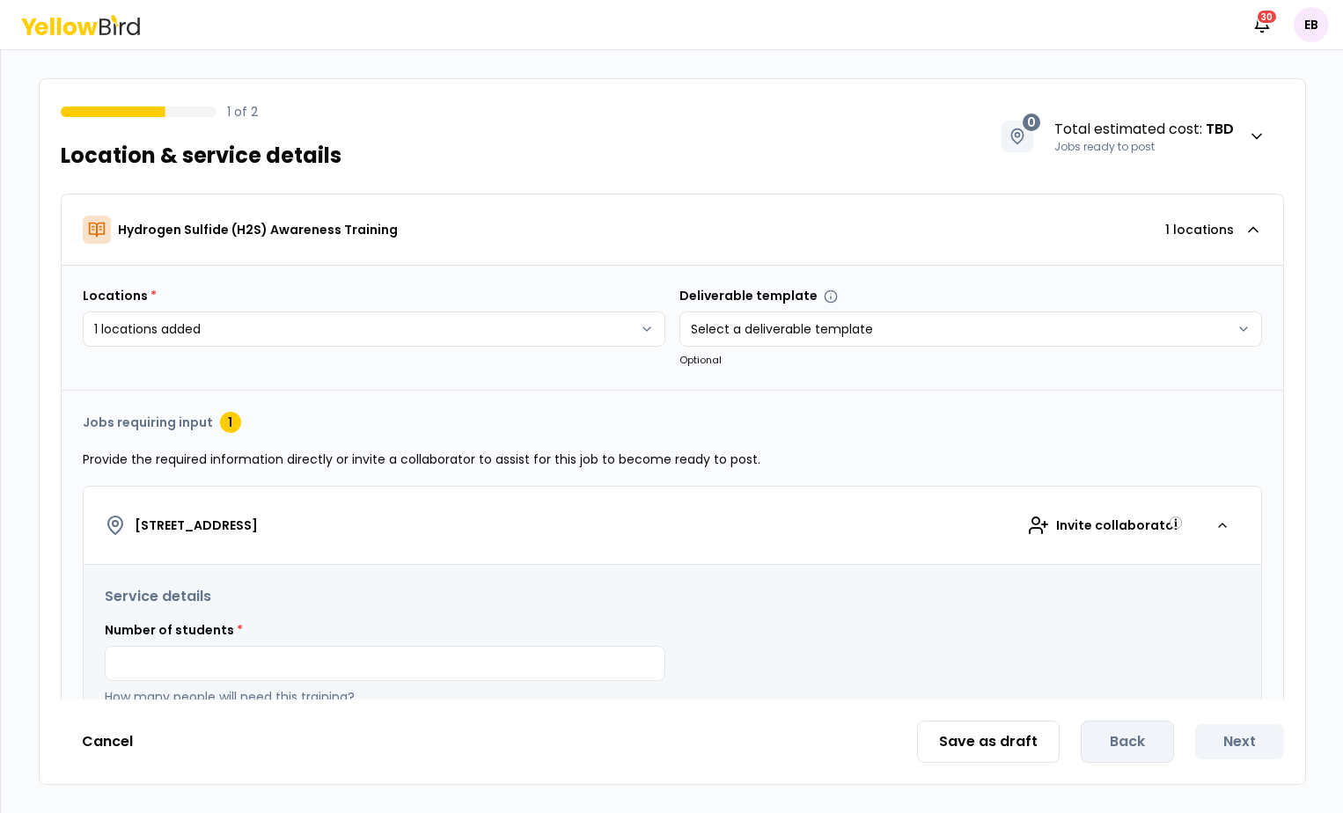
scroll to position [206, 0]
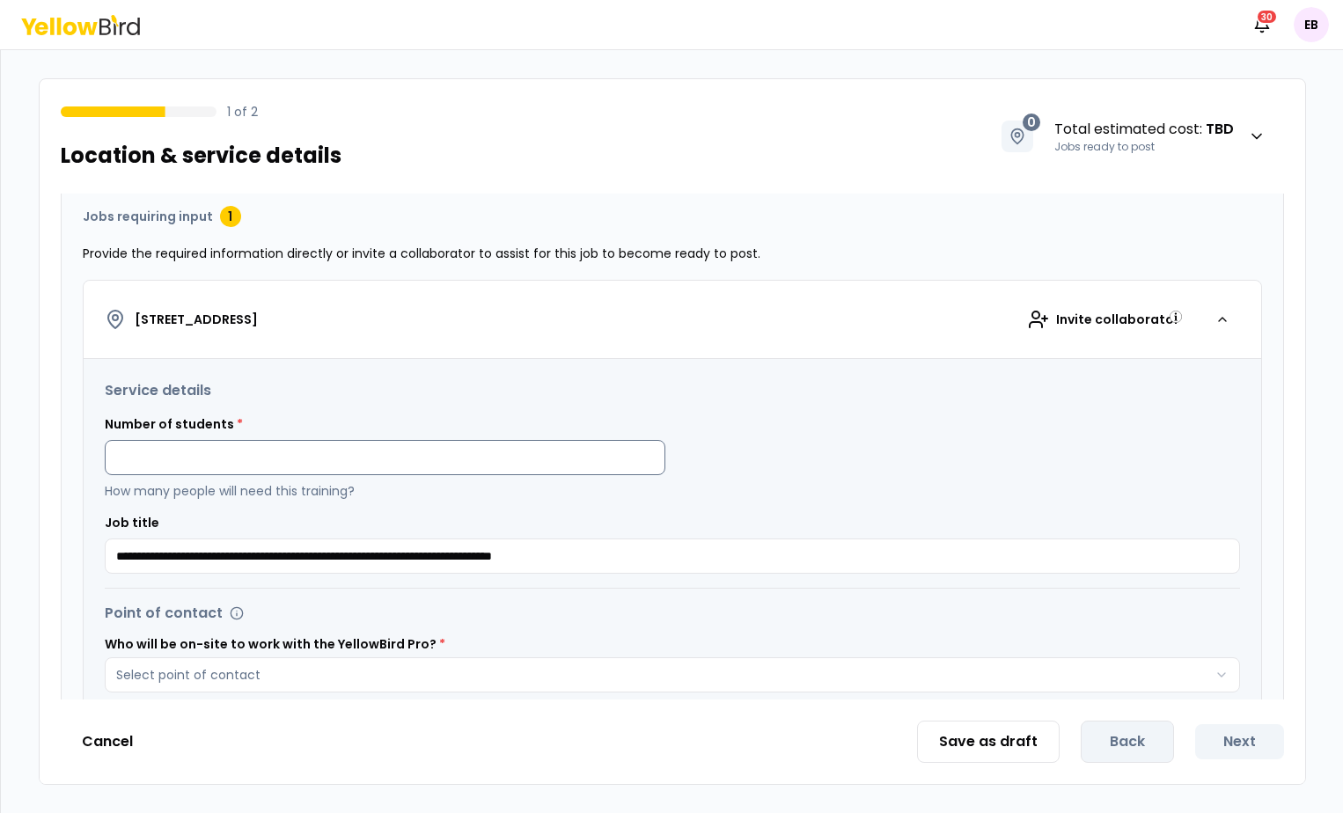
click at [534, 453] on input at bounding box center [385, 457] width 561 height 35
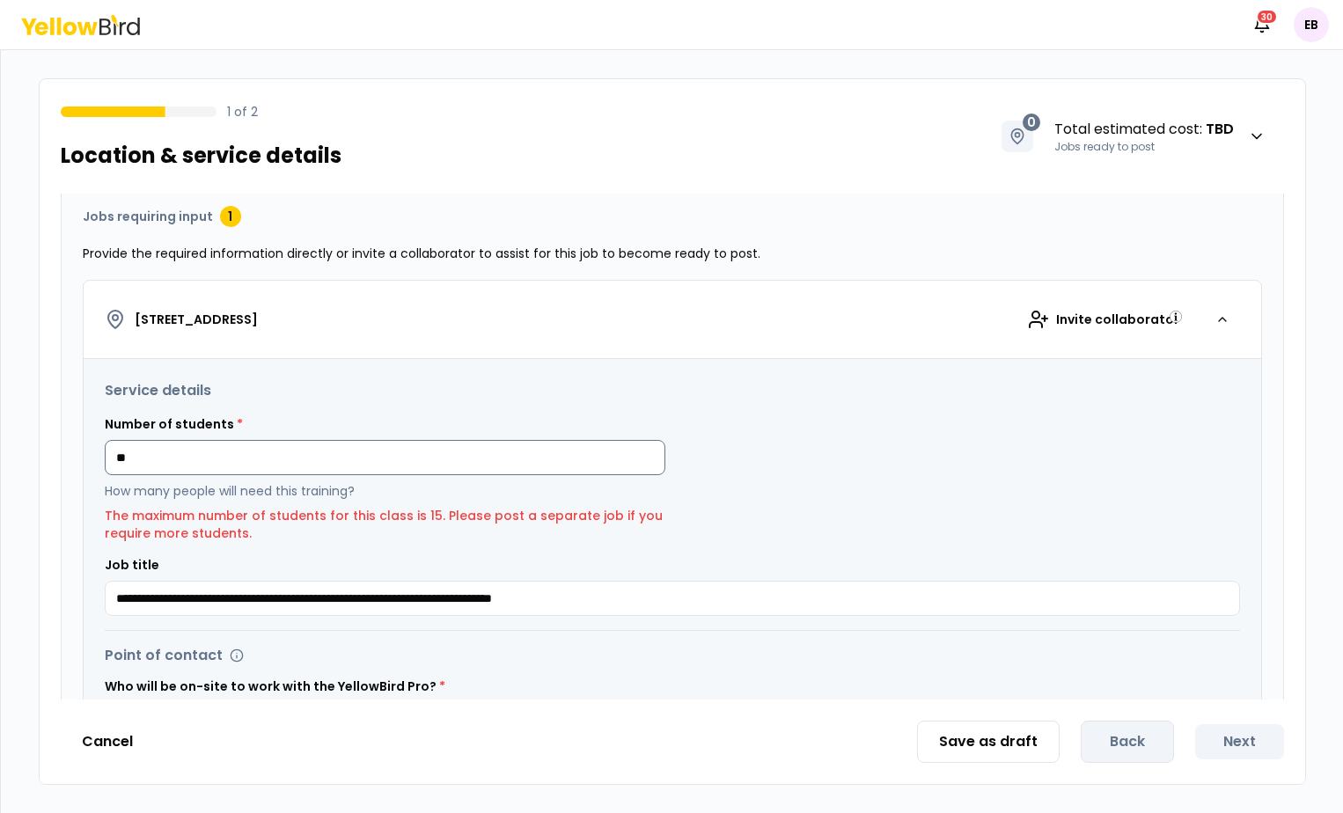
type input "*"
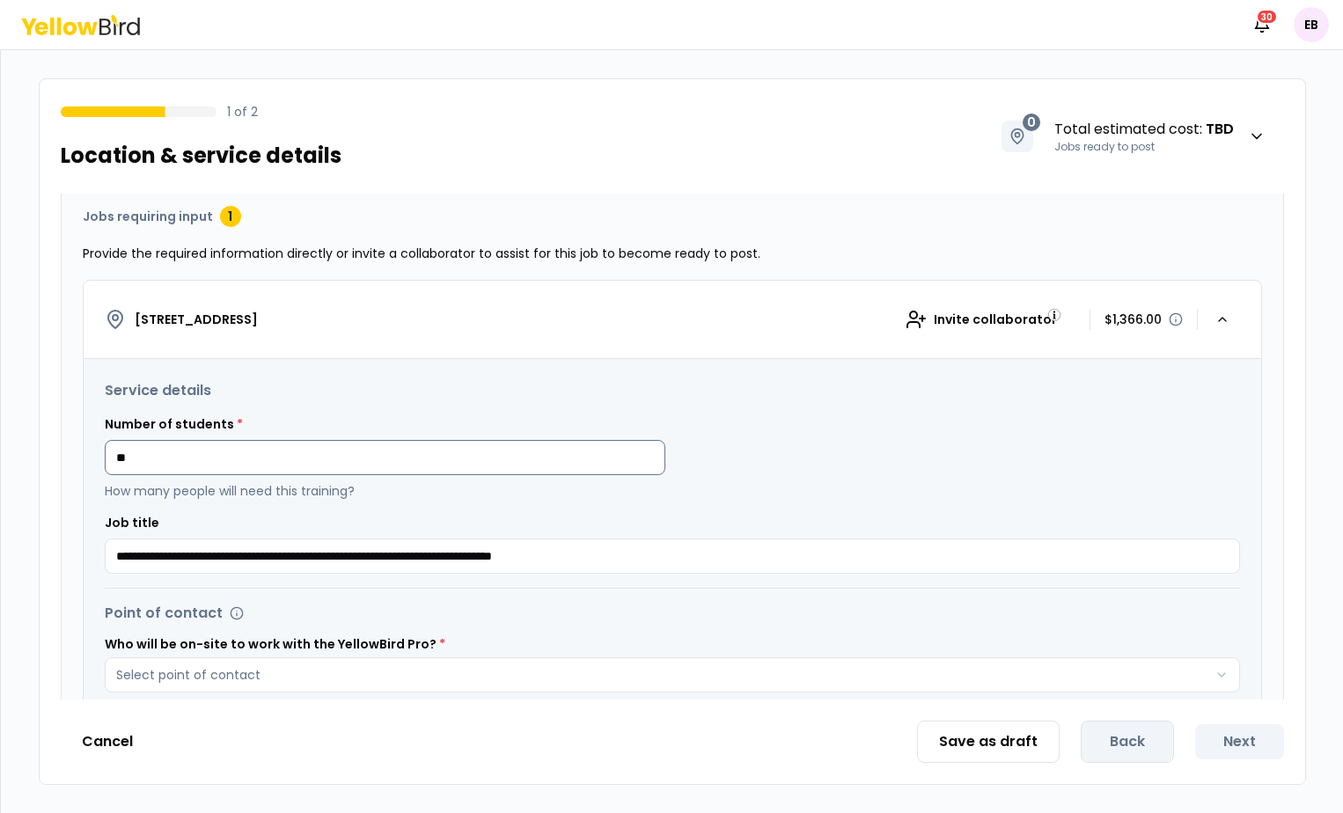
scroll to position [668, 0]
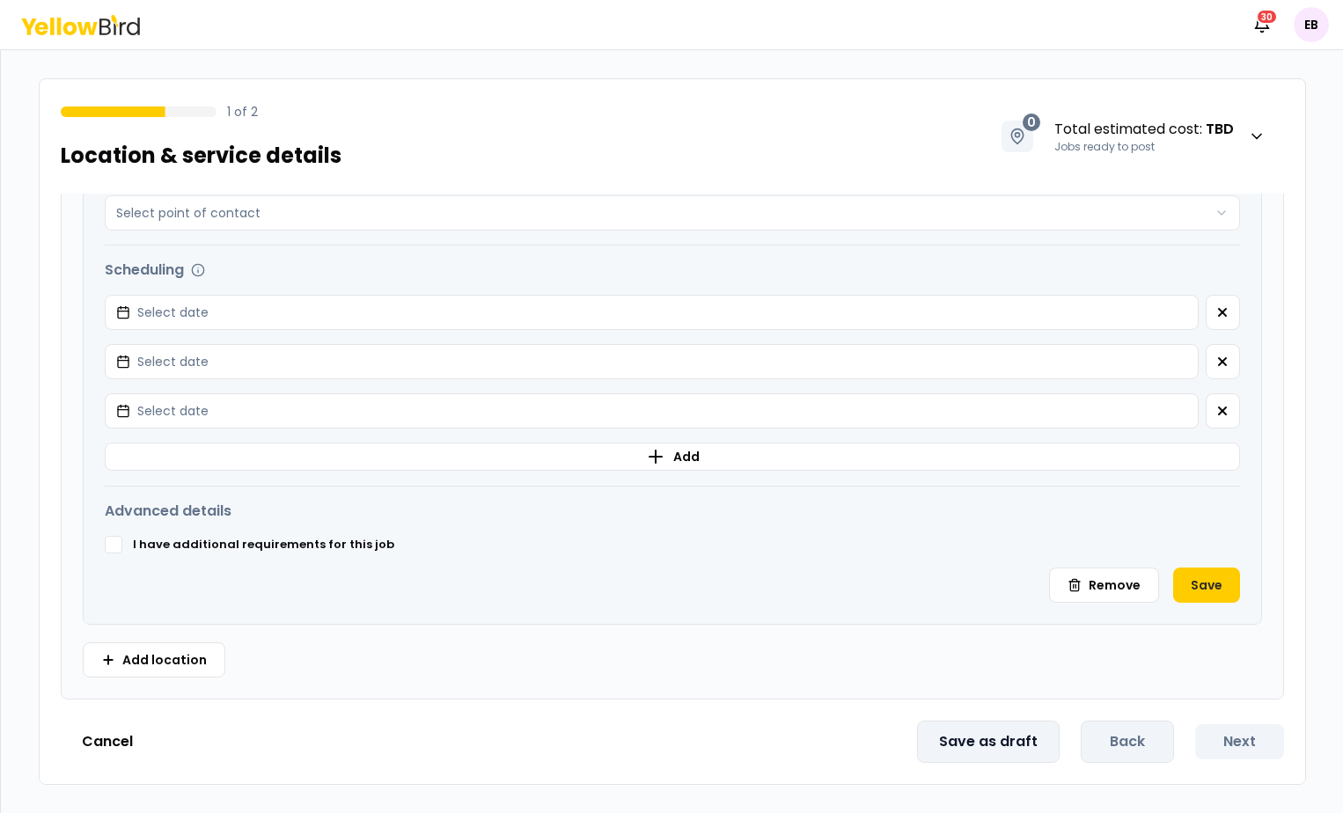
type input "**"
click at [958, 751] on button "Save as draft" at bounding box center [988, 742] width 143 height 42
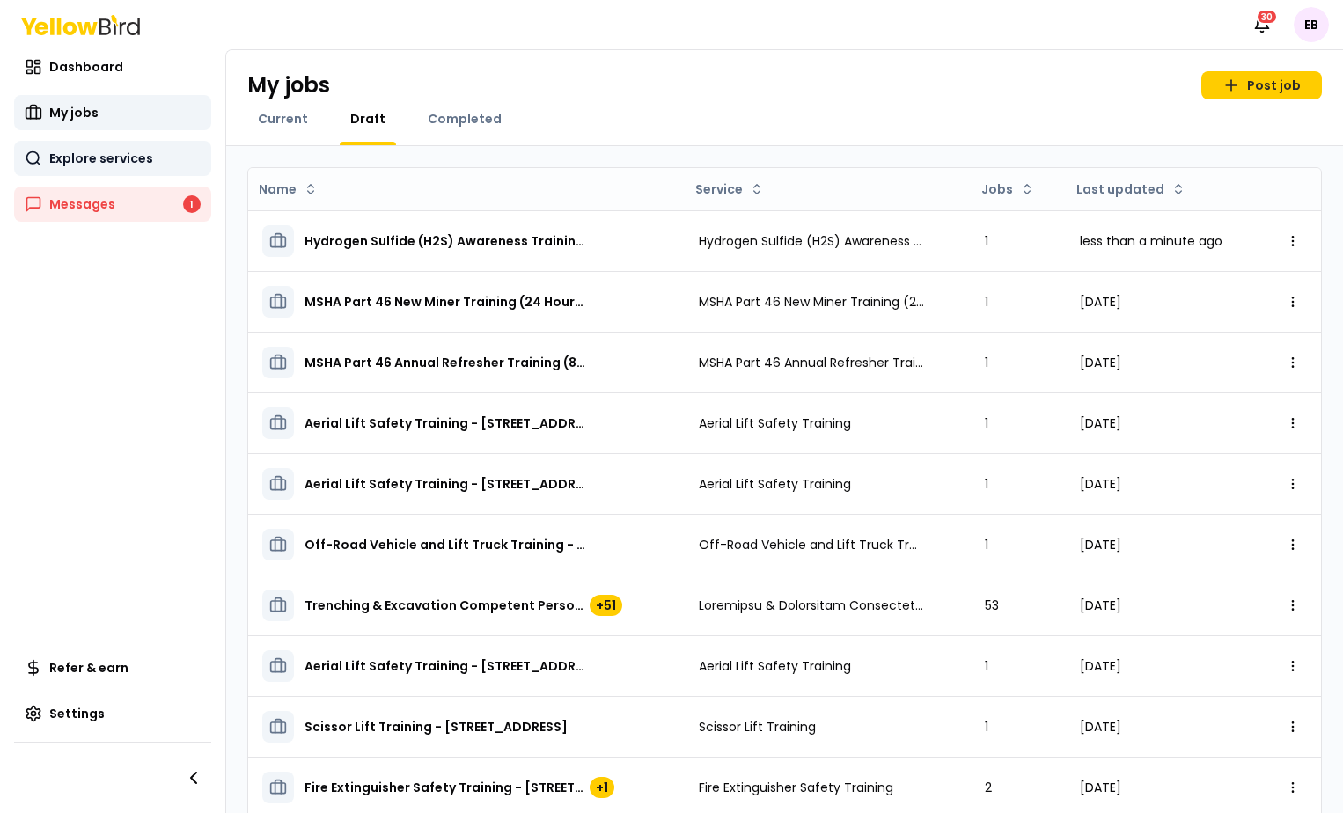
click at [138, 163] on span "Explore services" at bounding box center [101, 159] width 104 height 18
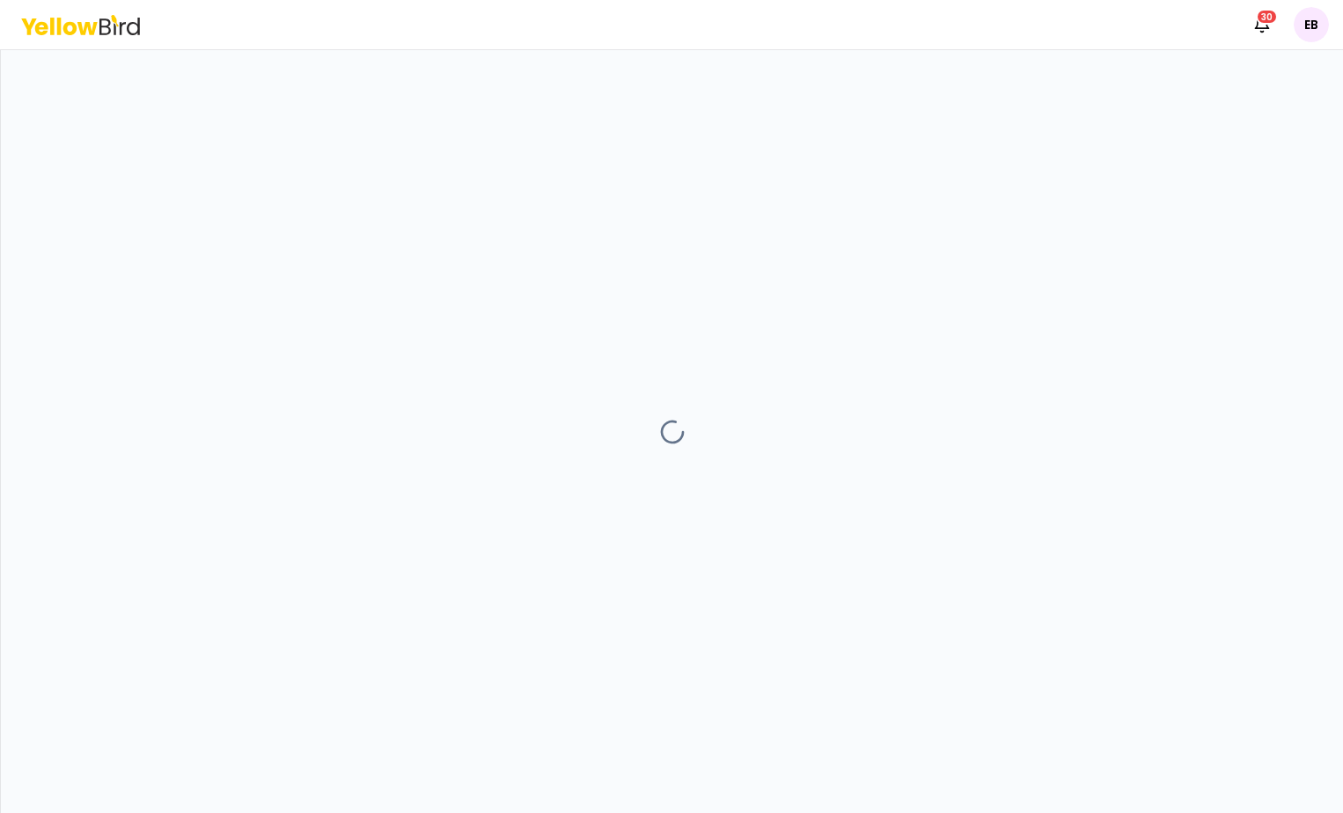
drag, startPoint x: 934, startPoint y: 202, endPoint x: 950, endPoint y: 73, distance: 130.3
click at [934, 202] on div at bounding box center [672, 431] width 1342 height 763
click at [73, 510] on div at bounding box center [672, 431] width 1342 height 763
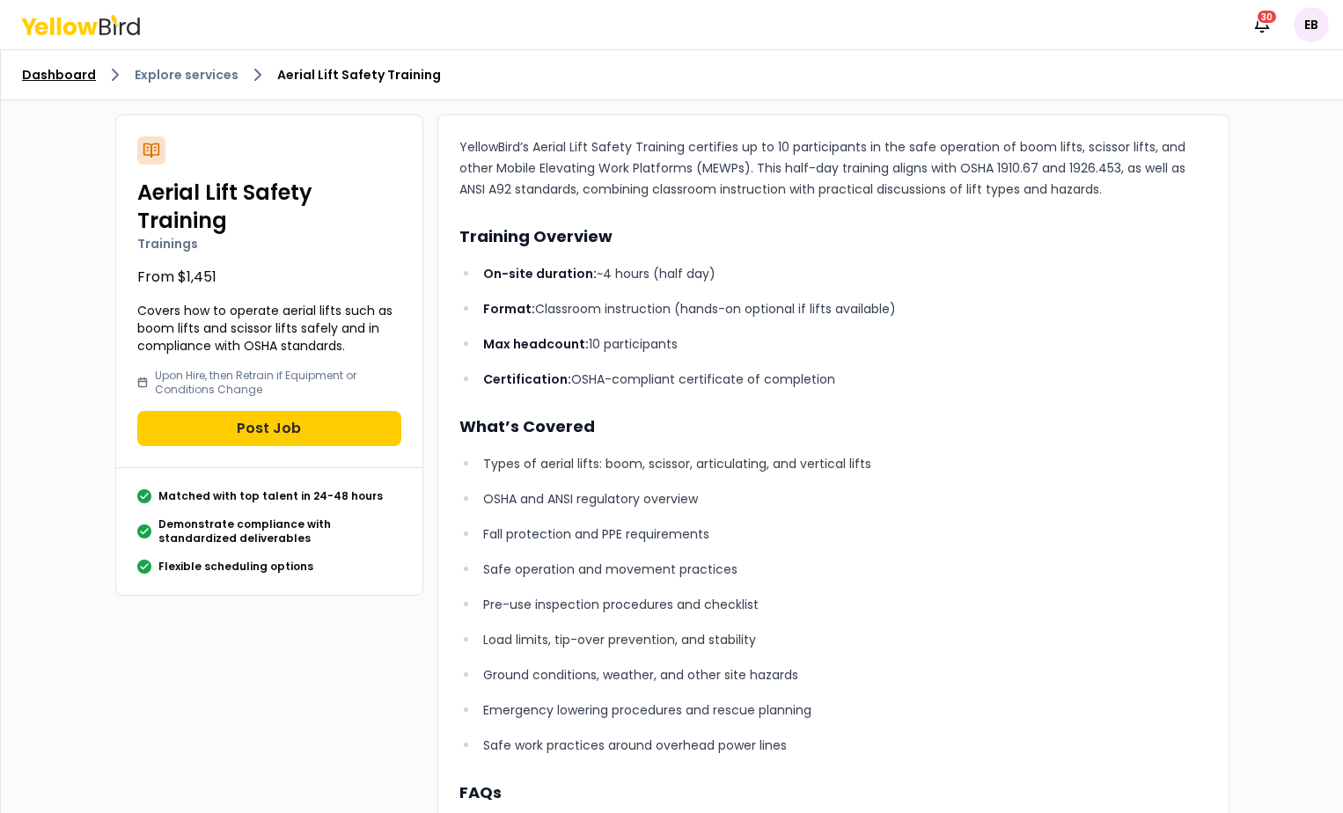
click at [80, 79] on link "Dashboard" at bounding box center [59, 75] width 74 height 18
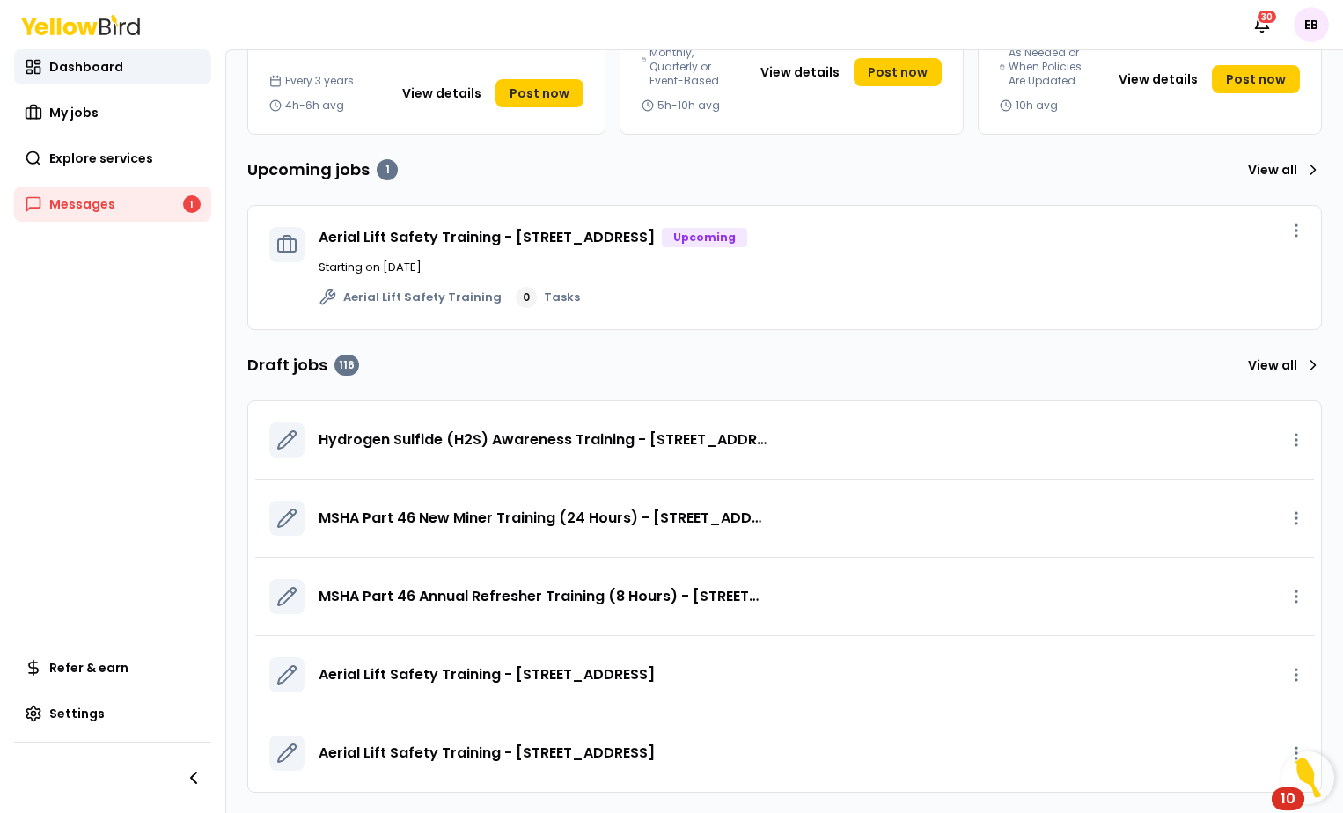
scroll to position [311, 0]
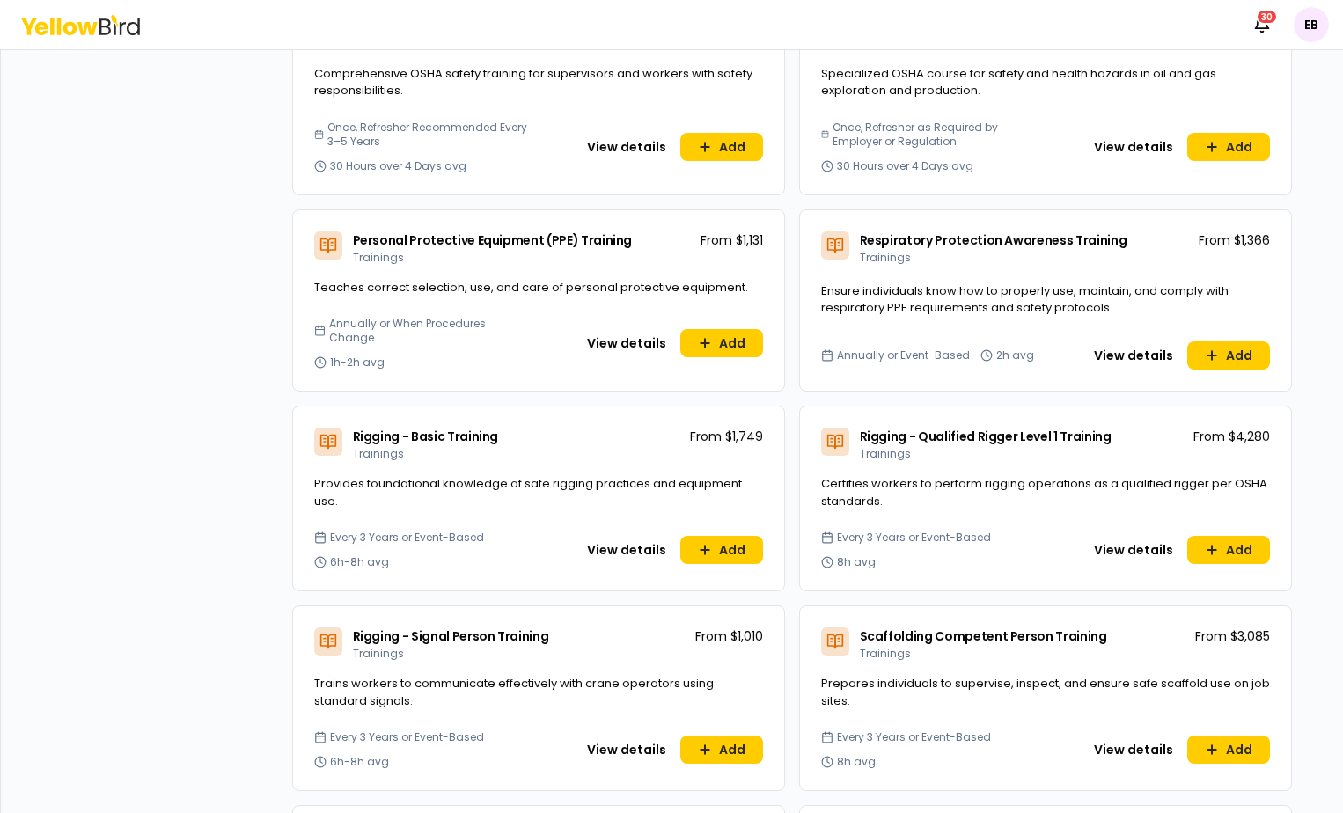
scroll to position [5667, 0]
